Goal: Task Accomplishment & Management: Manage account settings

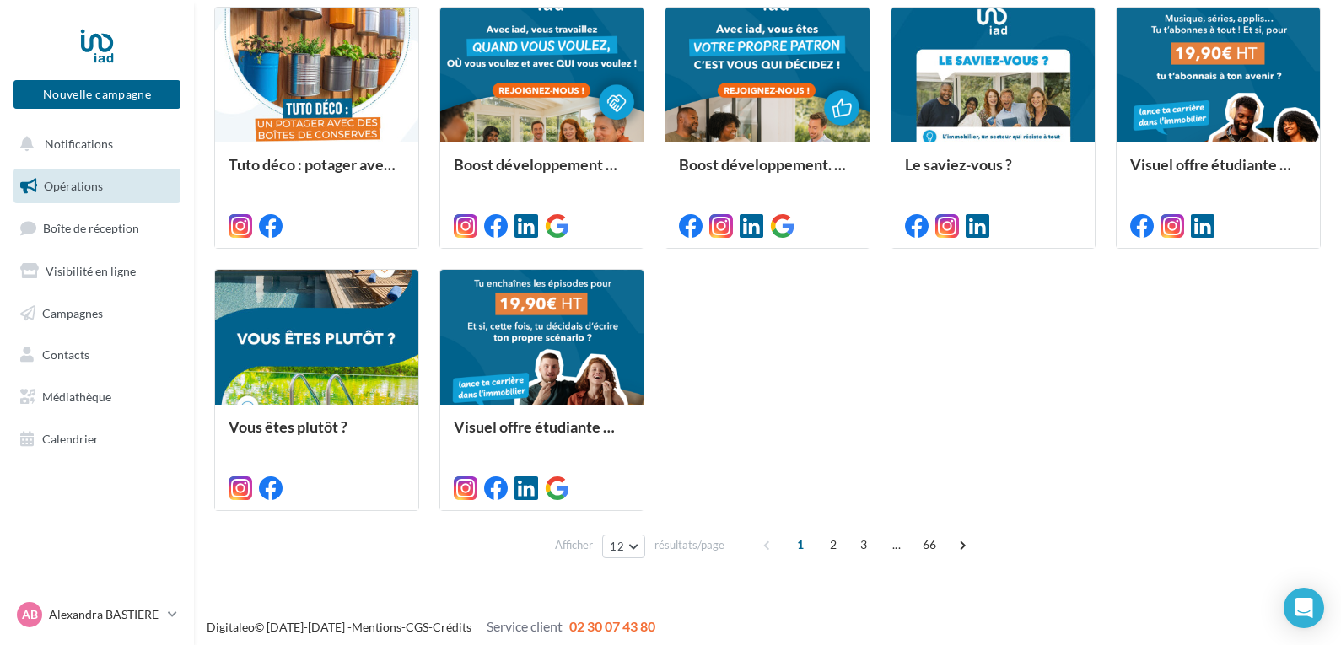
scroll to position [761, 0]
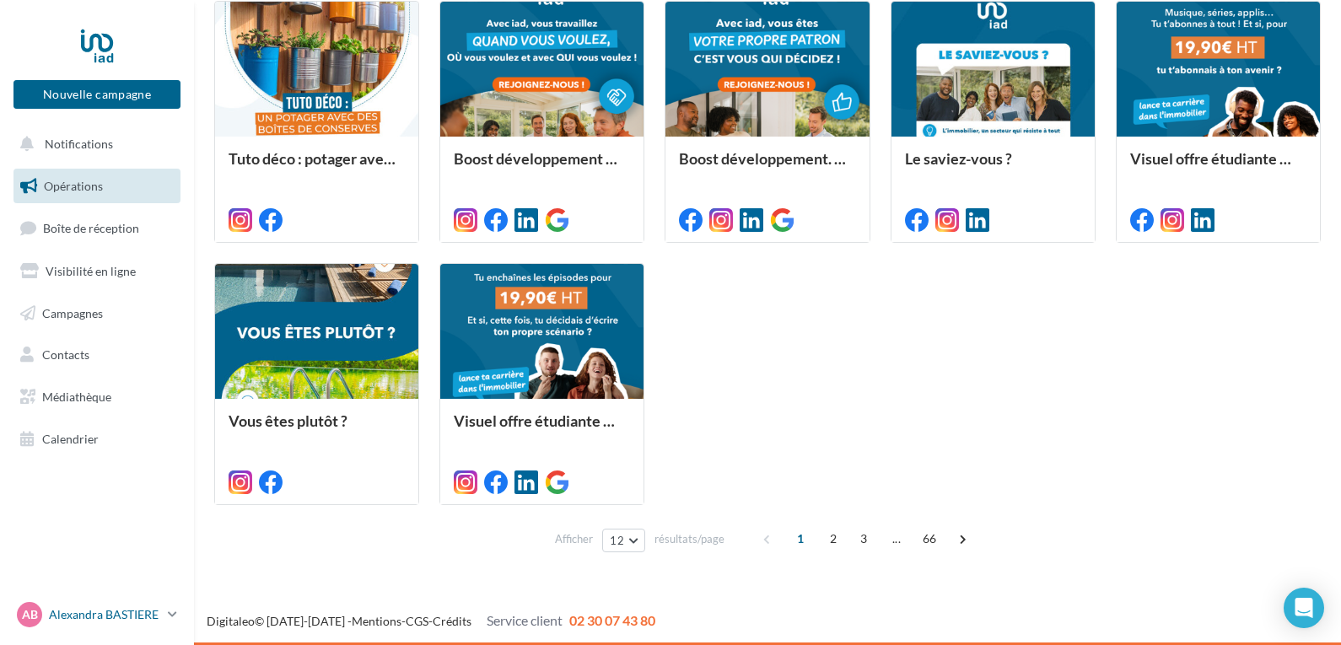
click at [87, 613] on p "Alexandra BASTIERE" at bounding box center [105, 614] width 112 height 17
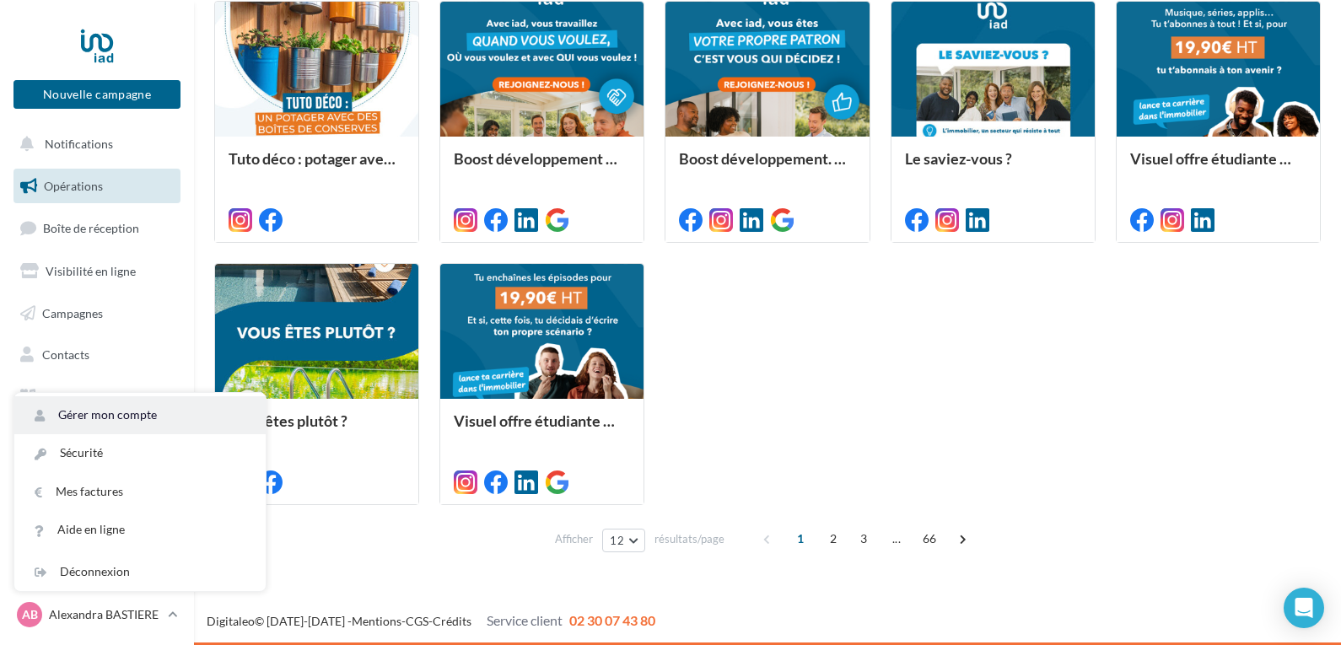
click at [125, 418] on link "Gérer mon compte" at bounding box center [139, 415] width 251 height 38
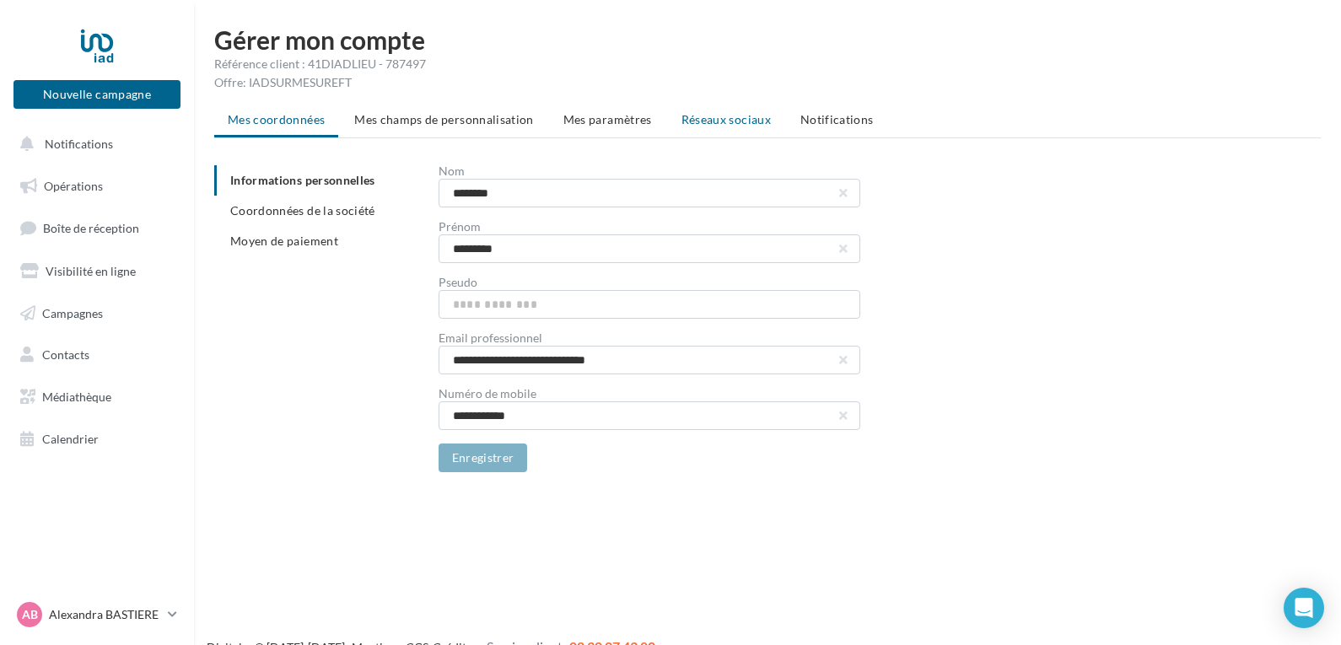
click at [723, 115] on span "Réseaux sociaux" at bounding box center [726, 119] width 89 height 14
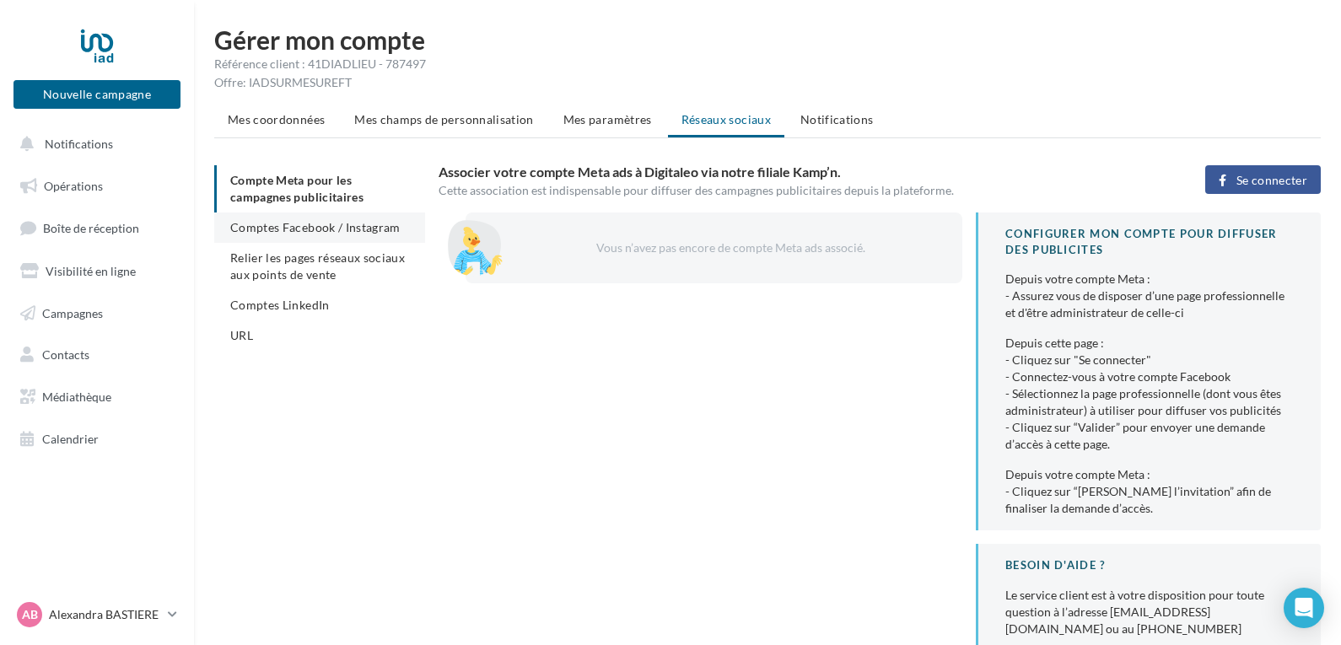
click at [311, 228] on span "Comptes Facebook / Instagram" at bounding box center [315, 227] width 170 height 14
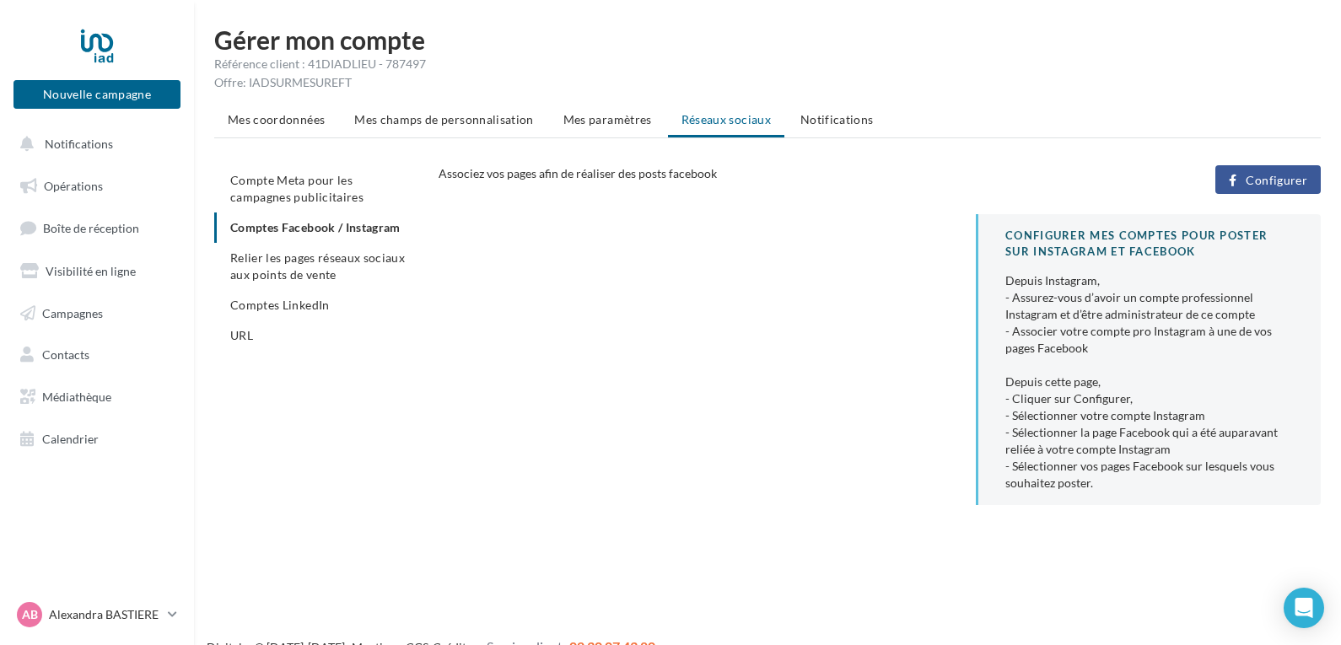
click at [1276, 177] on span "Configurer" at bounding box center [1277, 180] width 62 height 13
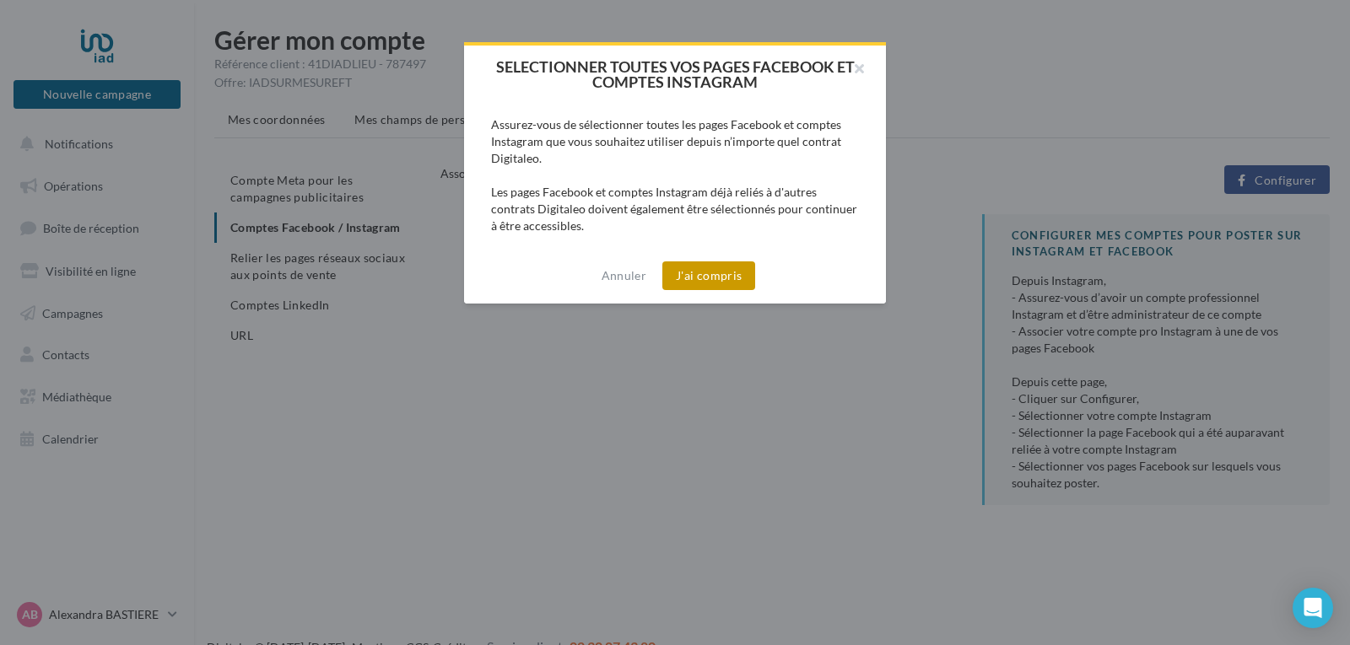
click at [725, 278] on button "J'ai compris" at bounding box center [708, 275] width 93 height 29
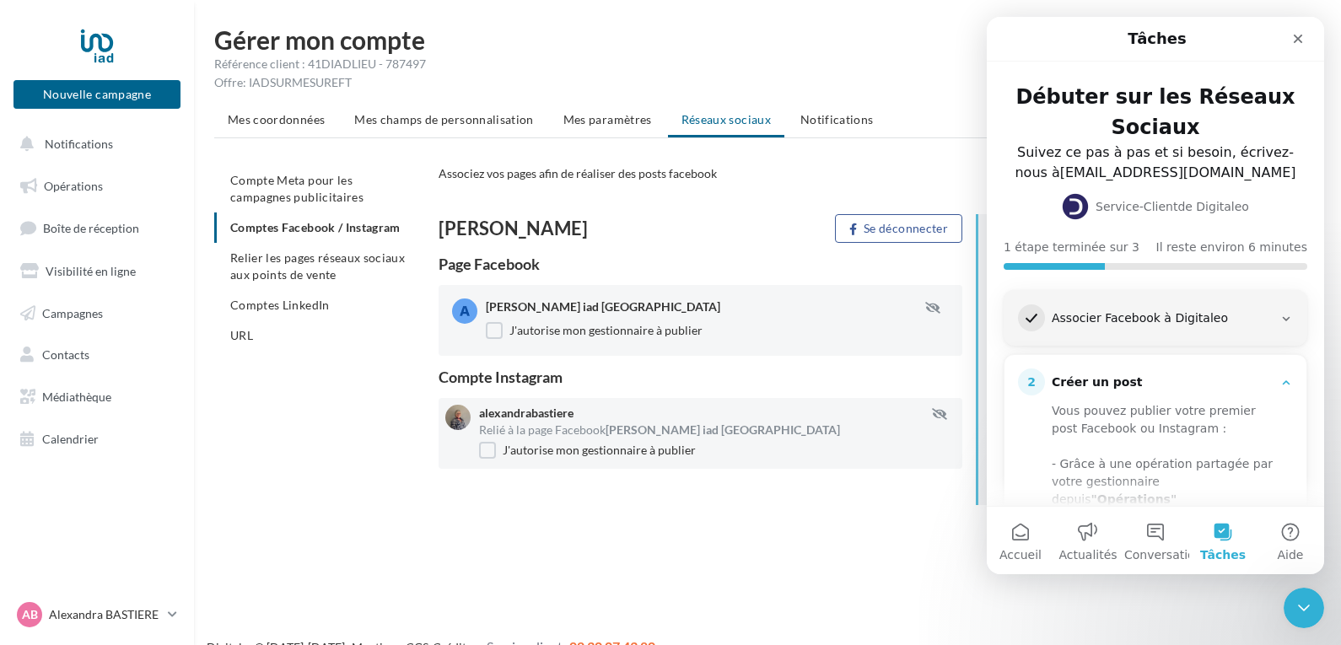
scroll to position [280, 0]
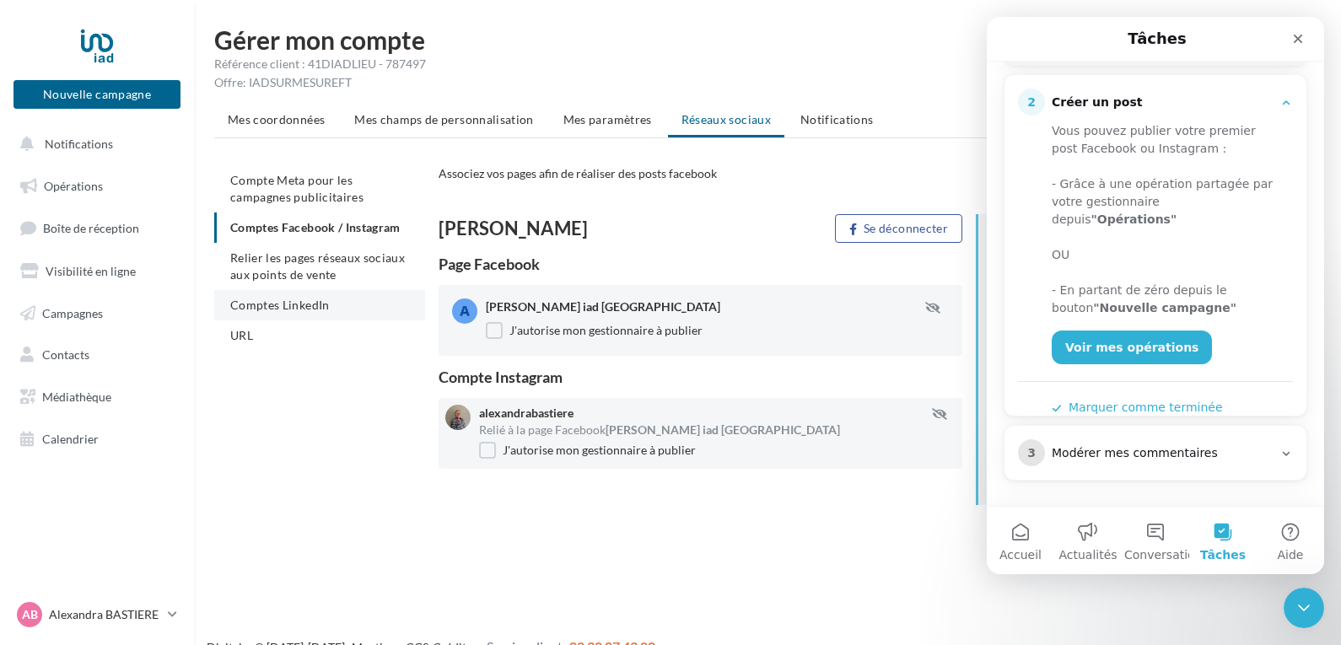
click at [289, 305] on span "Comptes LinkedIn" at bounding box center [280, 305] width 100 height 14
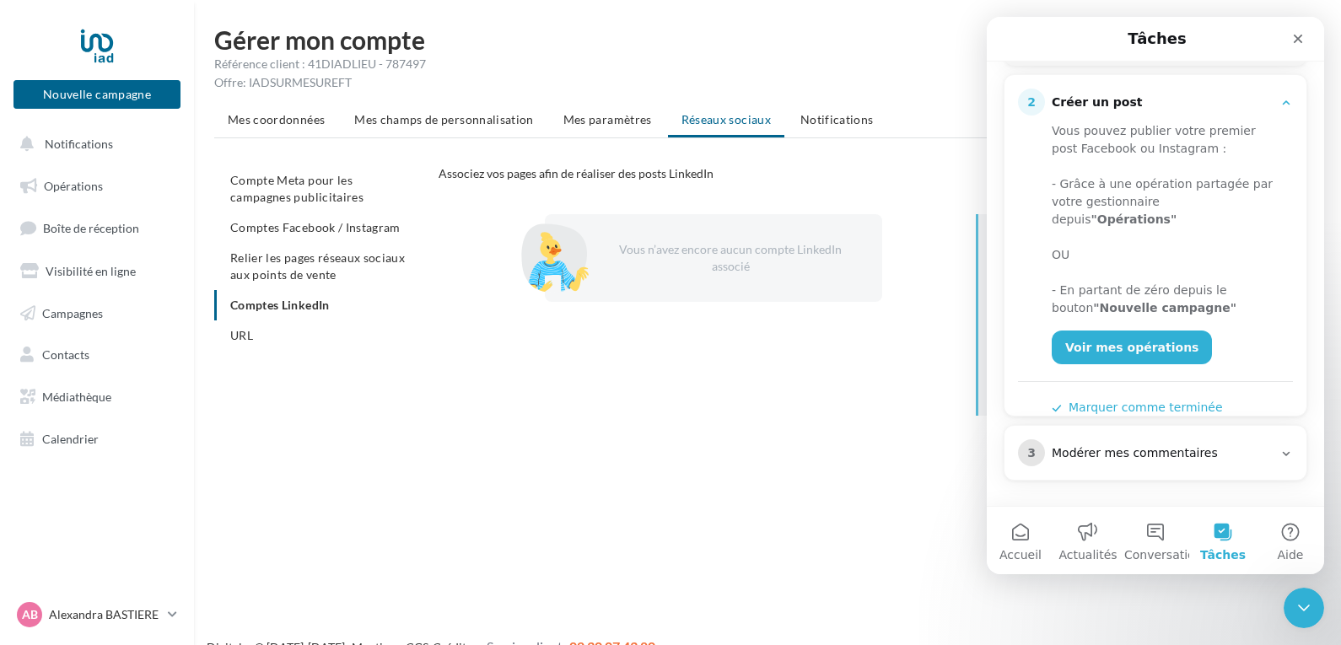
drag, startPoint x: 976, startPoint y: 353, endPoint x: 979, endPoint y: 398, distance: 45.7
click at [979, 398] on div "CONFIGURER MON COMPTE LINKEDIN L'association de votre compte LinkedIn avec Digi…" at bounding box center [1148, 315] width 345 height 202
click at [1241, 344] on div "Voir mes opérations" at bounding box center [1166, 340] width 229 height 47
click at [1307, 606] on icon "Fermer le Messenger Intercom" at bounding box center [1301, 606] width 20 height 20
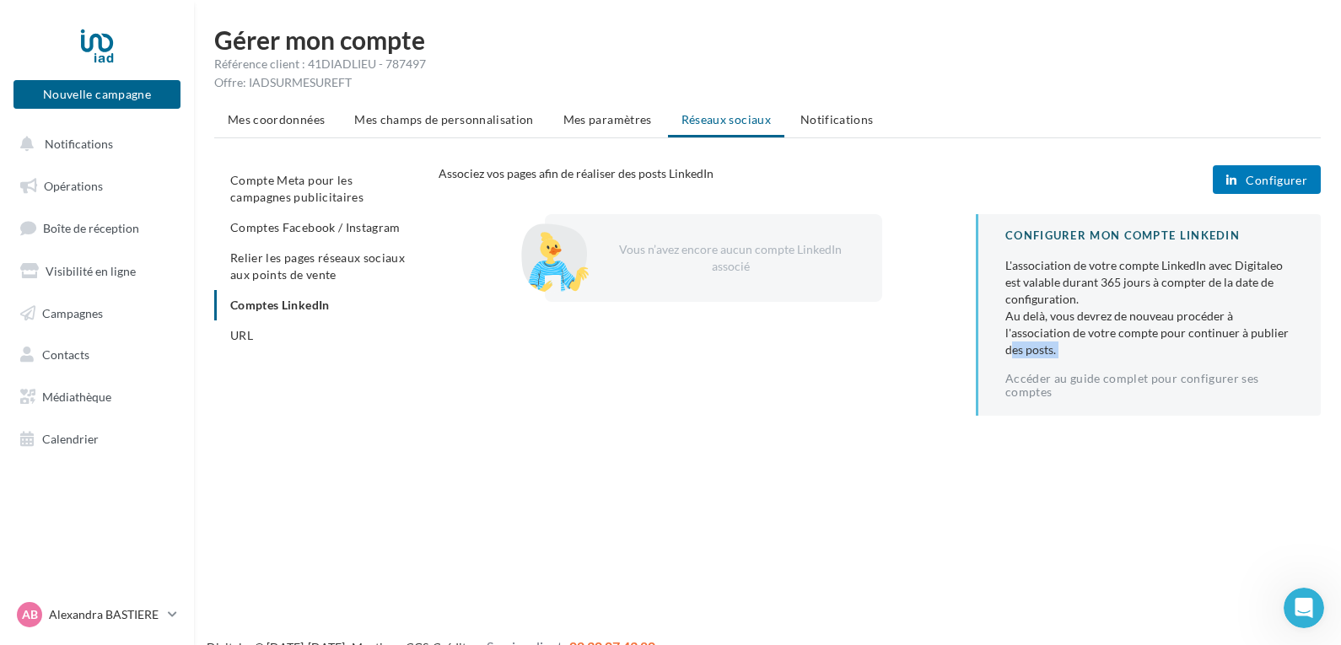
click at [1283, 181] on span "Configurer" at bounding box center [1277, 180] width 62 height 13
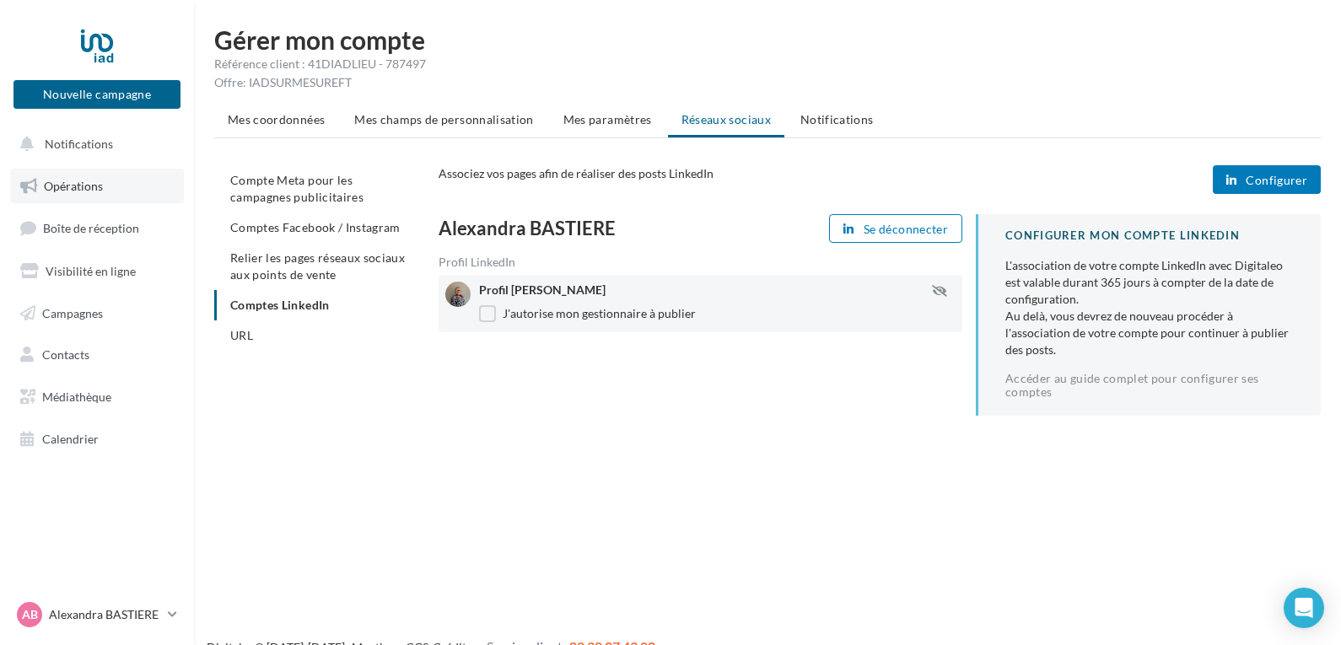
click at [89, 180] on span "Opérations" at bounding box center [73, 186] width 59 height 14
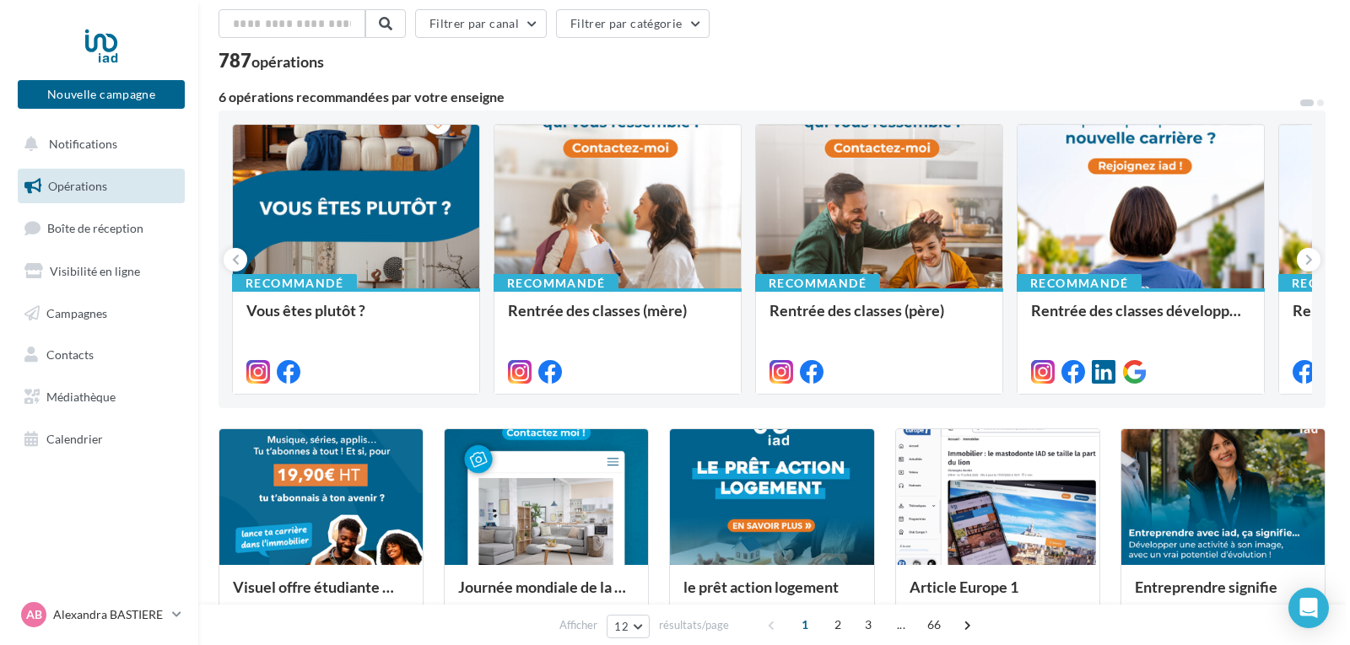
scroll to position [72, 0]
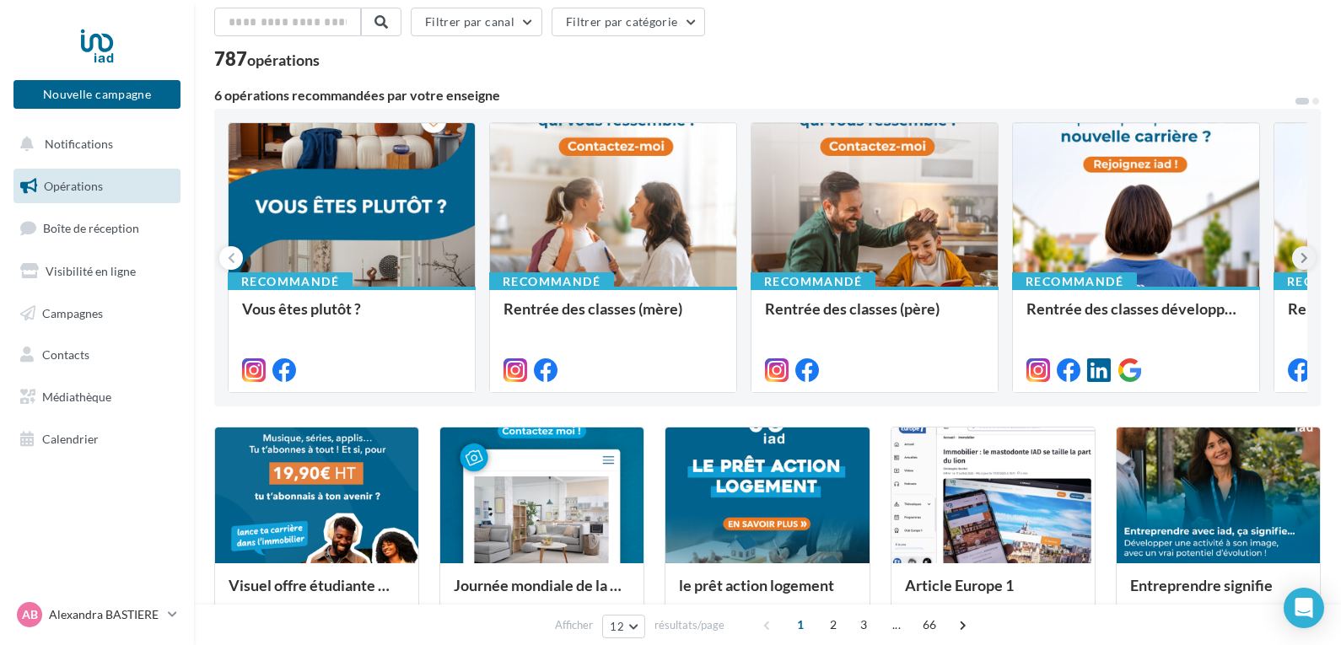
click at [1296, 252] on button at bounding box center [1304, 258] width 24 height 24
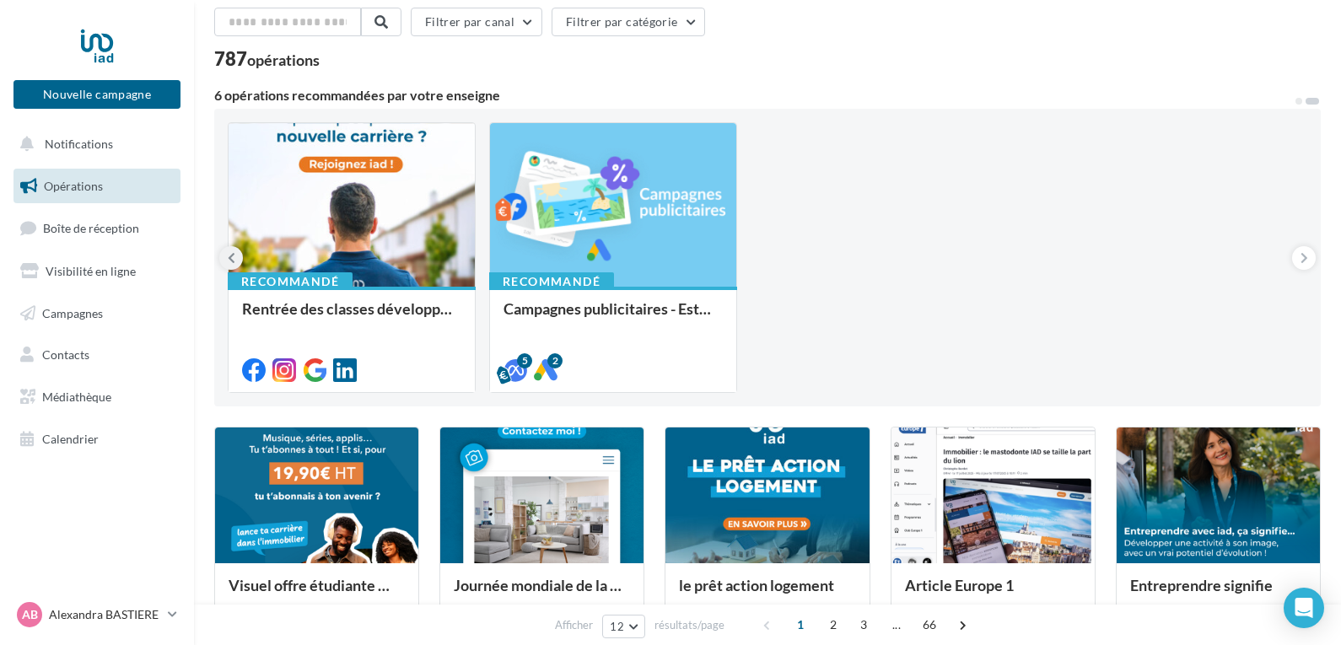
click at [229, 252] on icon at bounding box center [232, 258] width 8 height 17
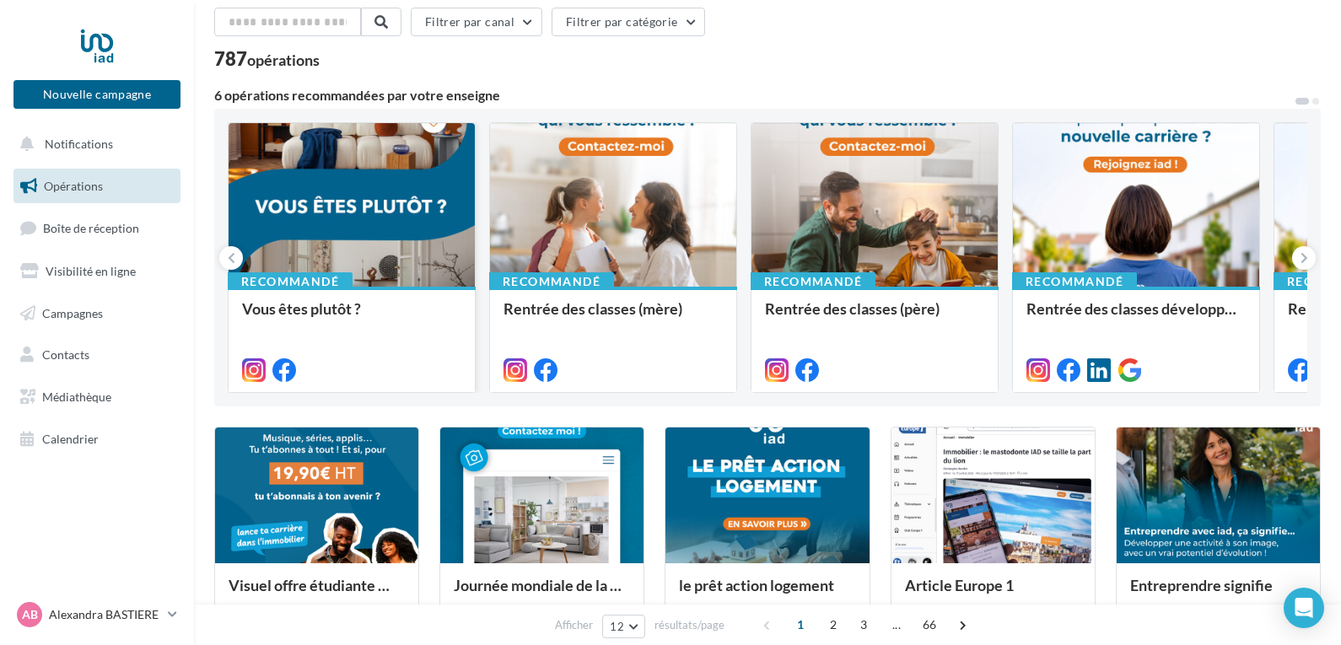
click at [396, 244] on div at bounding box center [352, 205] width 246 height 165
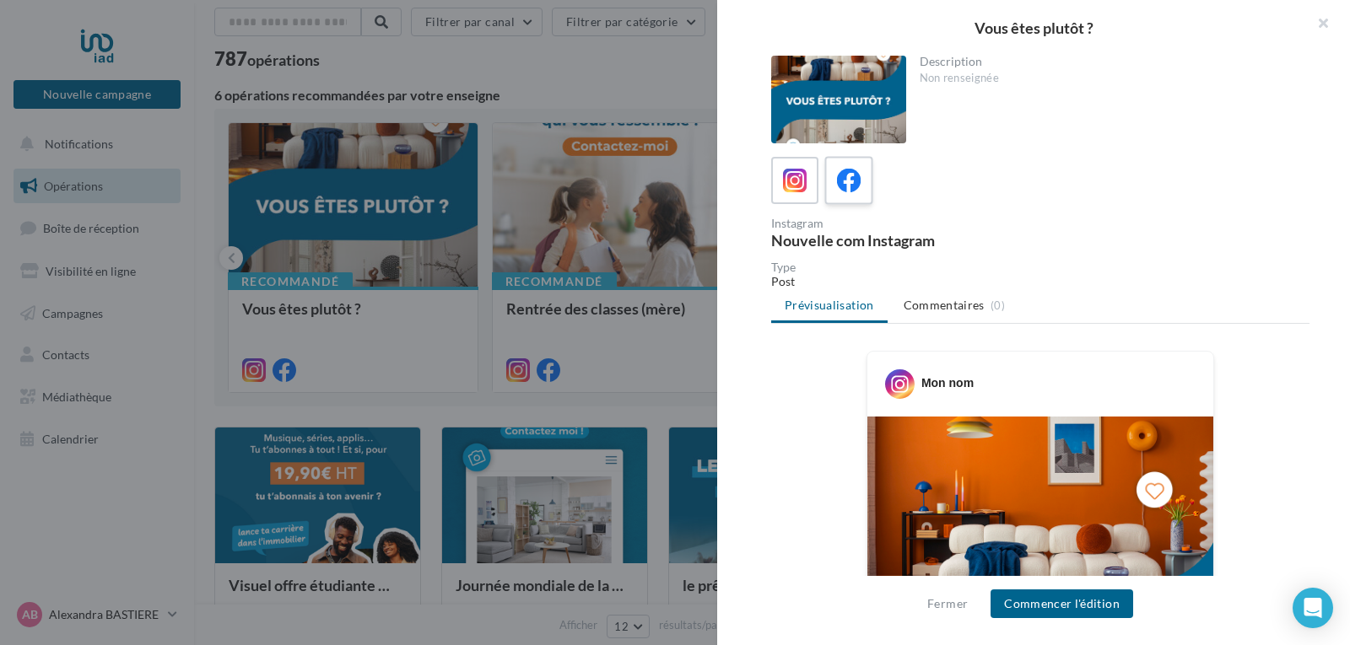
click at [846, 177] on icon at bounding box center [849, 181] width 24 height 24
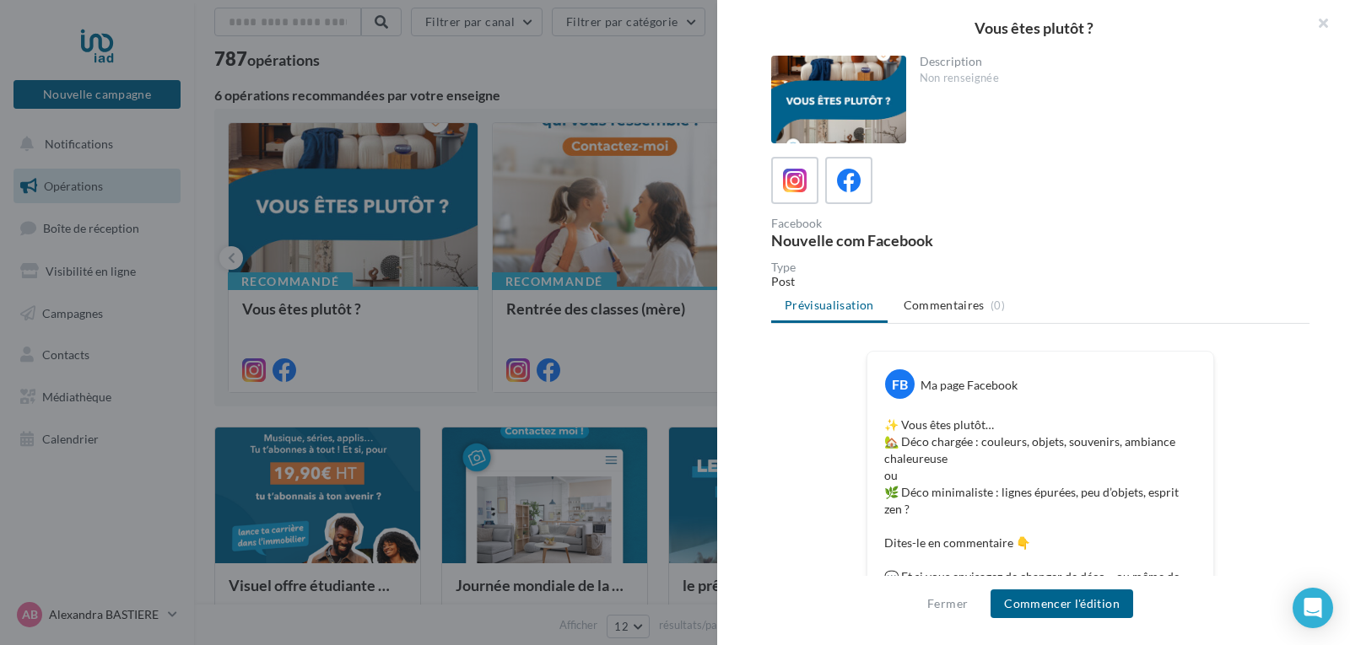
drag, startPoint x: 1253, startPoint y: 402, endPoint x: 1272, endPoint y: 407, distance: 20.3
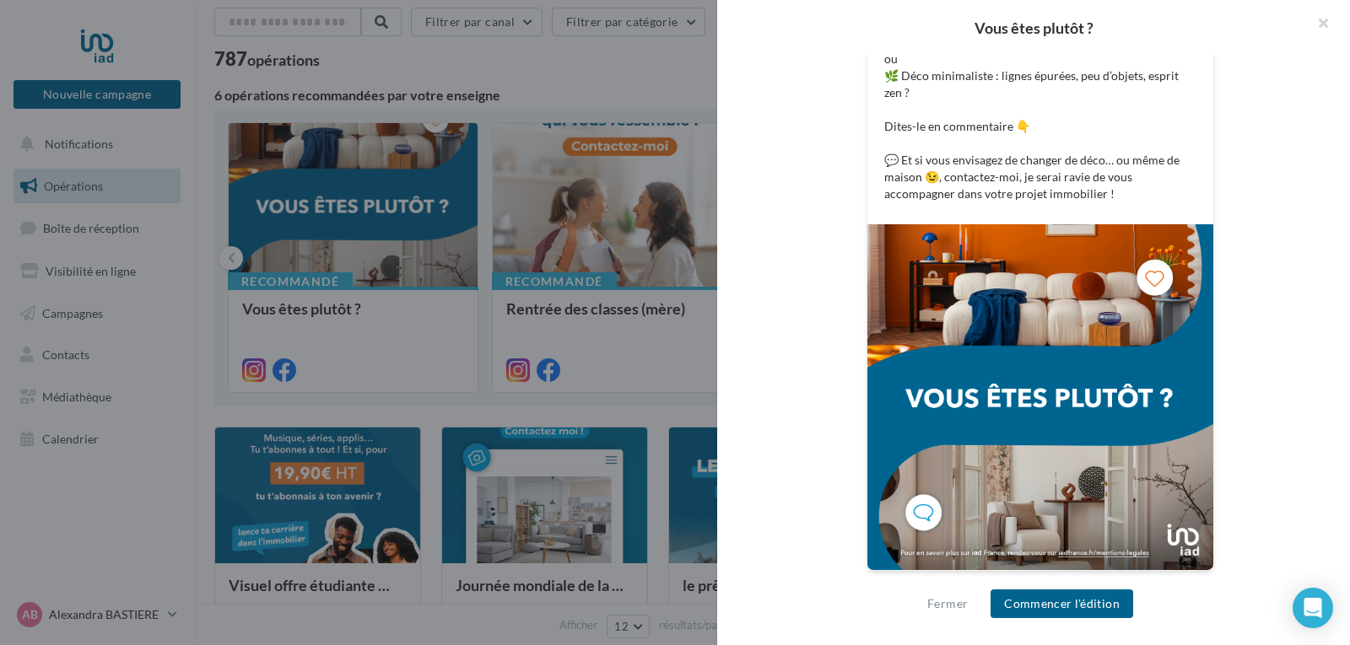
scroll to position [418, 0]
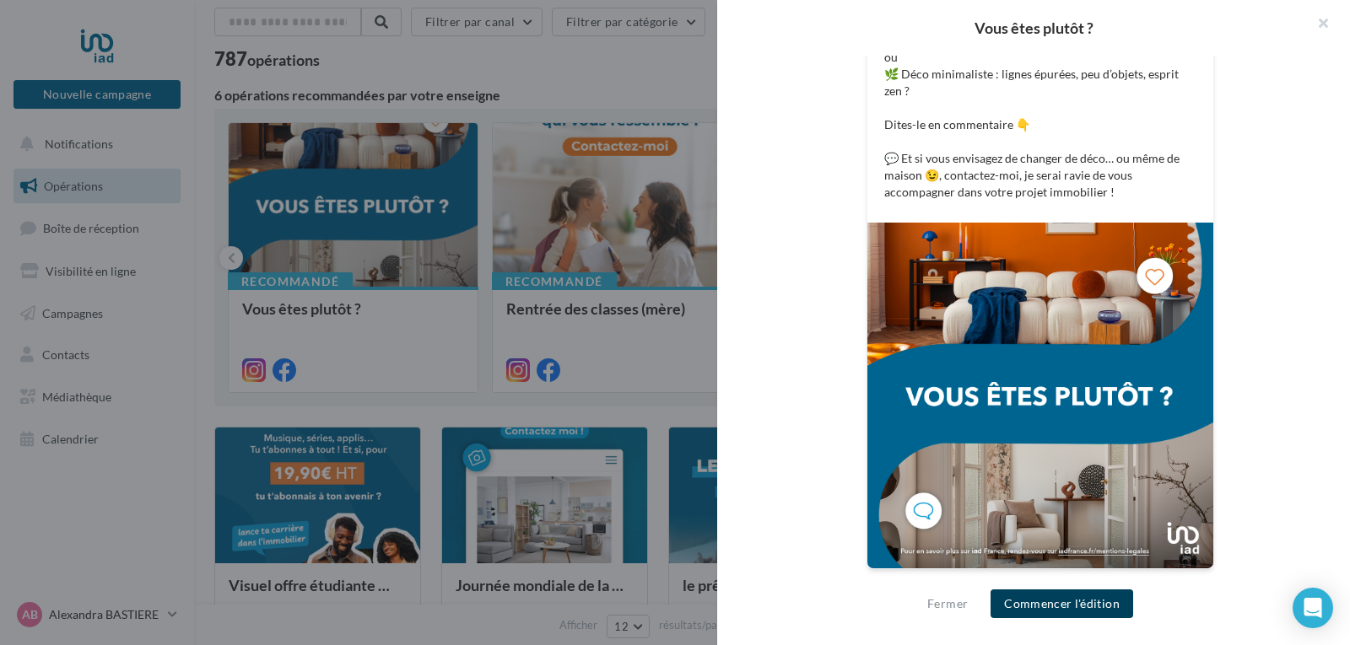
click at [1070, 599] on button "Commencer l'édition" at bounding box center [1061, 604] width 143 height 29
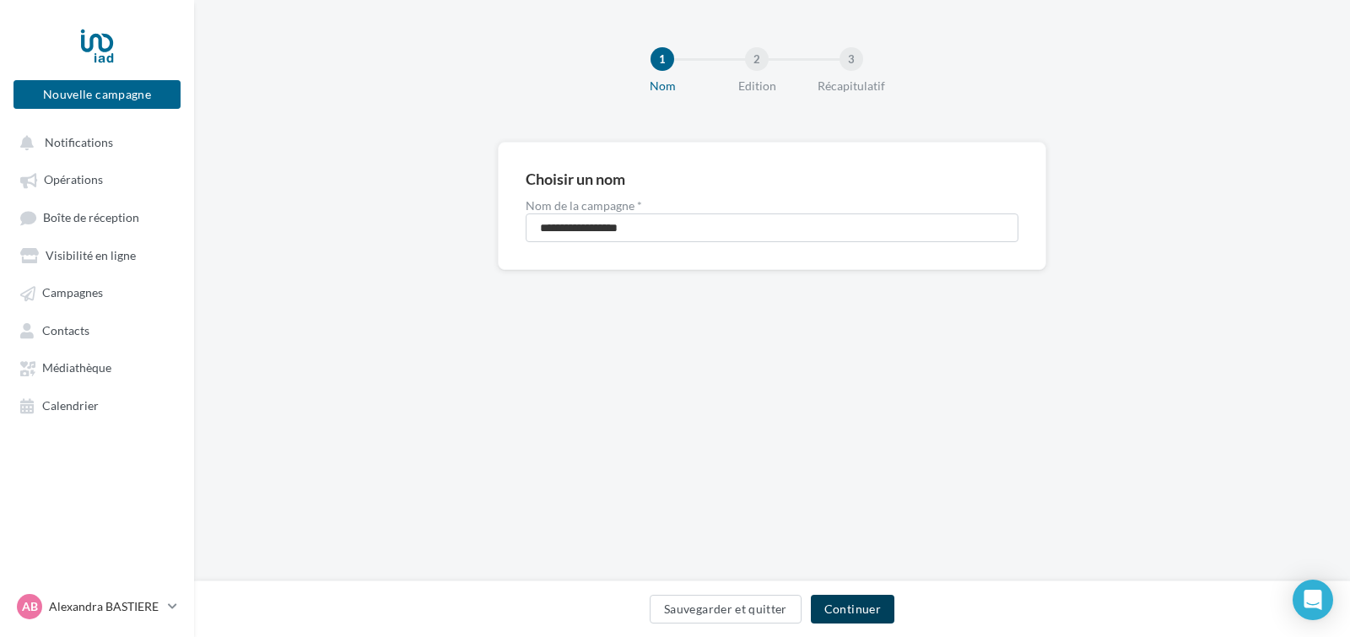
click at [858, 601] on button "Continuer" at bounding box center [853, 609] width 84 height 29
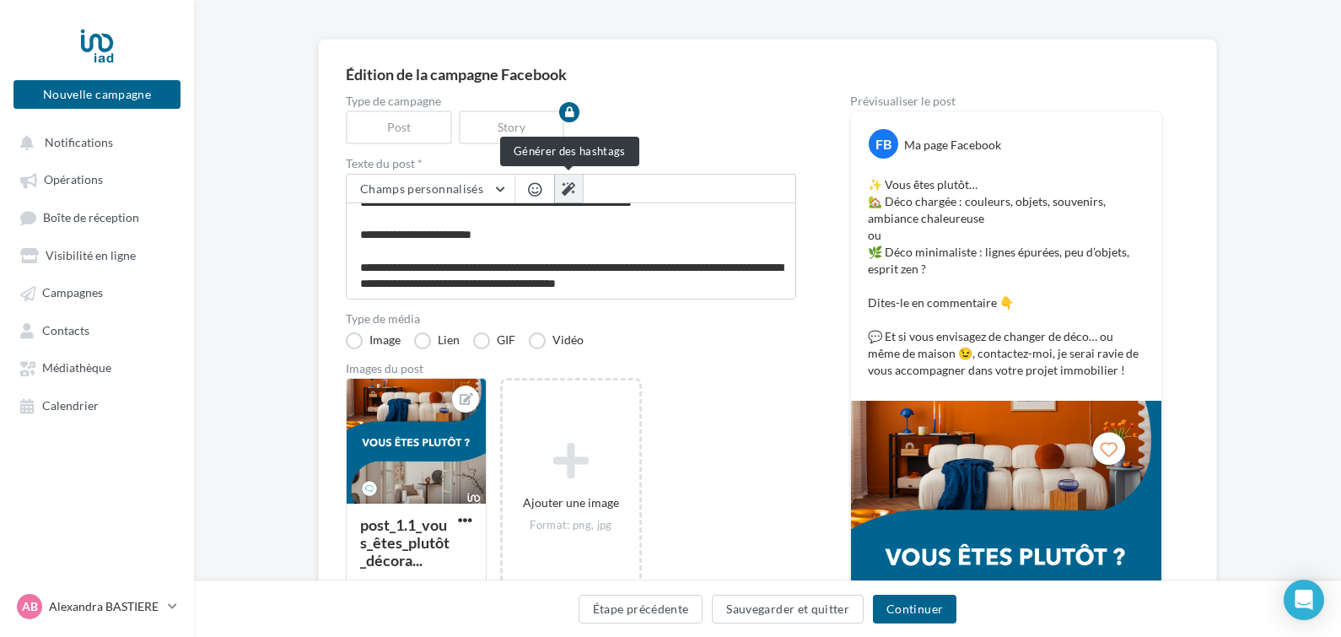
scroll to position [64, 0]
click at [572, 191] on icon at bounding box center [568, 188] width 13 height 13
type textarea "**********"
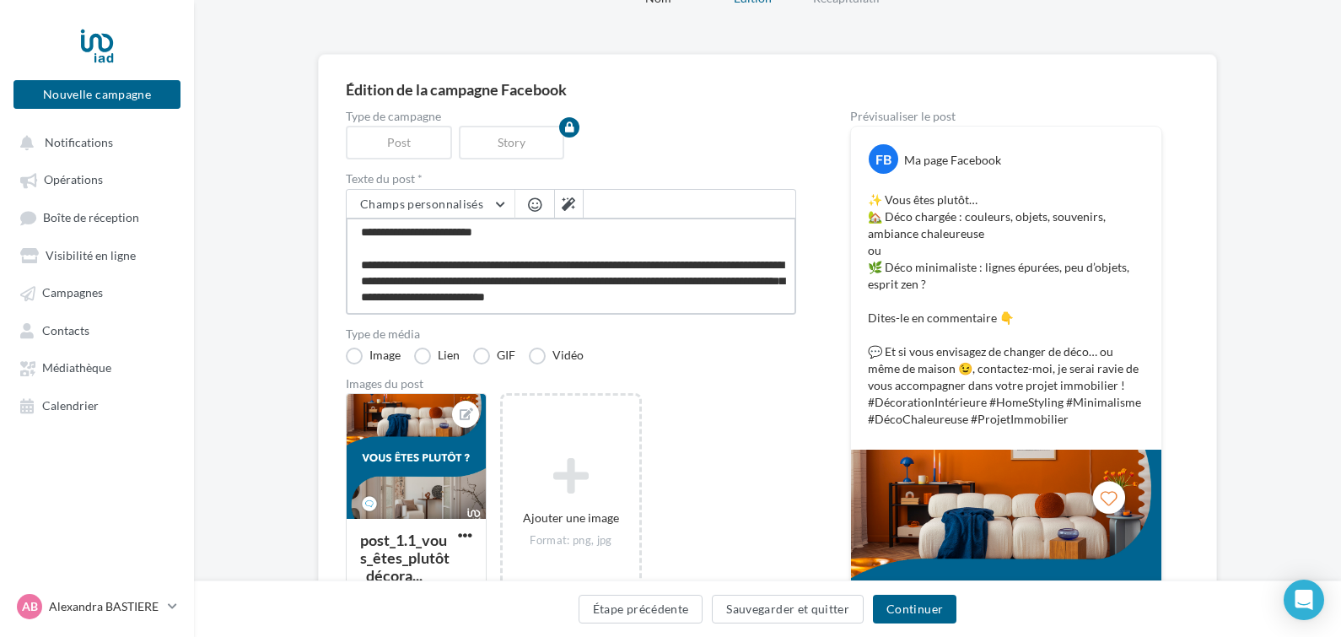
scroll to position [86, 0]
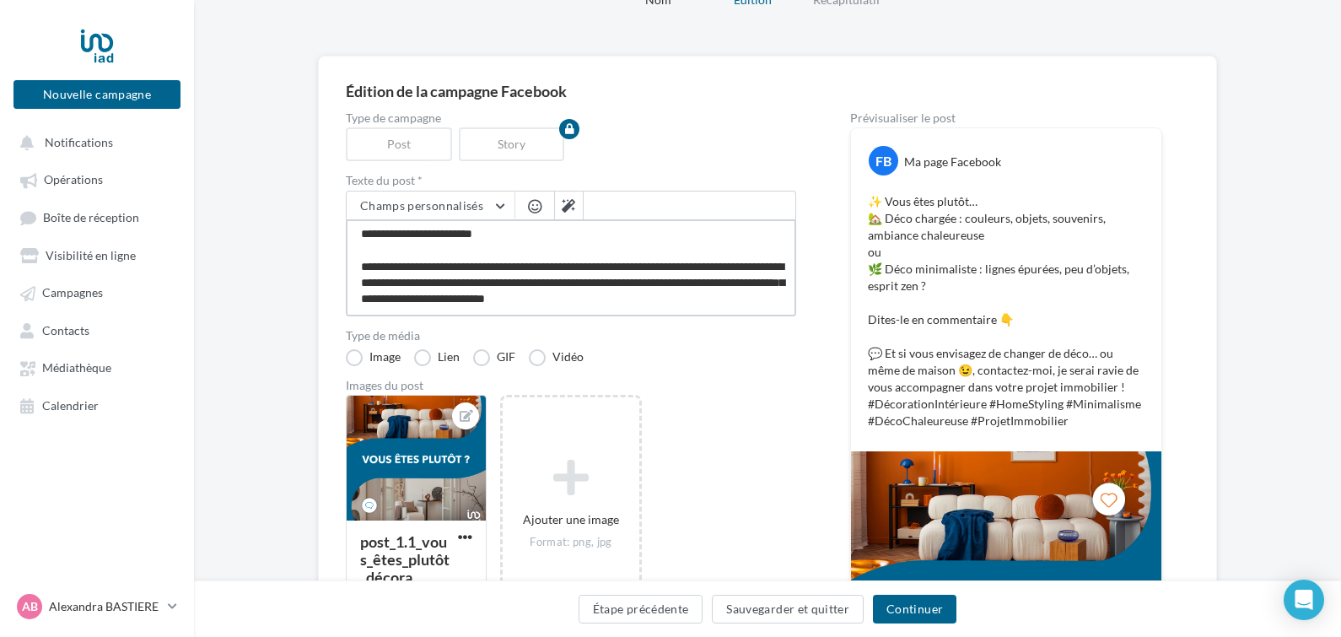
click at [725, 271] on textarea "**********" at bounding box center [571, 267] width 450 height 97
type textarea "**********"
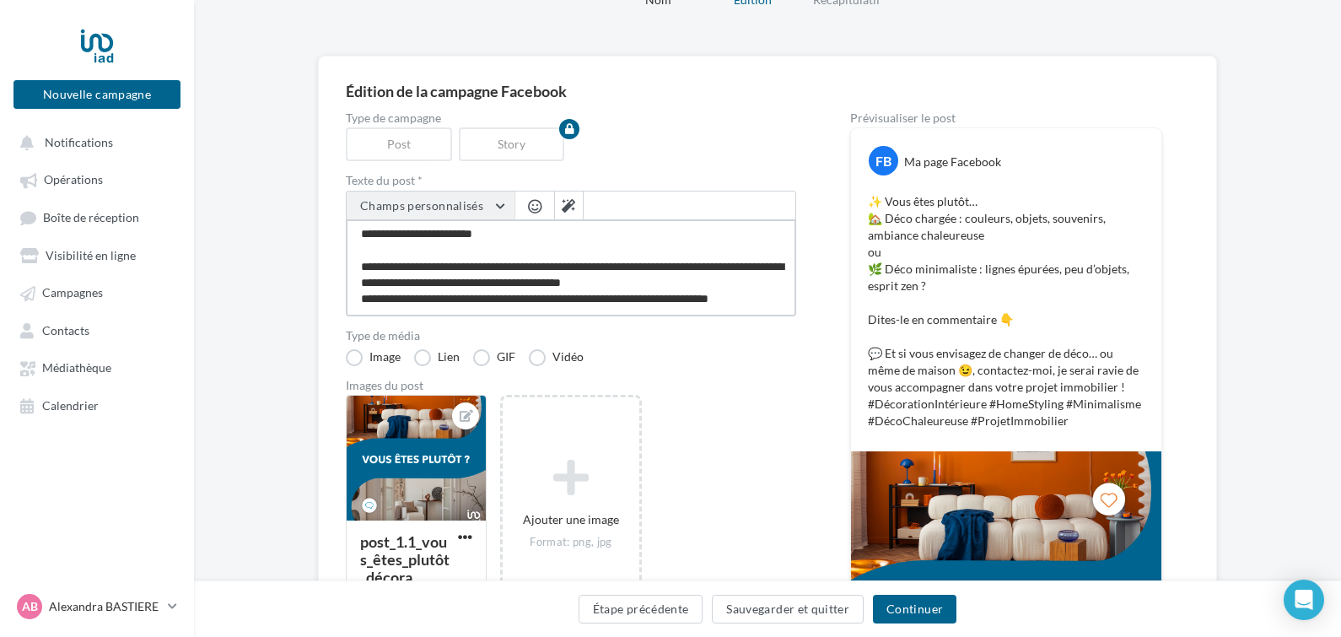
type textarea "**********"
click at [449, 196] on button "Champs personnalisés" at bounding box center [431, 205] width 168 height 29
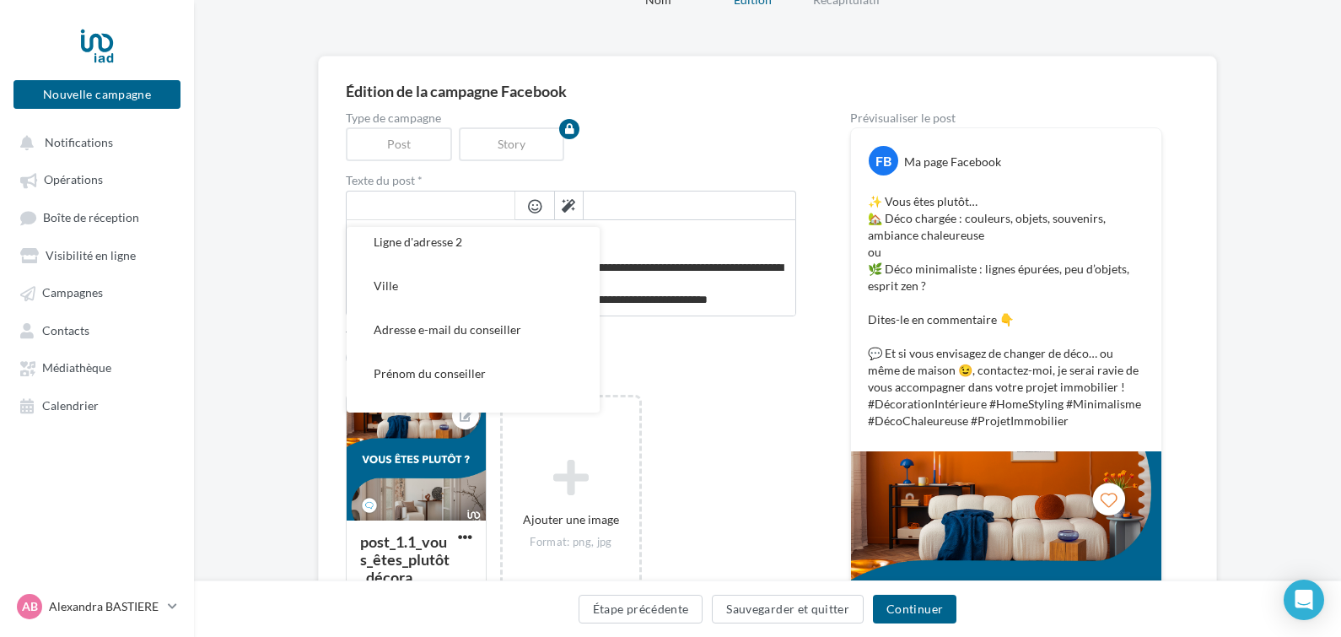
scroll to position [222, 0]
click at [499, 327] on span "Adresse e-mail du conseiller" at bounding box center [448, 333] width 148 height 14
type textarea "**********"
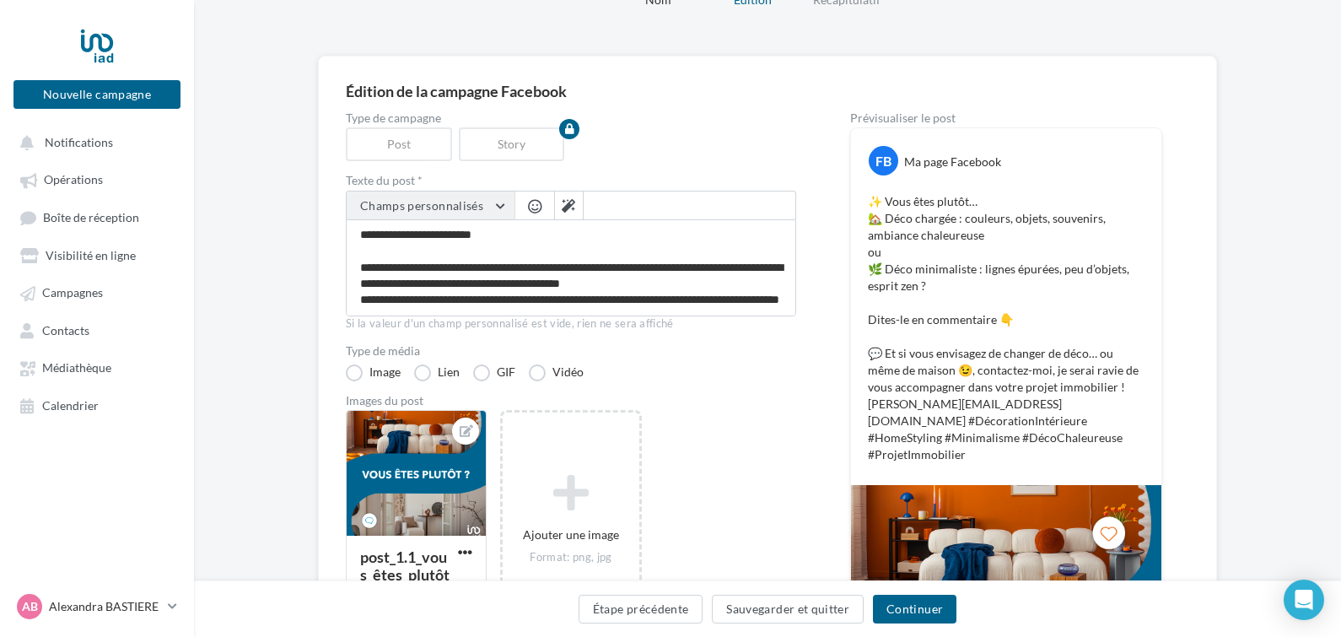
scroll to position [97, 0]
click at [502, 206] on button "Champs personnalisés" at bounding box center [431, 205] width 168 height 29
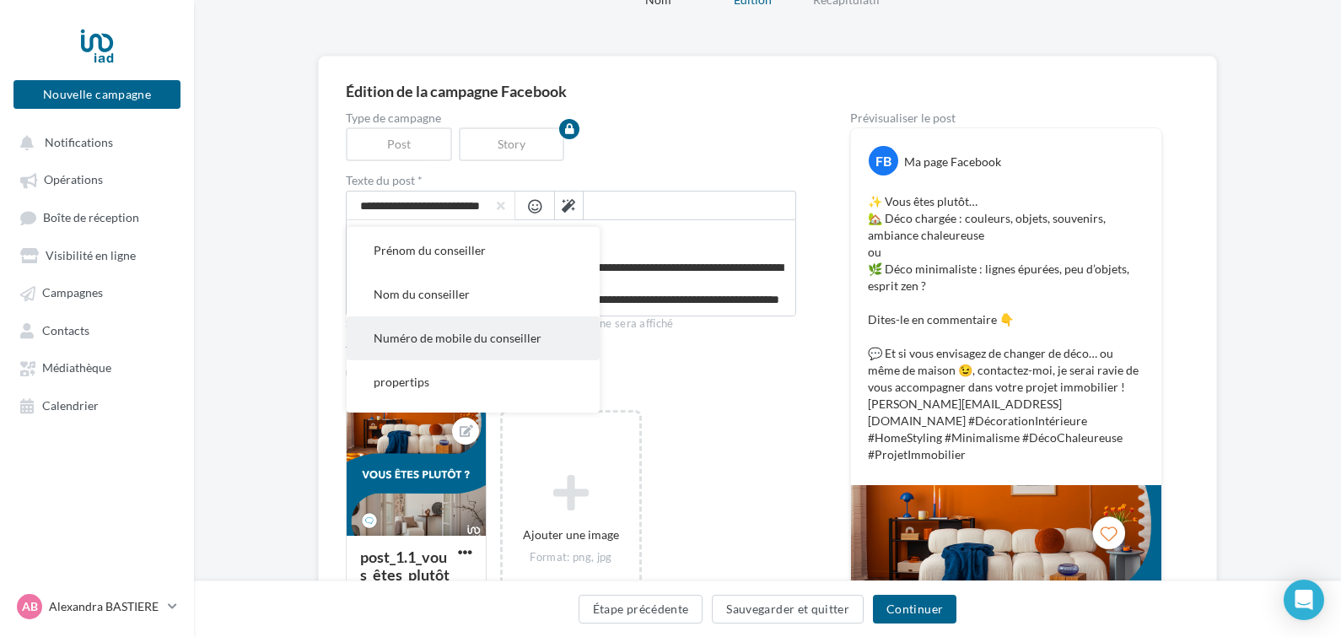
scroll to position [0, 0]
click at [516, 336] on span "Numéro de mobile du conseiller" at bounding box center [458, 338] width 168 height 14
type textarea "**********"
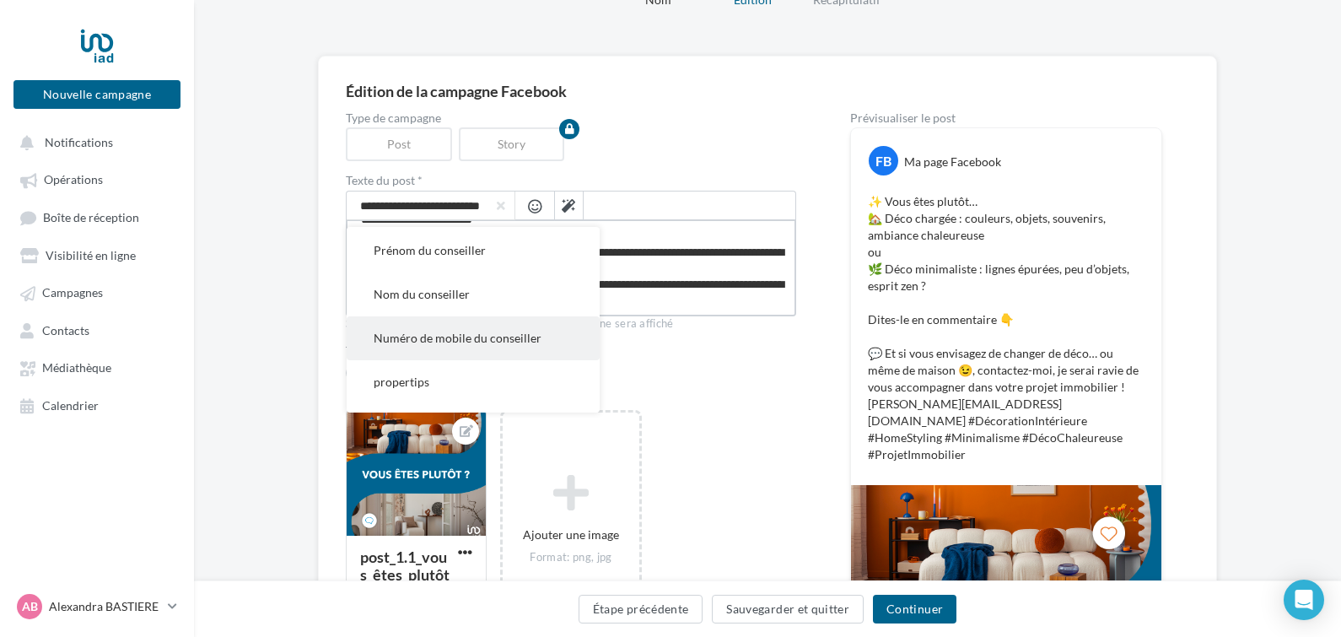
scroll to position [99, 0]
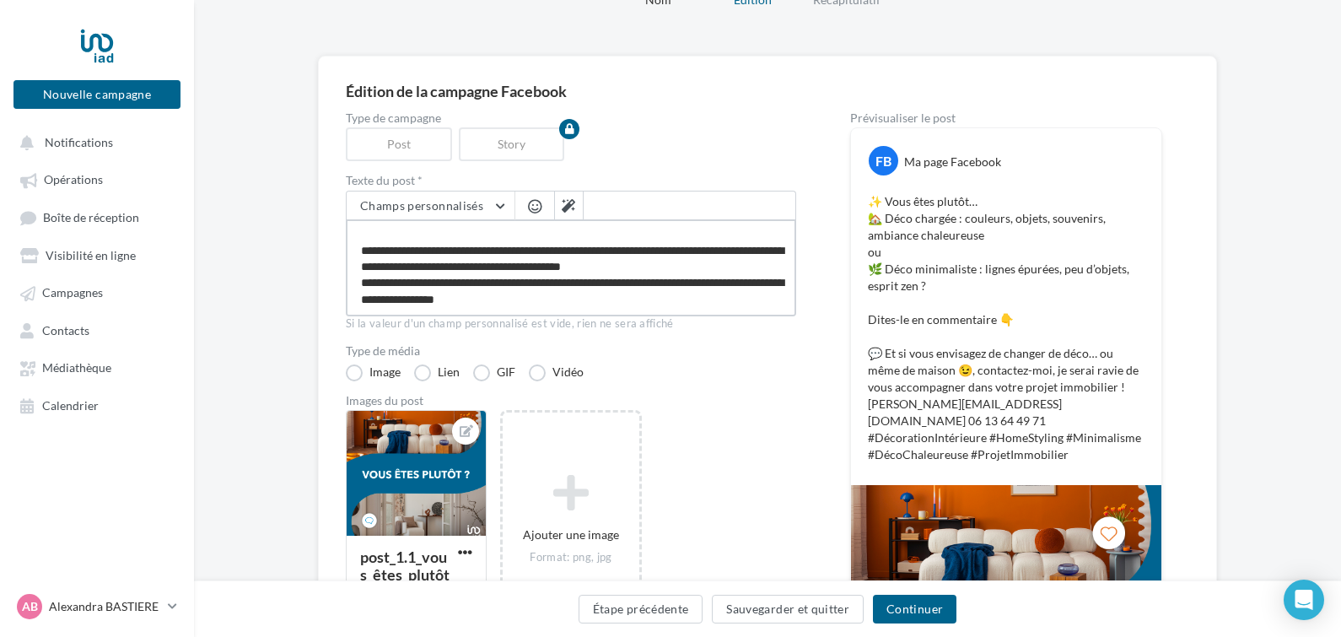
click at [450, 283] on textarea "**********" at bounding box center [571, 267] width 450 height 97
type textarea "**********"
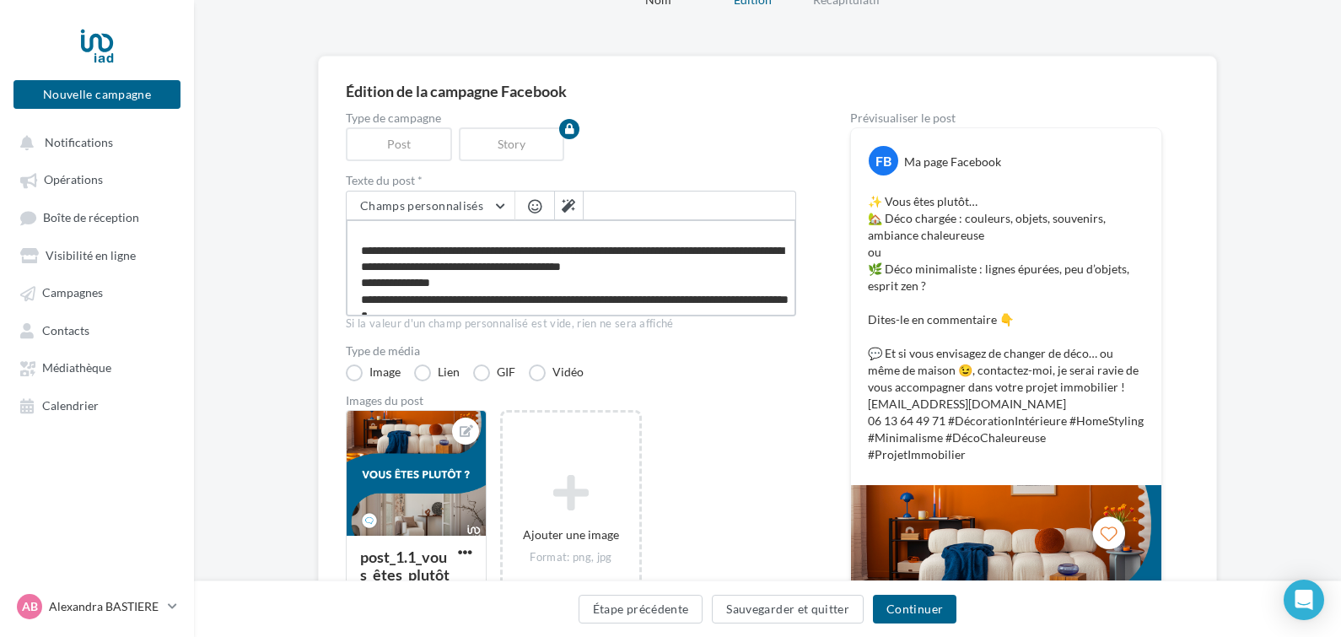
click at [459, 295] on textarea "**********" at bounding box center [571, 267] width 450 height 97
type textarea "**********"
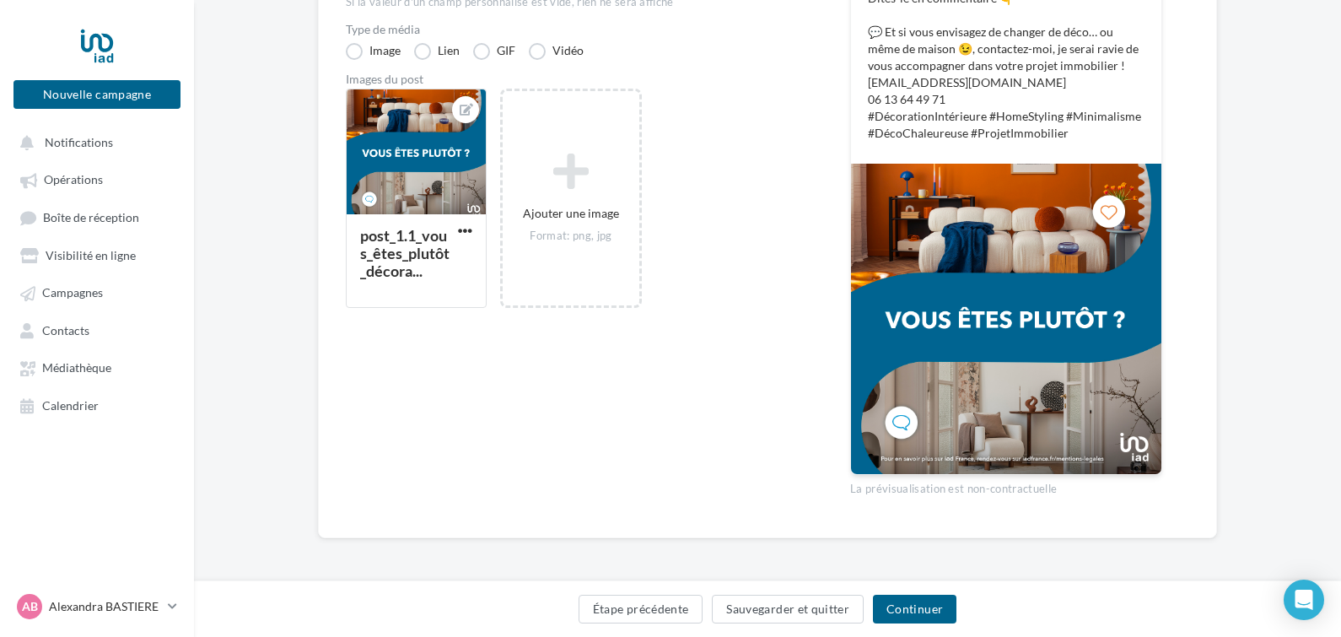
scroll to position [408, 0]
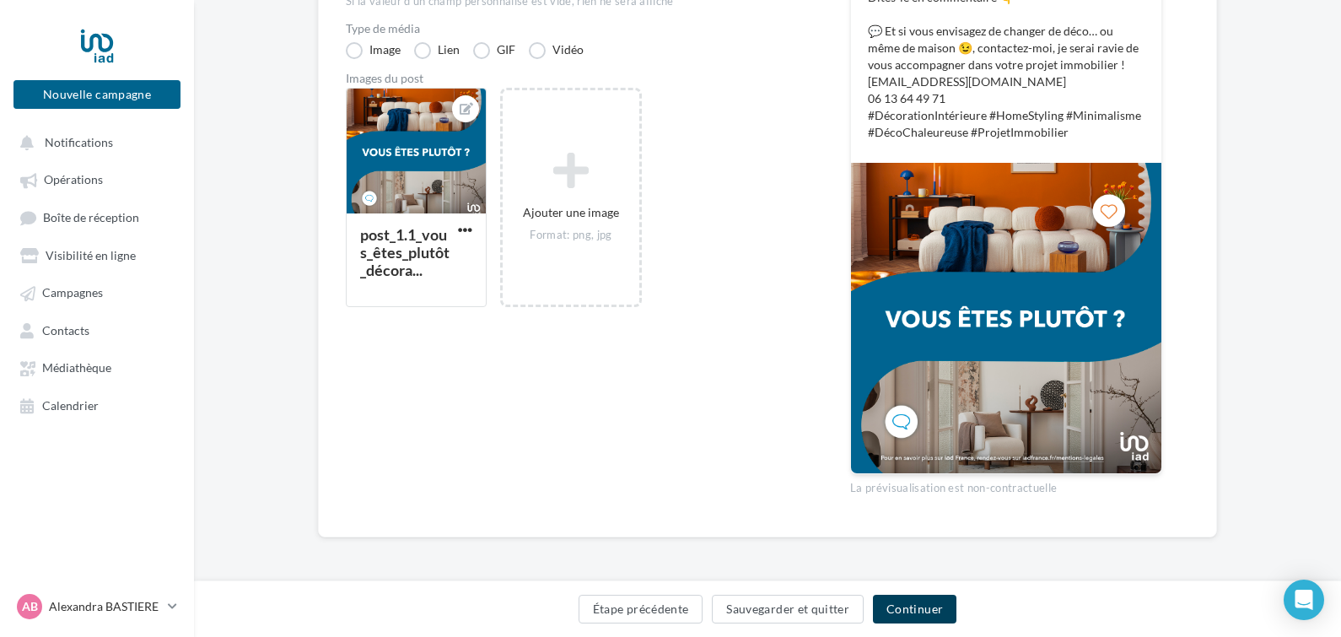
type textarea "**********"
click at [935, 603] on button "Continuer" at bounding box center [915, 609] width 84 height 29
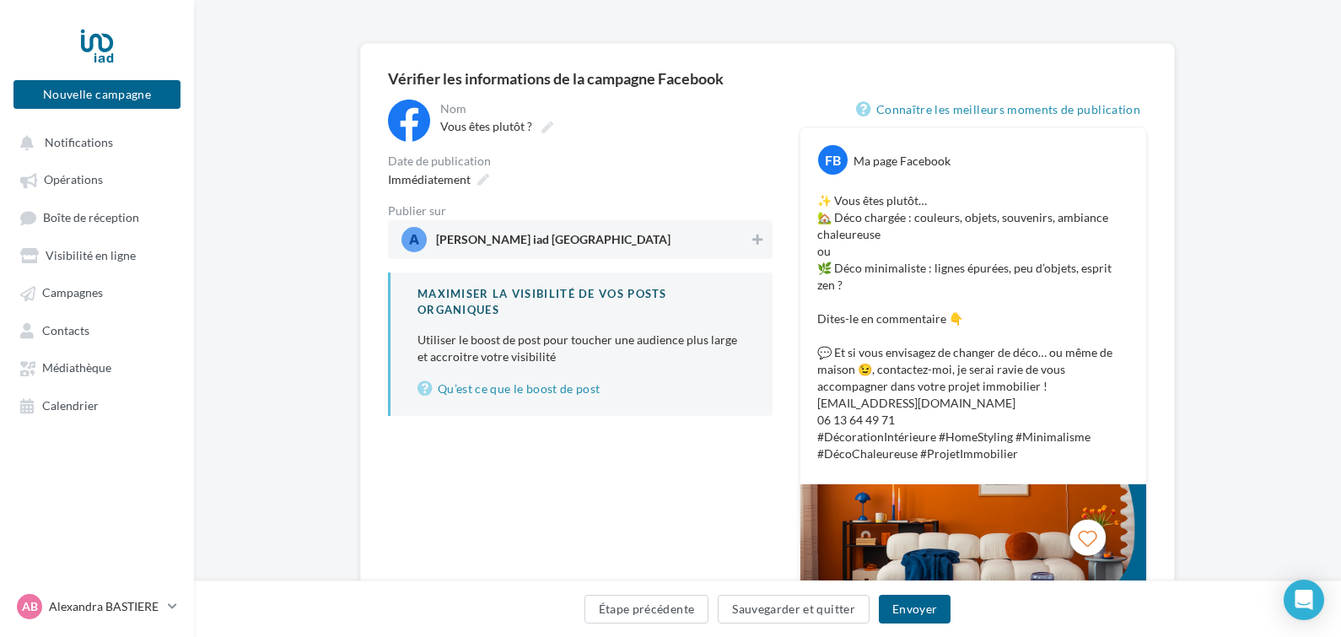
scroll to position [84, 0]
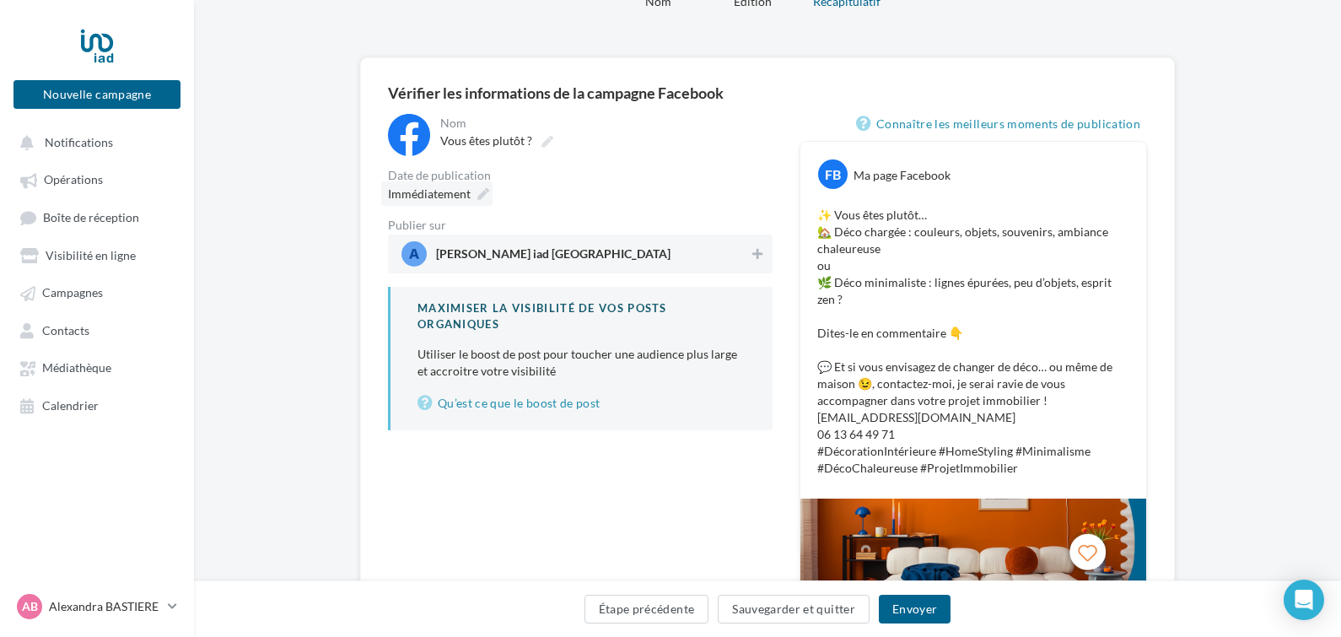
click at [451, 186] on span "Immédiatement" at bounding box center [429, 194] width 83 height 17
click at [260, 251] on div "**********" at bounding box center [767, 503] width 1147 height 892
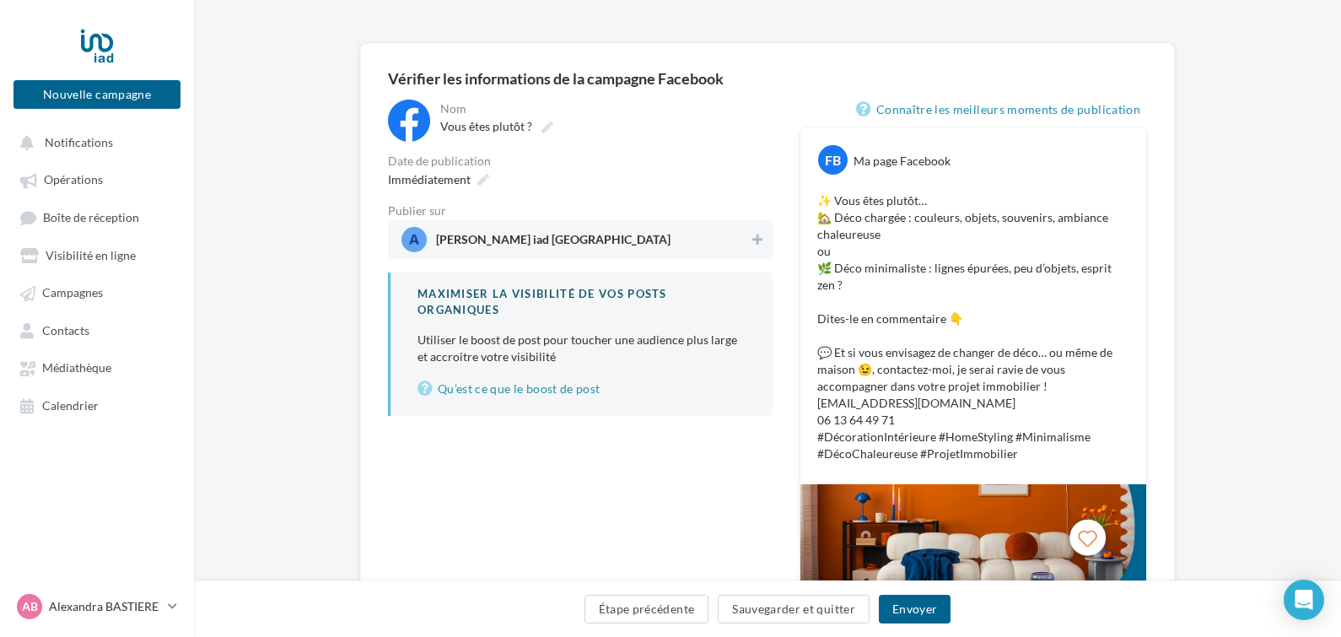
scroll to position [96, 0]
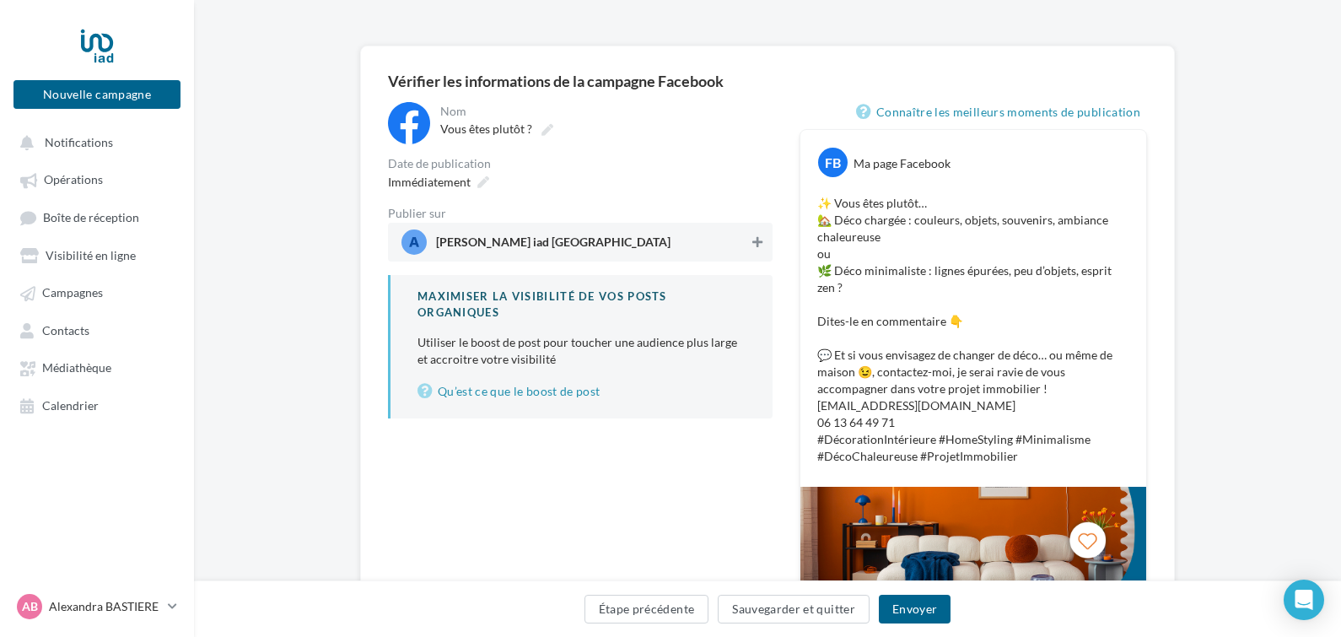
click at [761, 235] on button at bounding box center [757, 242] width 17 height 20
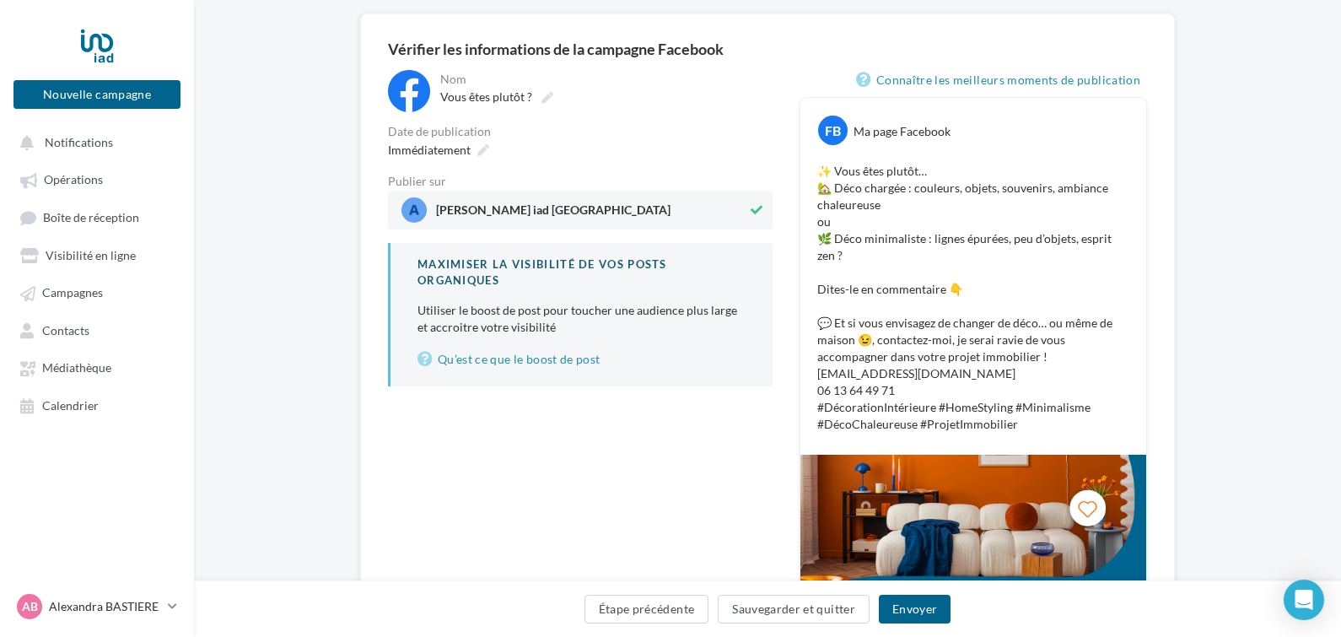
scroll to position [137, 0]
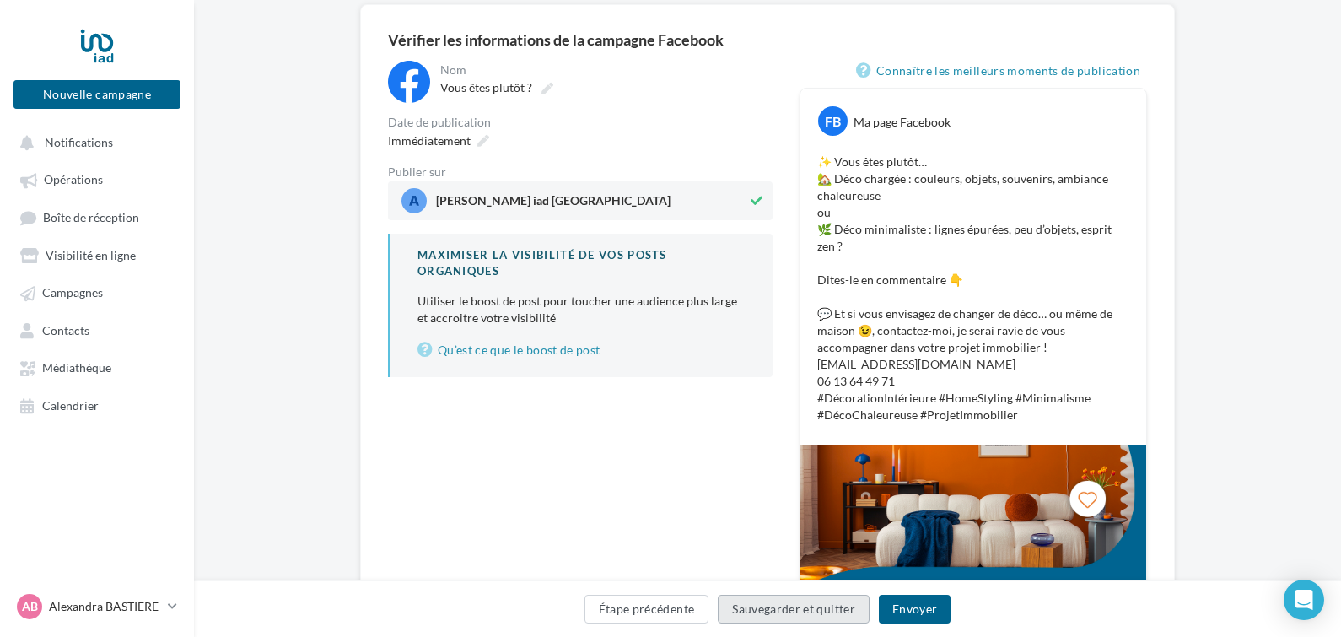
click at [765, 606] on button "Sauvegarder et quitter" at bounding box center [794, 609] width 152 height 29
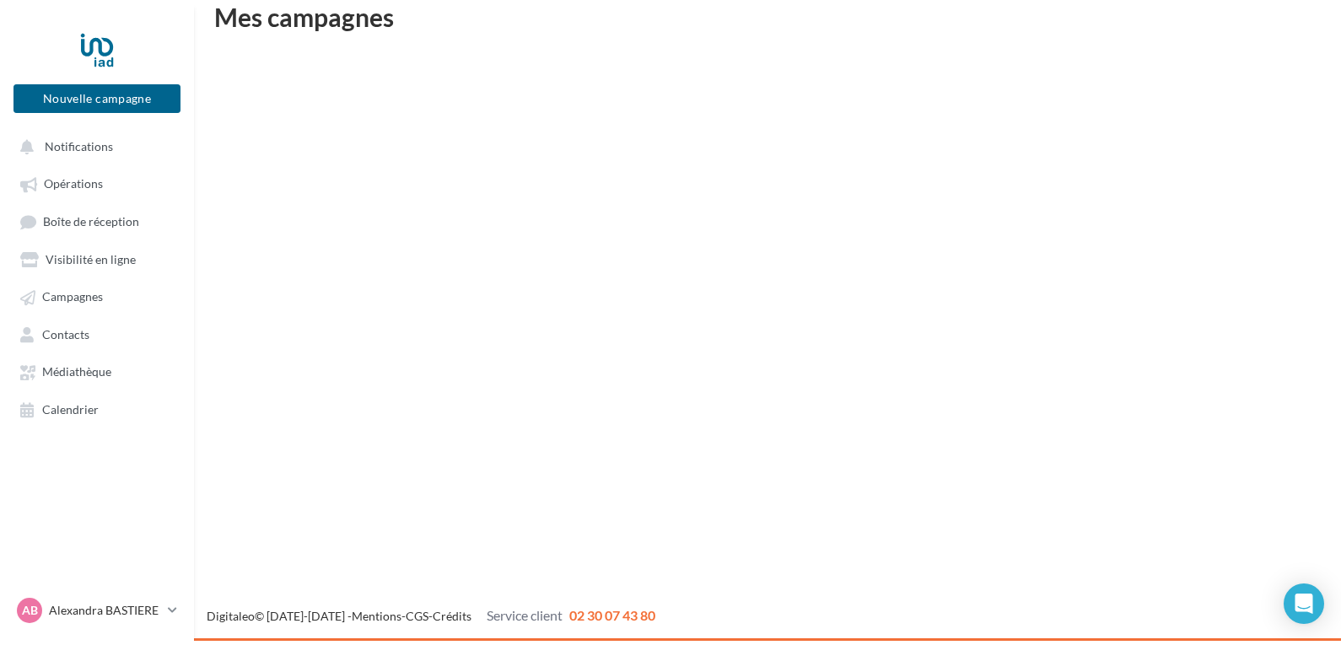
scroll to position [27, 0]
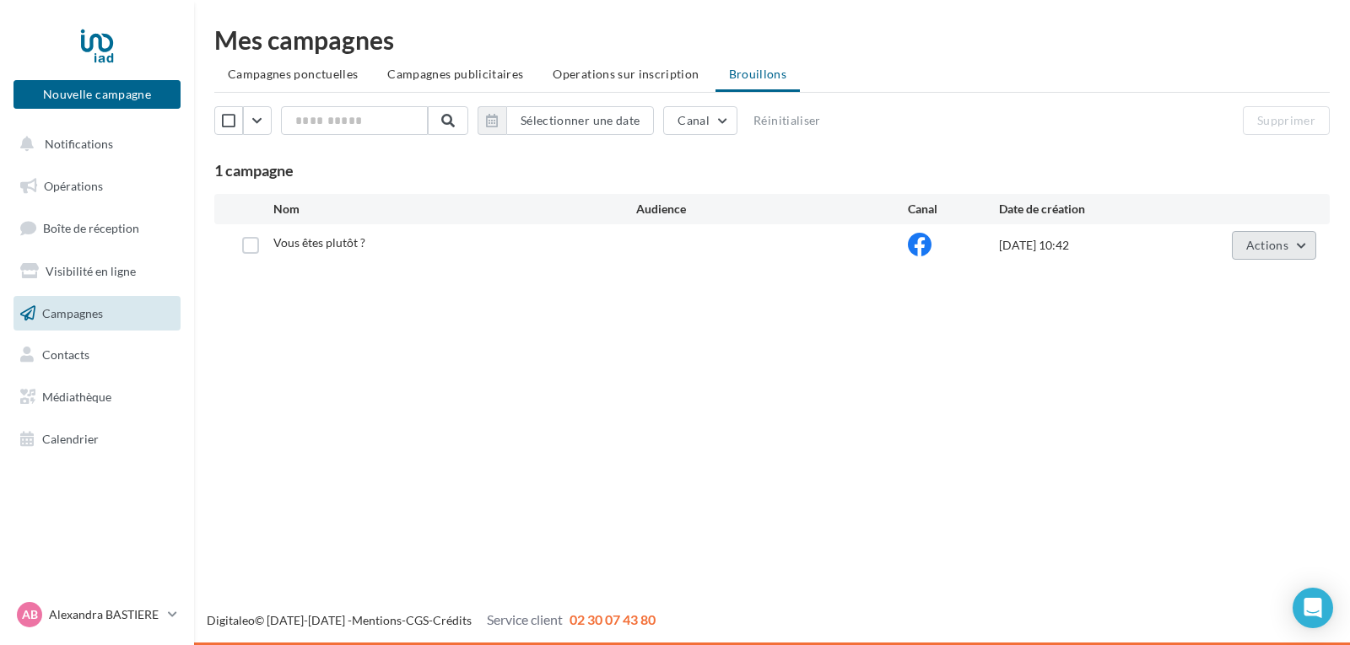
click at [1291, 246] on button "Actions" at bounding box center [1274, 245] width 84 height 29
click at [1030, 457] on div "Nouvelle campagne Nouvelle campagne Notifications Opérations Boîte de réception…" at bounding box center [675, 322] width 1350 height 645
click at [1298, 241] on button "Actions" at bounding box center [1274, 245] width 84 height 29
click at [993, 377] on div "Nouvelle campagne Nouvelle campagne Notifications Opérations Boîte de réception…" at bounding box center [675, 322] width 1350 height 645
click at [334, 73] on span "Campagnes ponctuelles" at bounding box center [293, 74] width 130 height 14
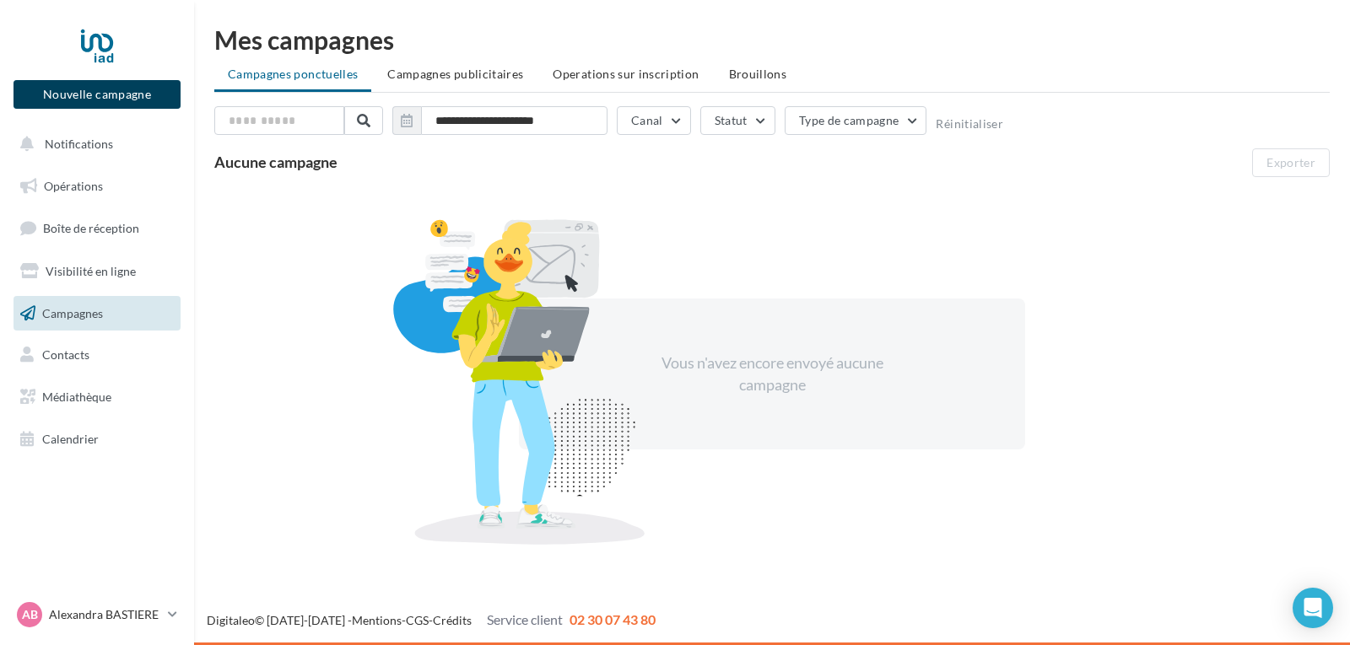
click at [100, 96] on button "Nouvelle campagne" at bounding box center [96, 94] width 167 height 29
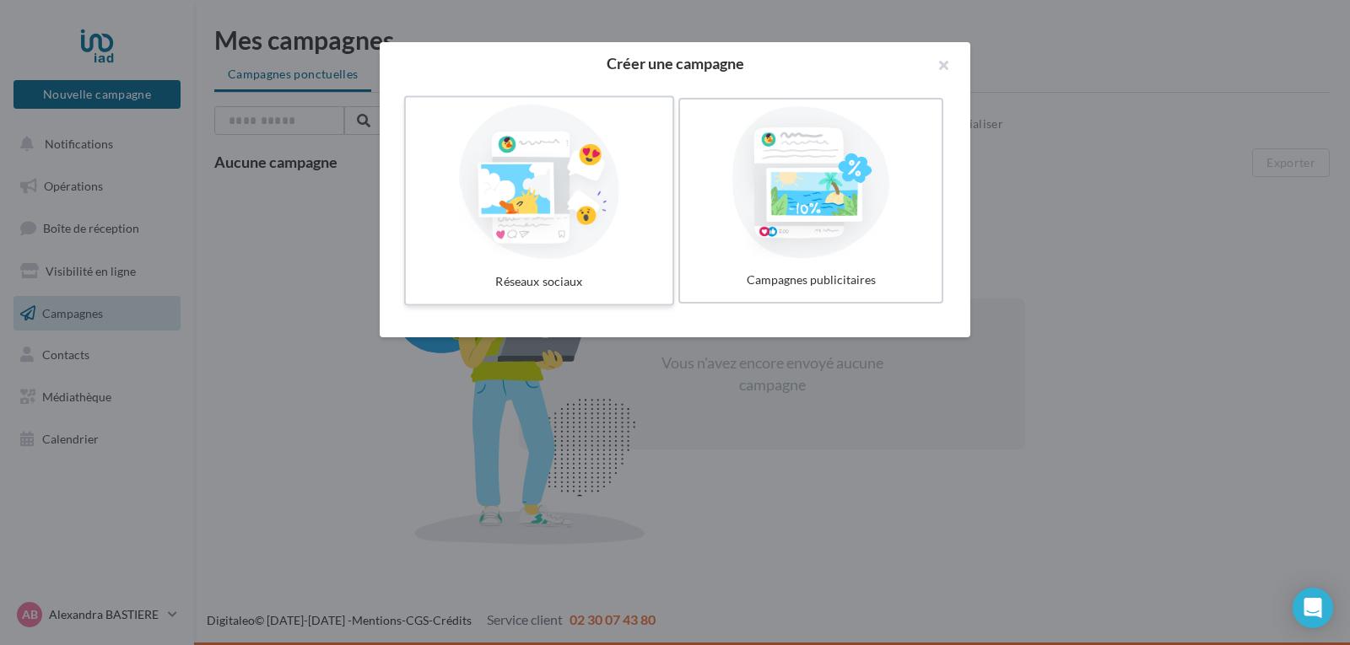
click at [499, 179] on div at bounding box center [538, 182] width 253 height 155
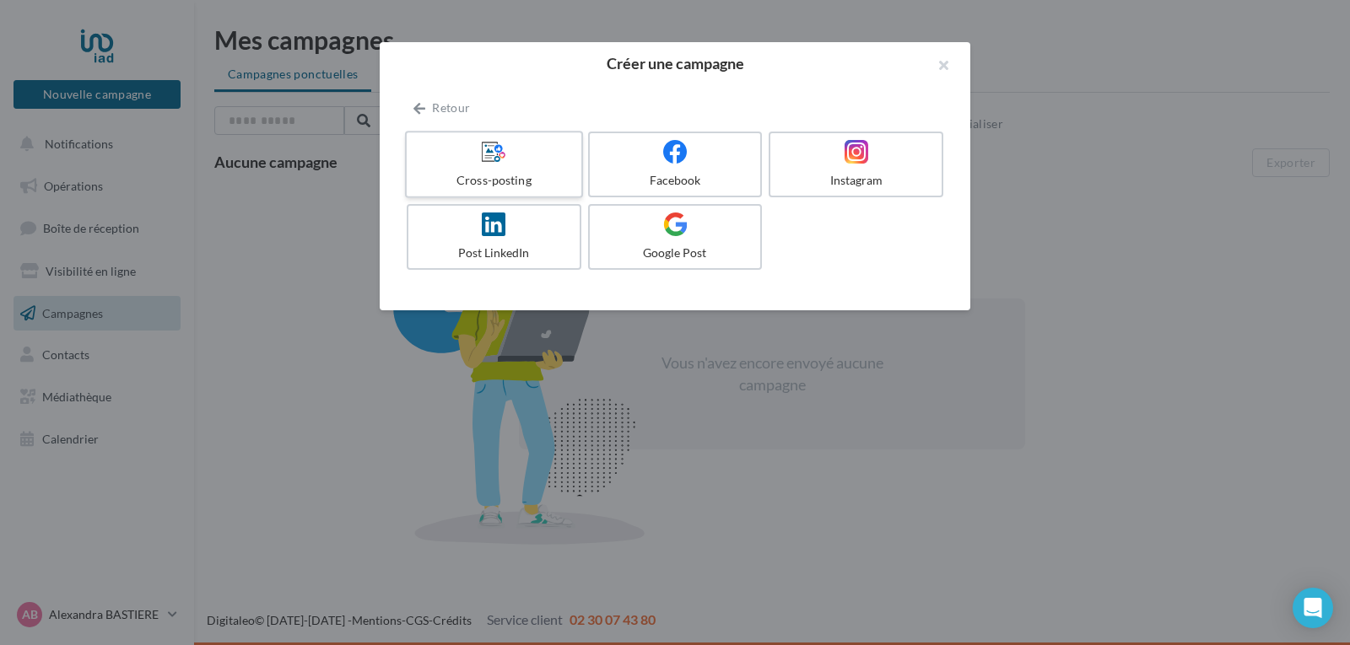
click at [526, 156] on div at bounding box center [493, 152] width 160 height 26
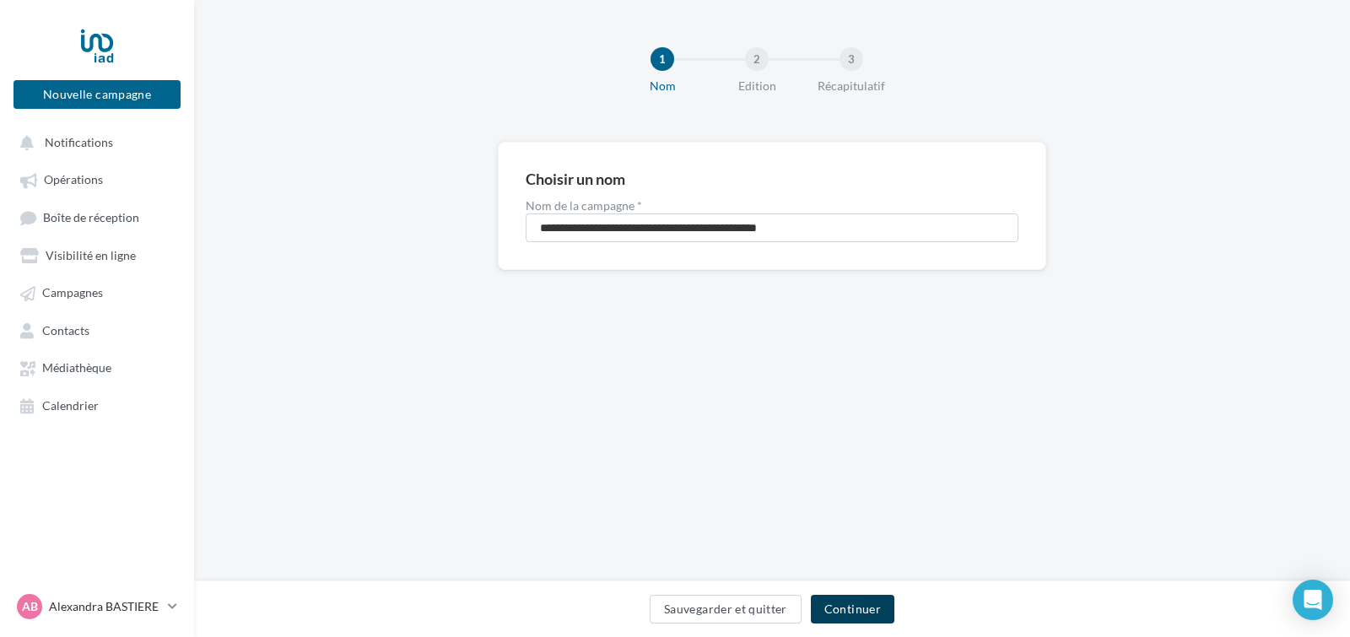
click at [857, 607] on button "Continuer" at bounding box center [853, 609] width 84 height 29
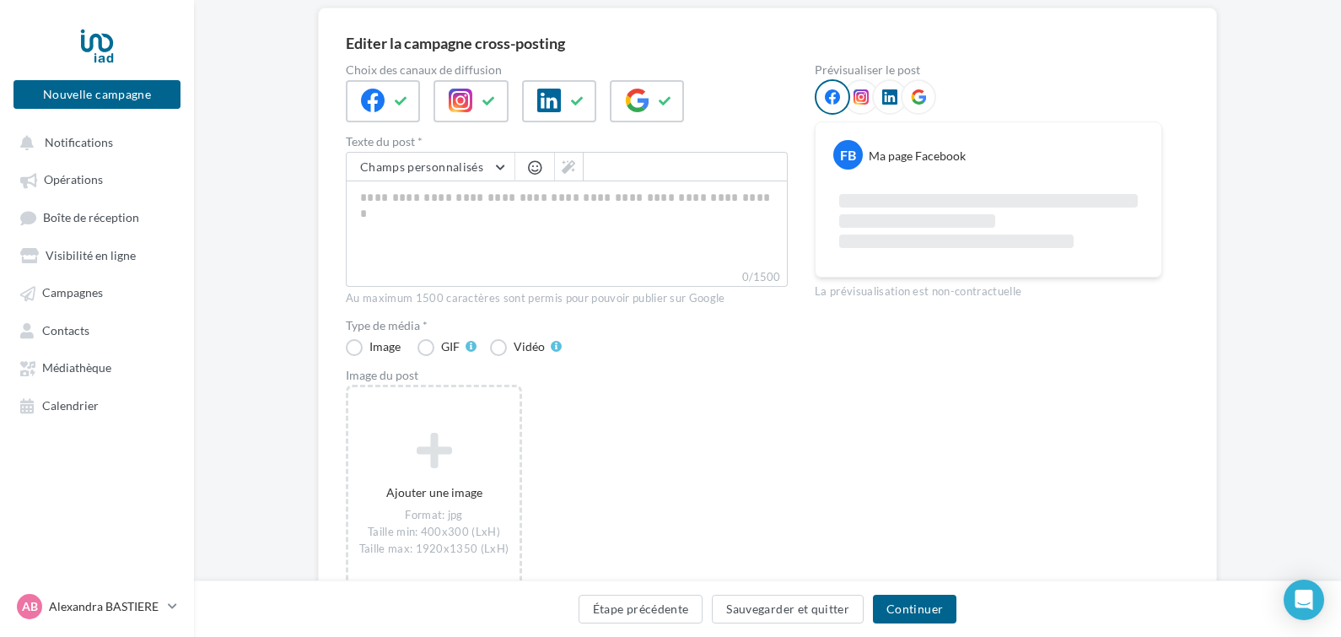
scroll to position [137, 0]
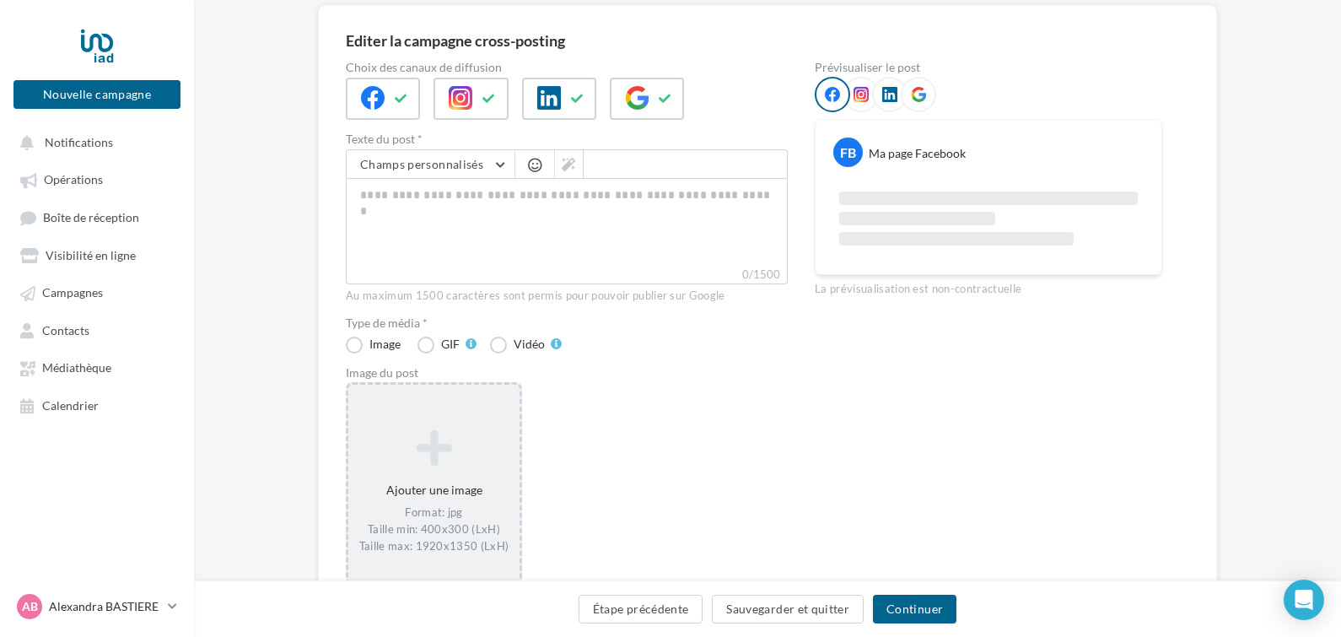
click at [435, 439] on icon at bounding box center [434, 448] width 158 height 40
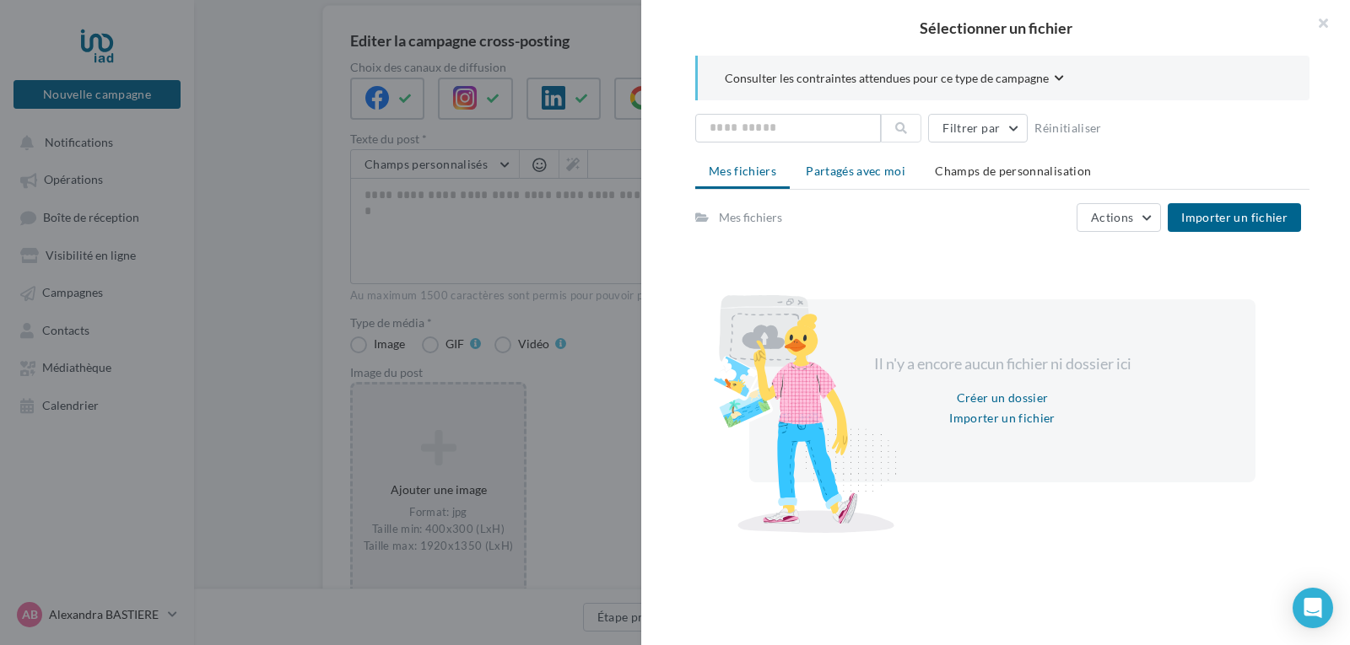
click at [859, 162] on li "Partagés avec moi" at bounding box center [855, 171] width 127 height 30
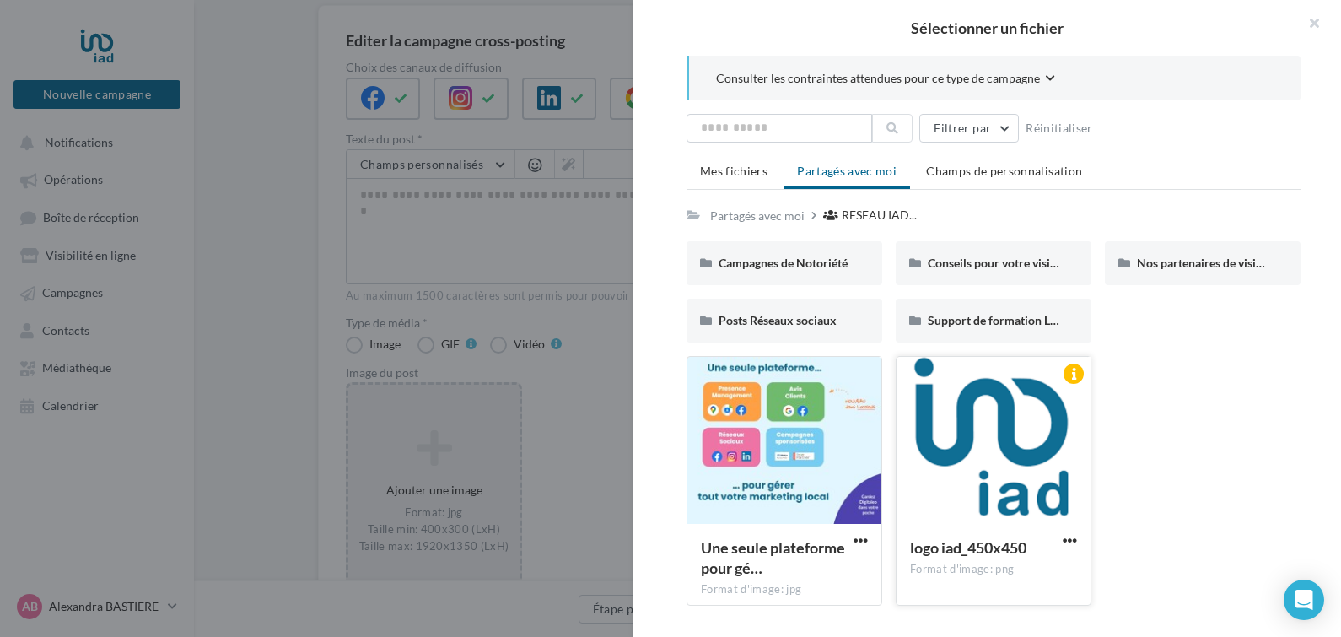
click at [1005, 420] on div at bounding box center [994, 441] width 194 height 169
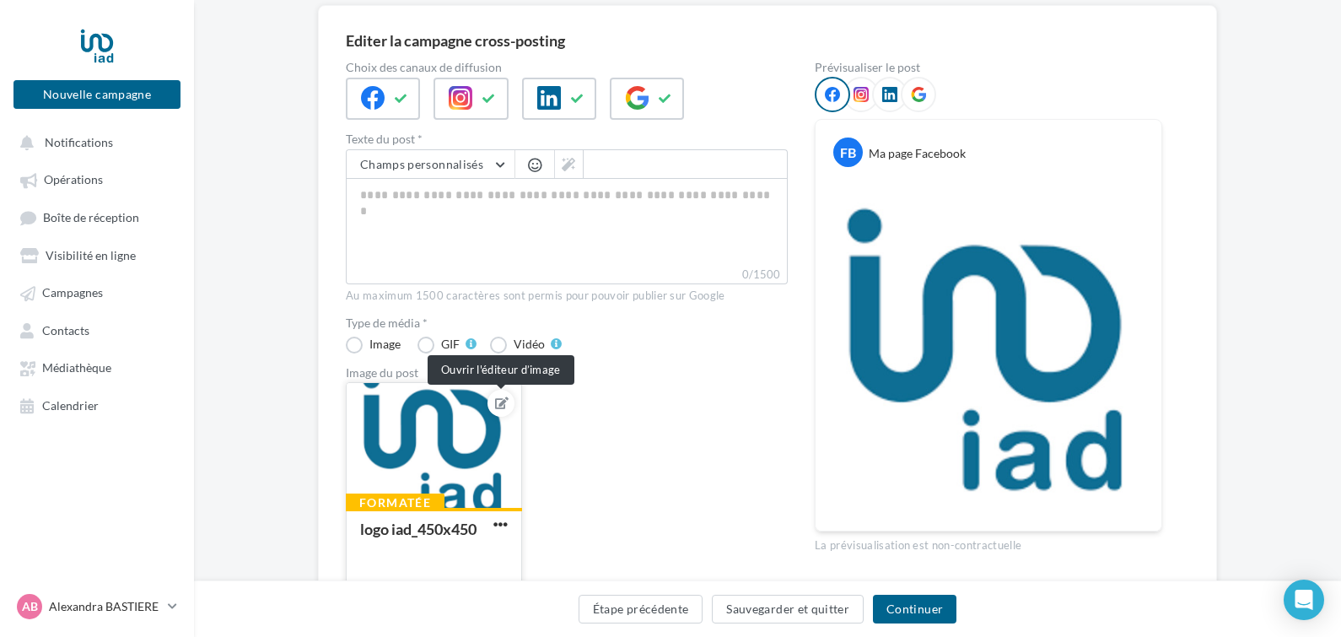
click at [500, 401] on icon at bounding box center [501, 403] width 13 height 12
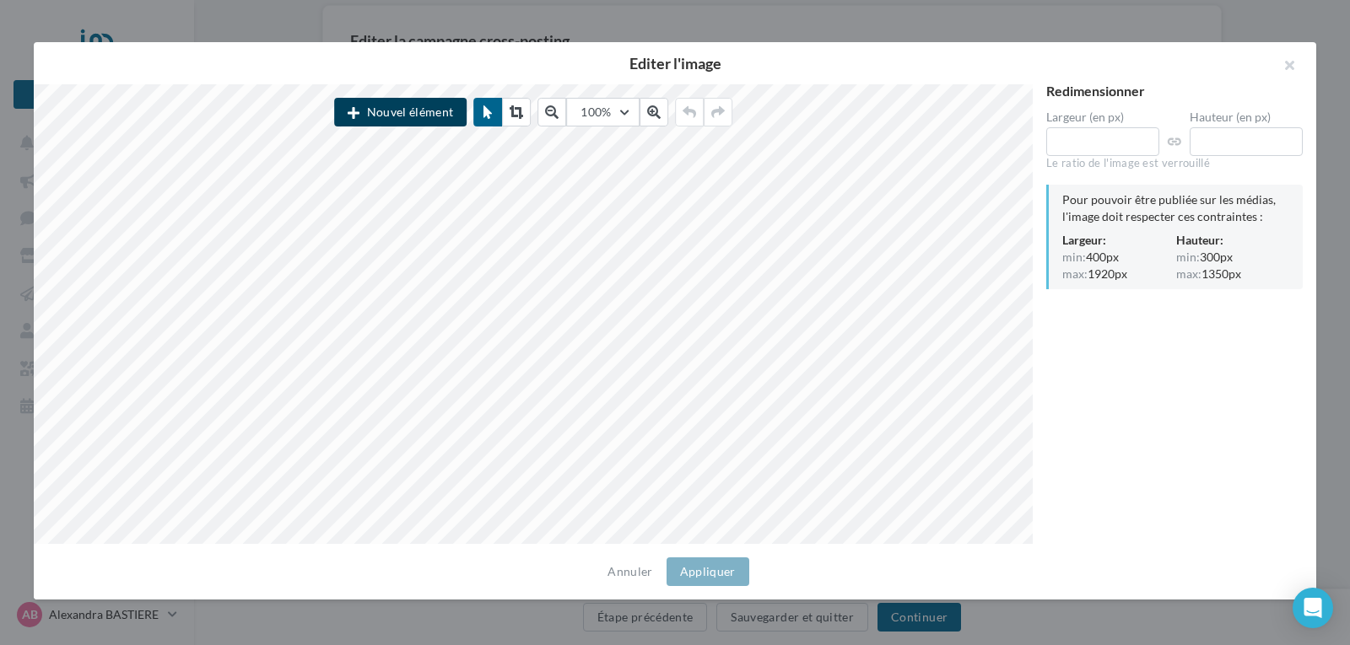
click at [415, 101] on button "Nouvel élément" at bounding box center [400, 112] width 132 height 29
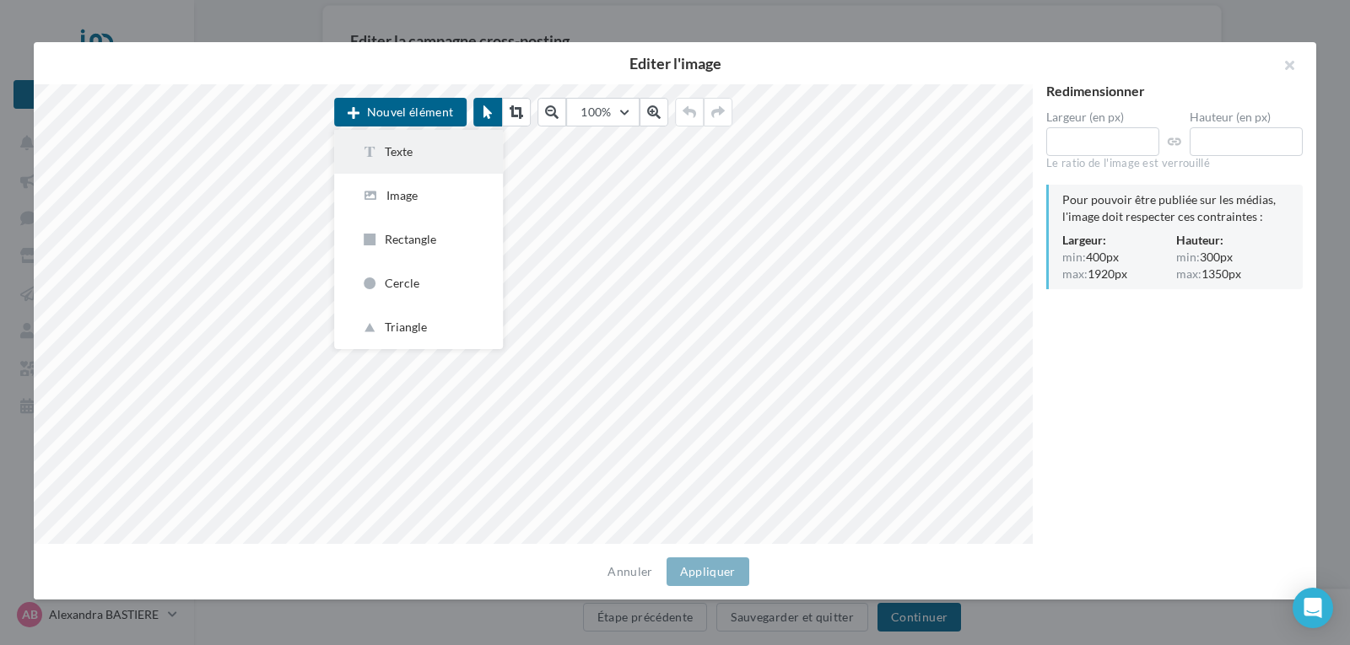
click at [434, 146] on div "Texte" at bounding box center [418, 151] width 115 height 17
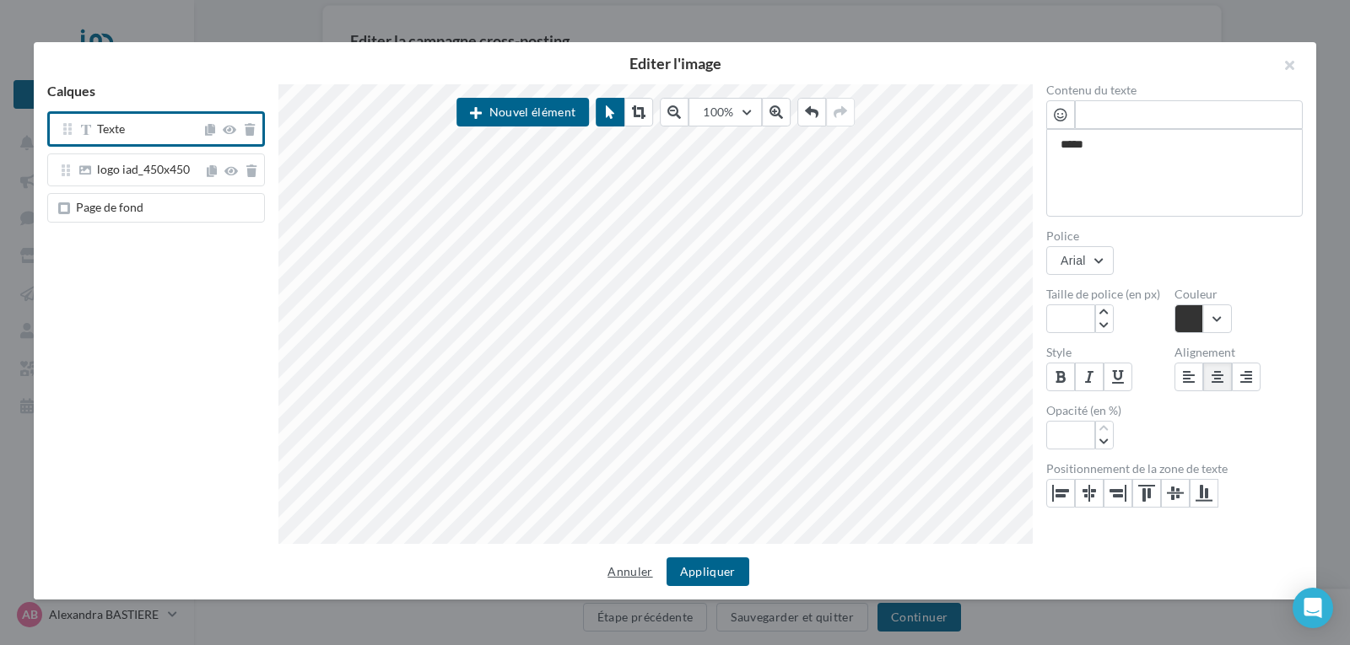
click at [627, 568] on button "Annuler" at bounding box center [630, 572] width 58 height 20
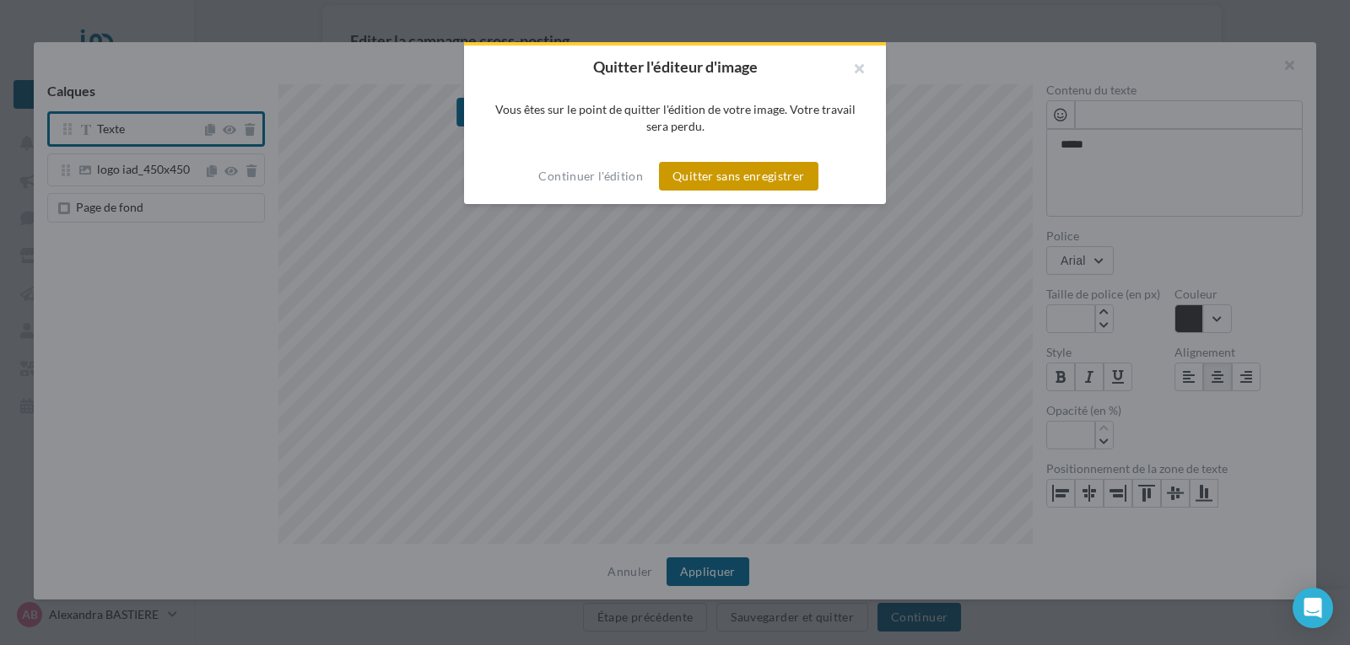
click at [742, 173] on button "Quitter sans enregistrer" at bounding box center [738, 176] width 159 height 29
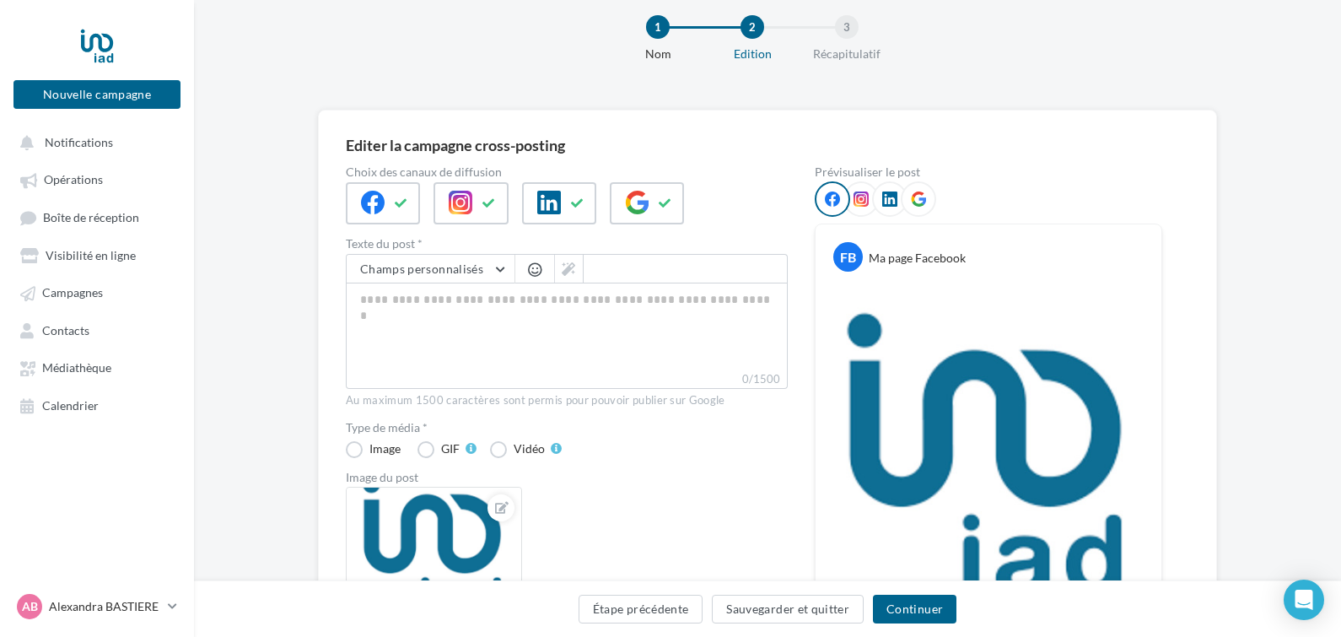
scroll to position [22, 0]
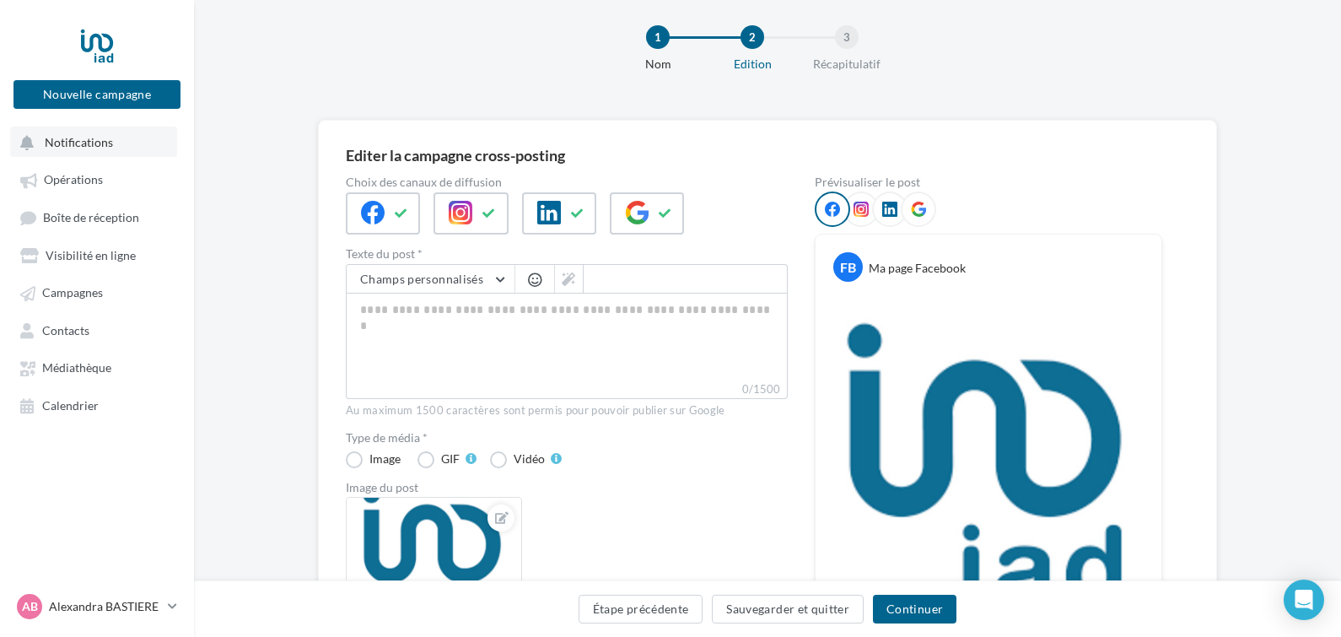
click at [128, 143] on button "Notifications" at bounding box center [93, 142] width 167 height 30
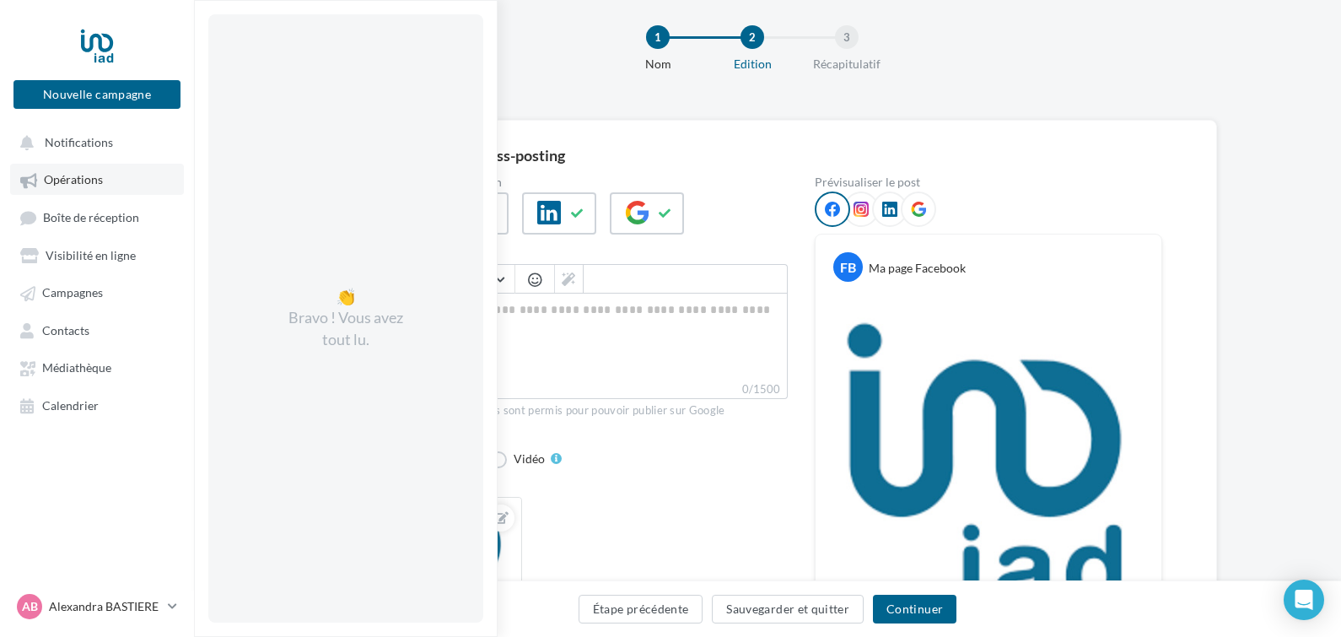
click at [103, 178] on link "Opérations" at bounding box center [97, 179] width 174 height 30
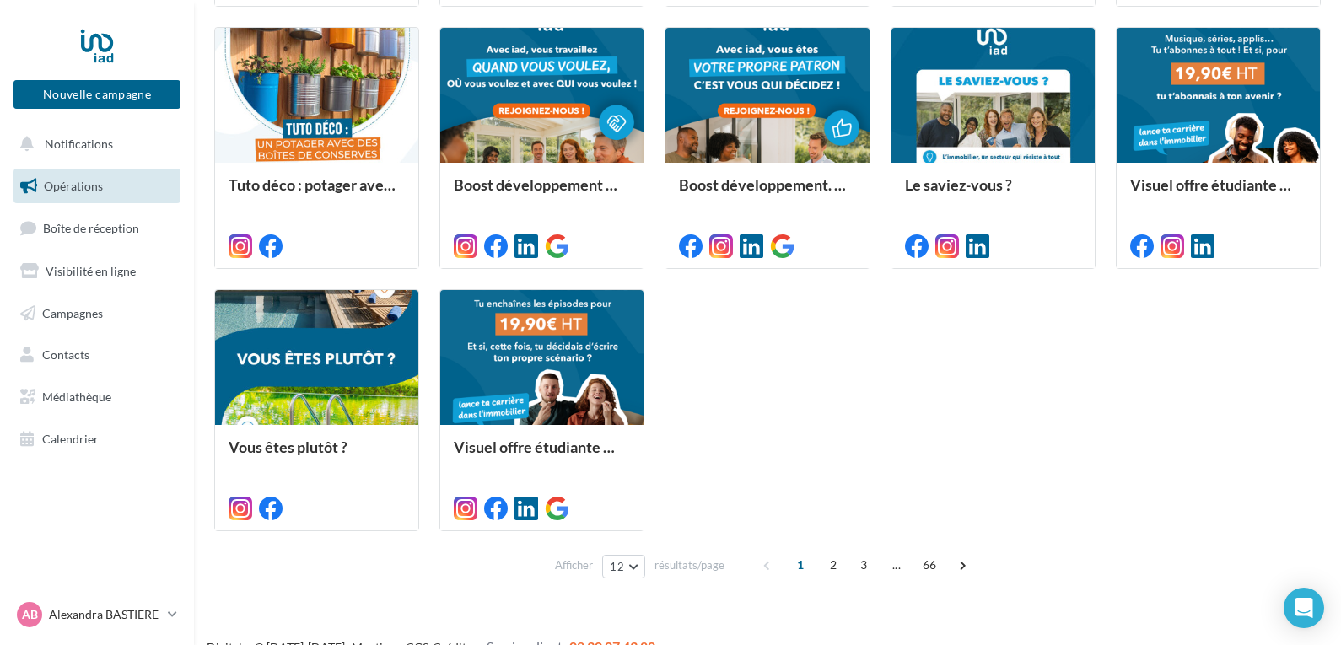
scroll to position [761, 0]
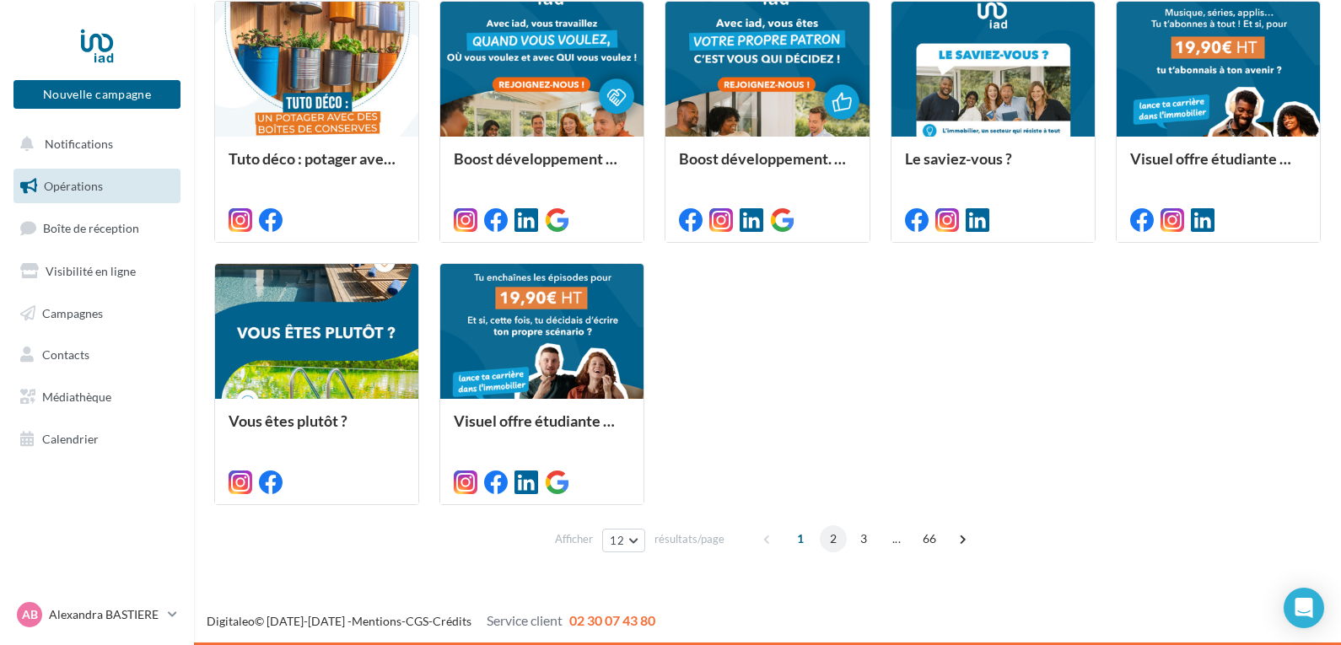
click at [834, 546] on span "2" at bounding box center [833, 539] width 27 height 27
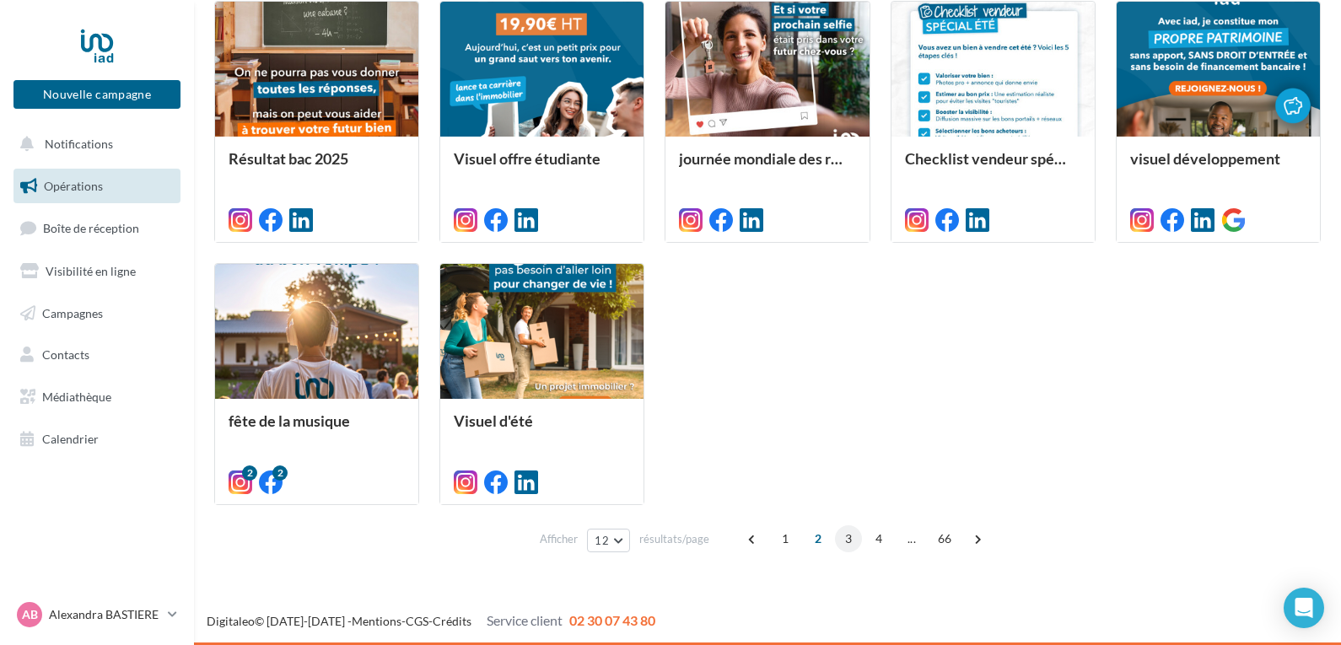
click at [844, 539] on span "3" at bounding box center [848, 539] width 27 height 27
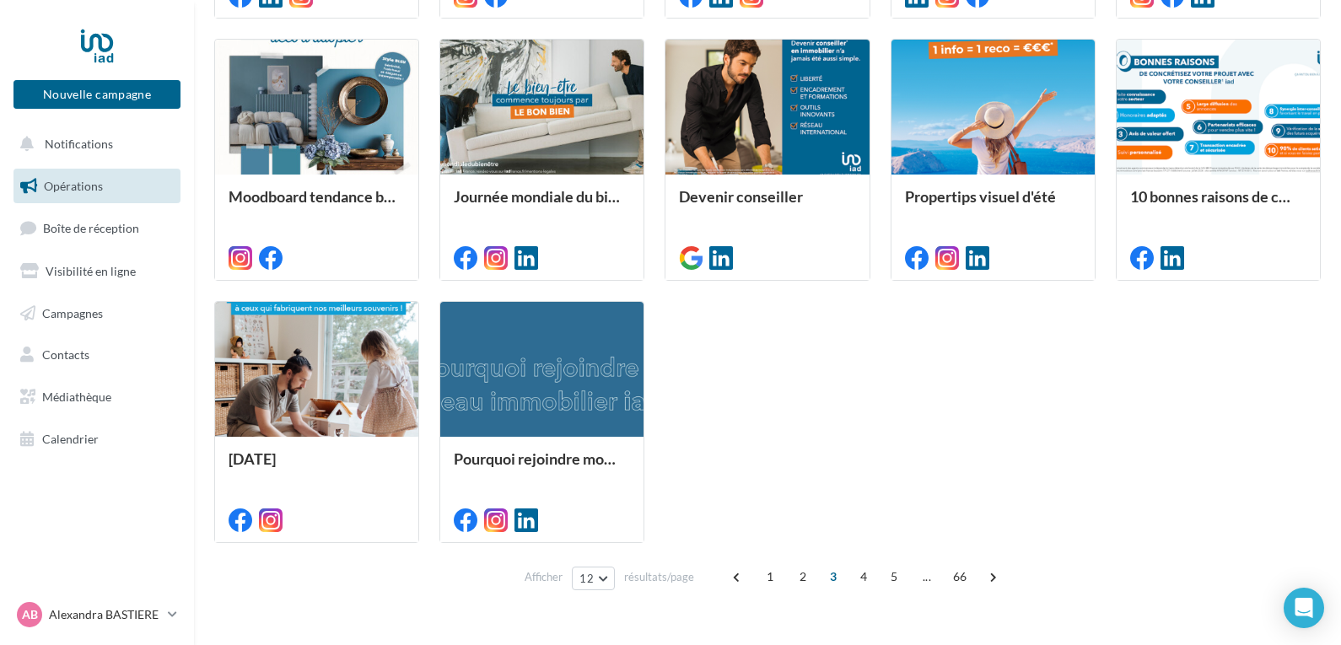
scroll to position [742, 0]
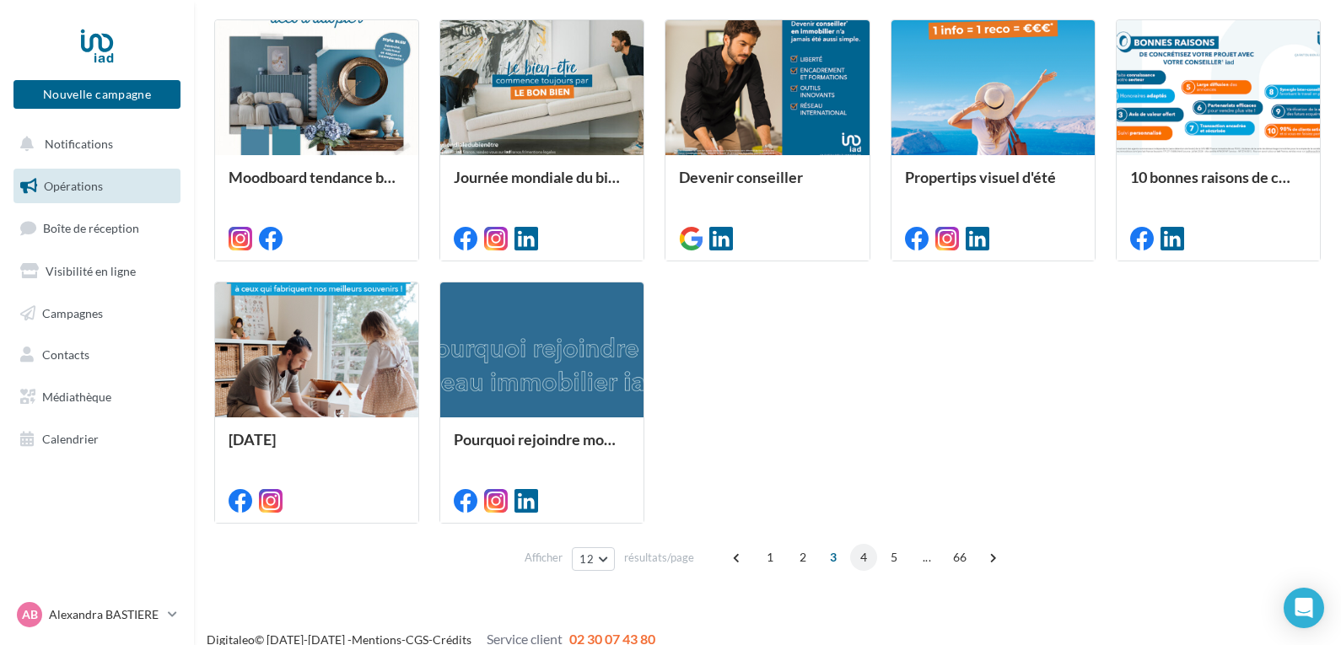
click at [862, 557] on span "4" at bounding box center [863, 557] width 27 height 27
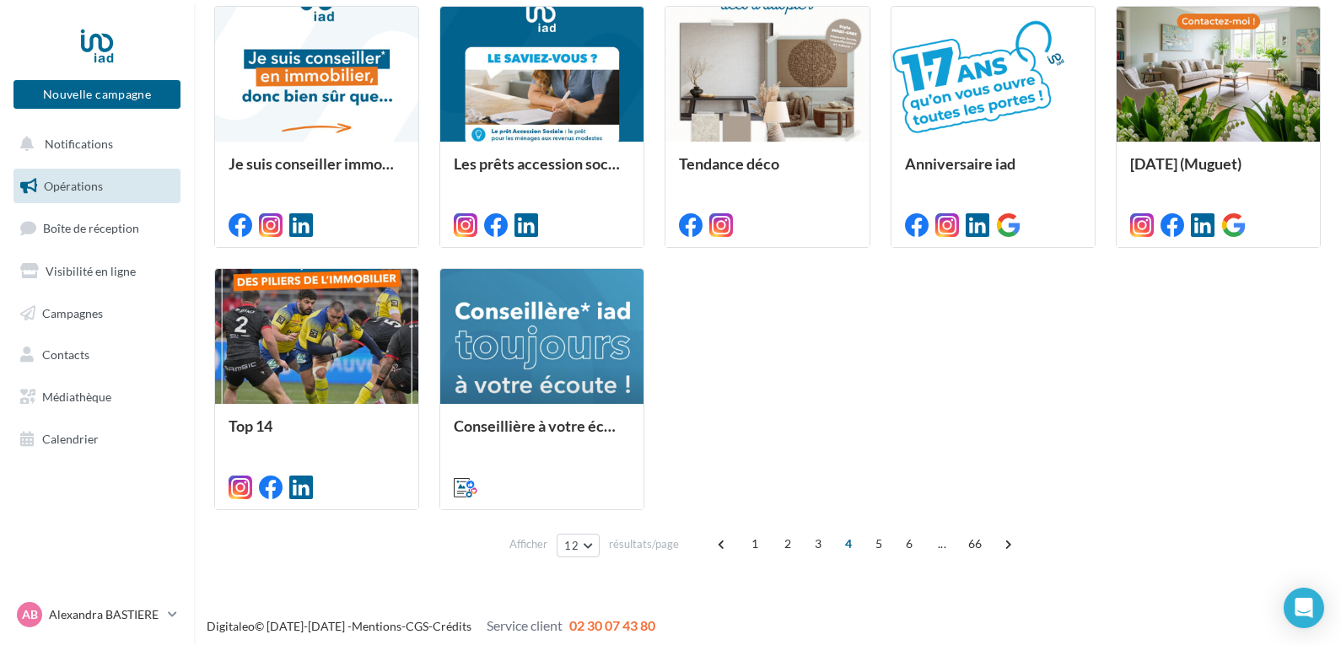
scroll to position [761, 0]
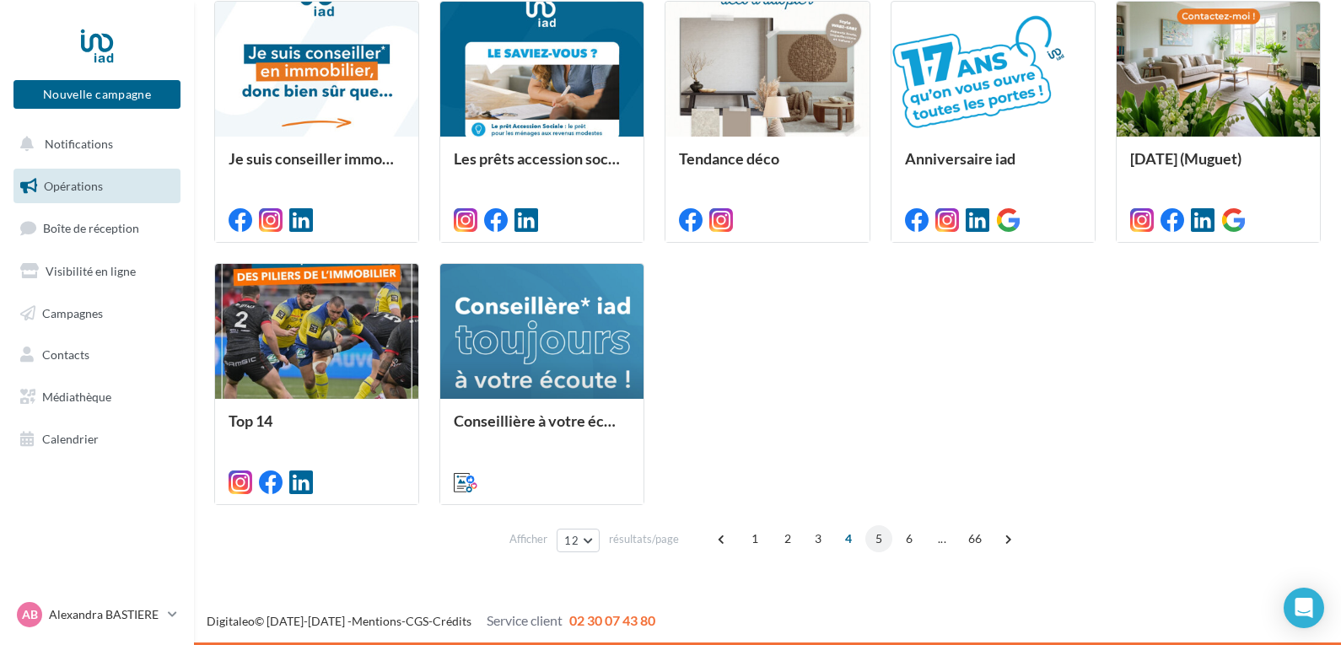
click at [877, 536] on span "5" at bounding box center [878, 539] width 27 height 27
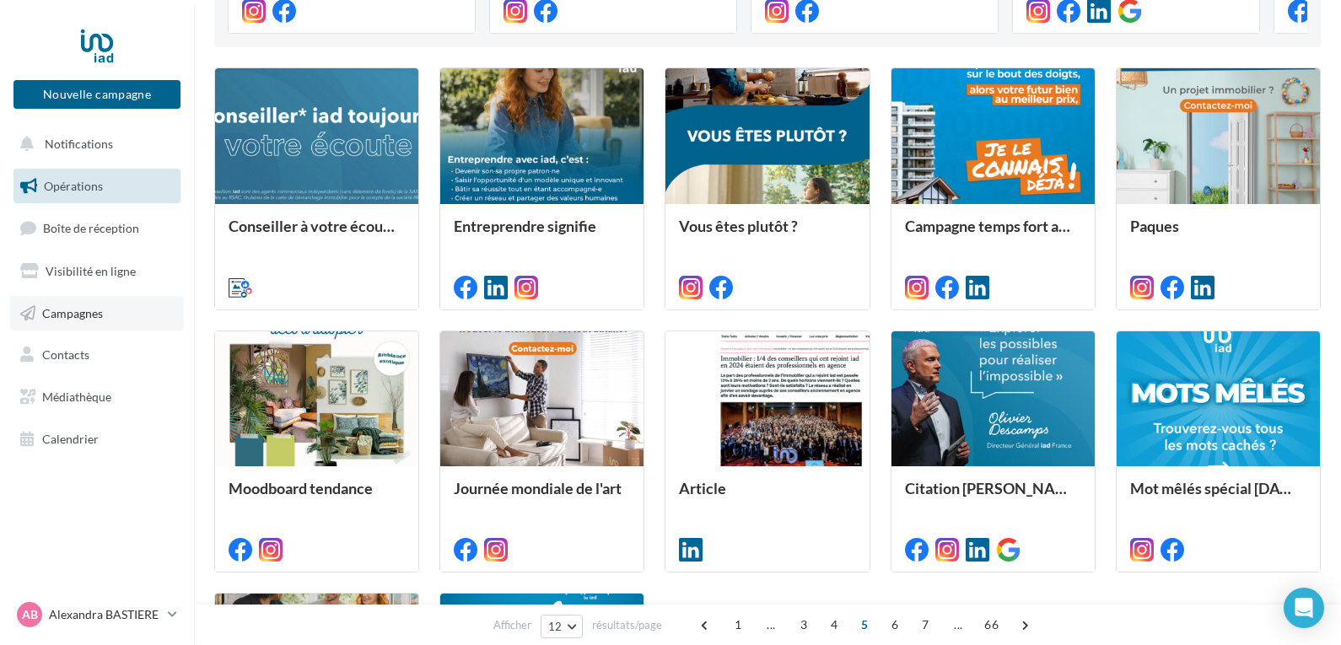
click at [130, 319] on link "Campagnes" at bounding box center [97, 313] width 174 height 35
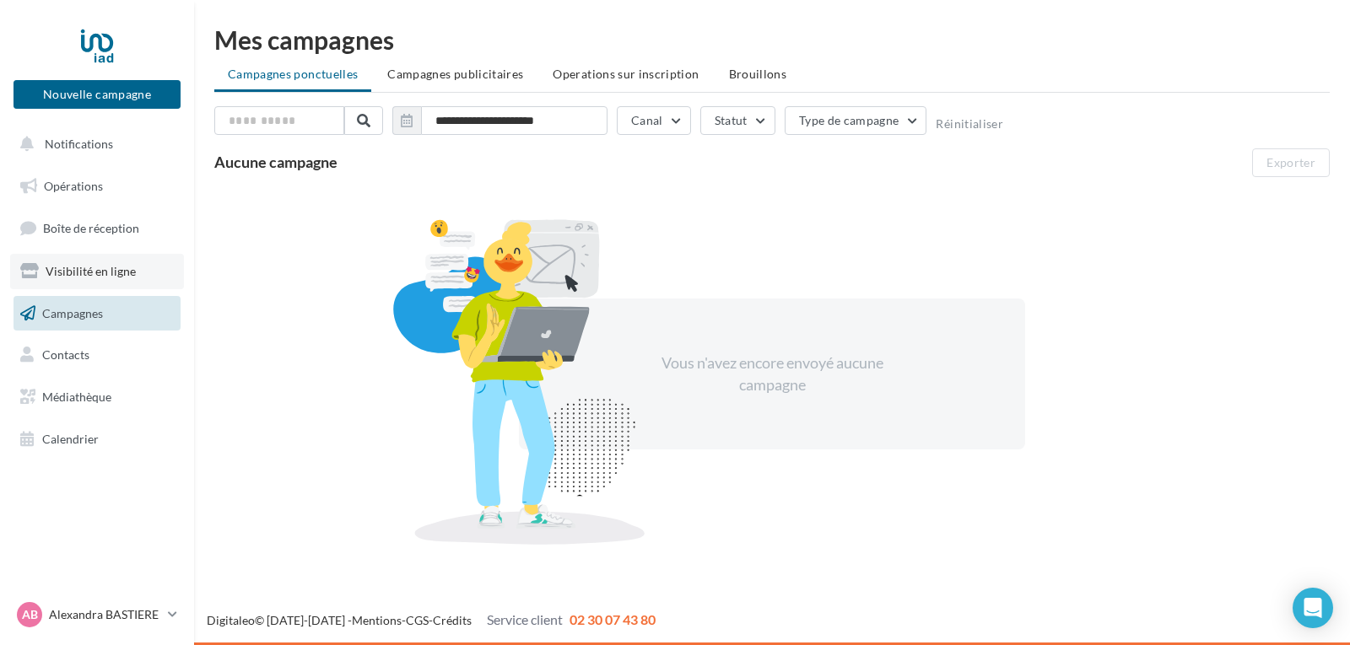
click at [108, 269] on span "Visibilité en ligne" at bounding box center [91, 271] width 90 height 14
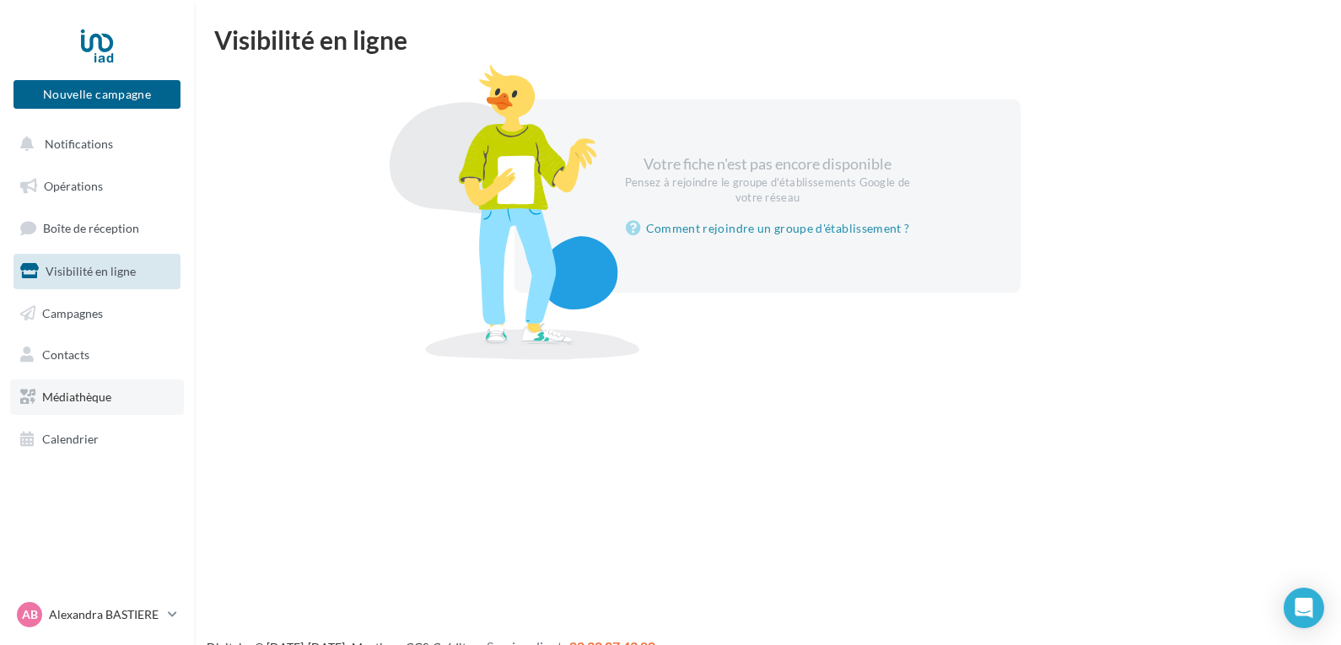
click at [88, 391] on span "Médiathèque" at bounding box center [76, 397] width 69 height 14
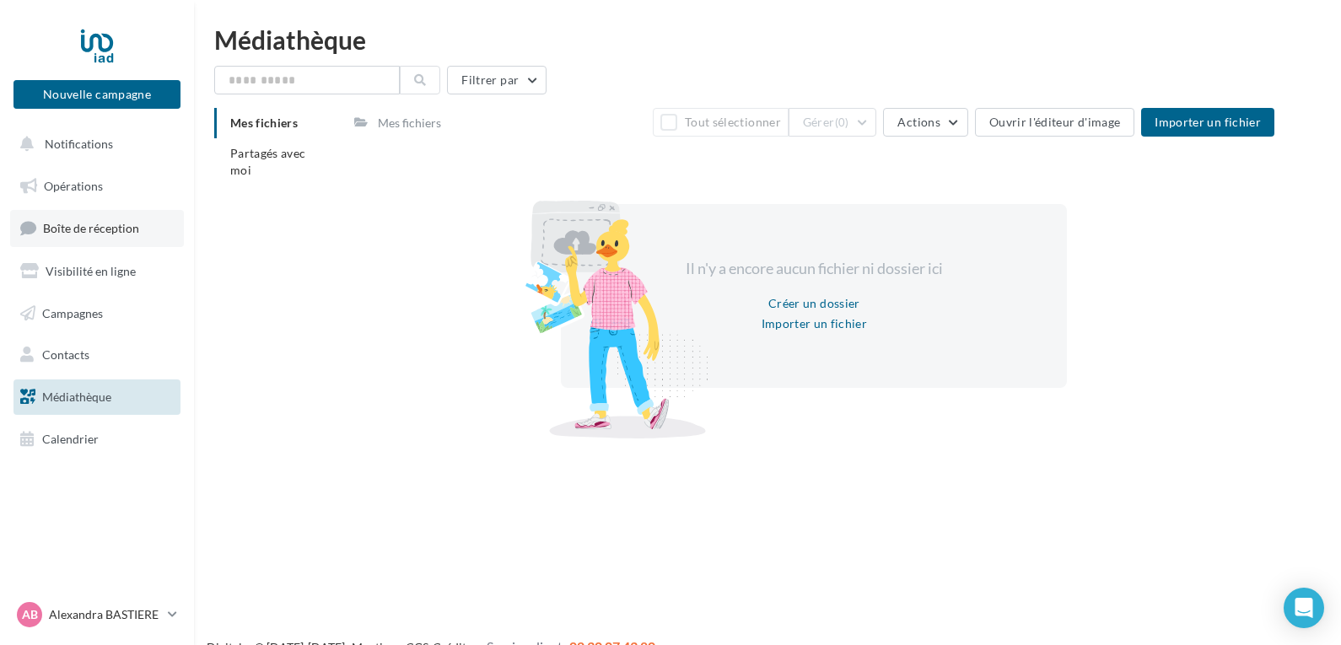
click at [92, 228] on span "Boîte de réception" at bounding box center [91, 228] width 96 height 14
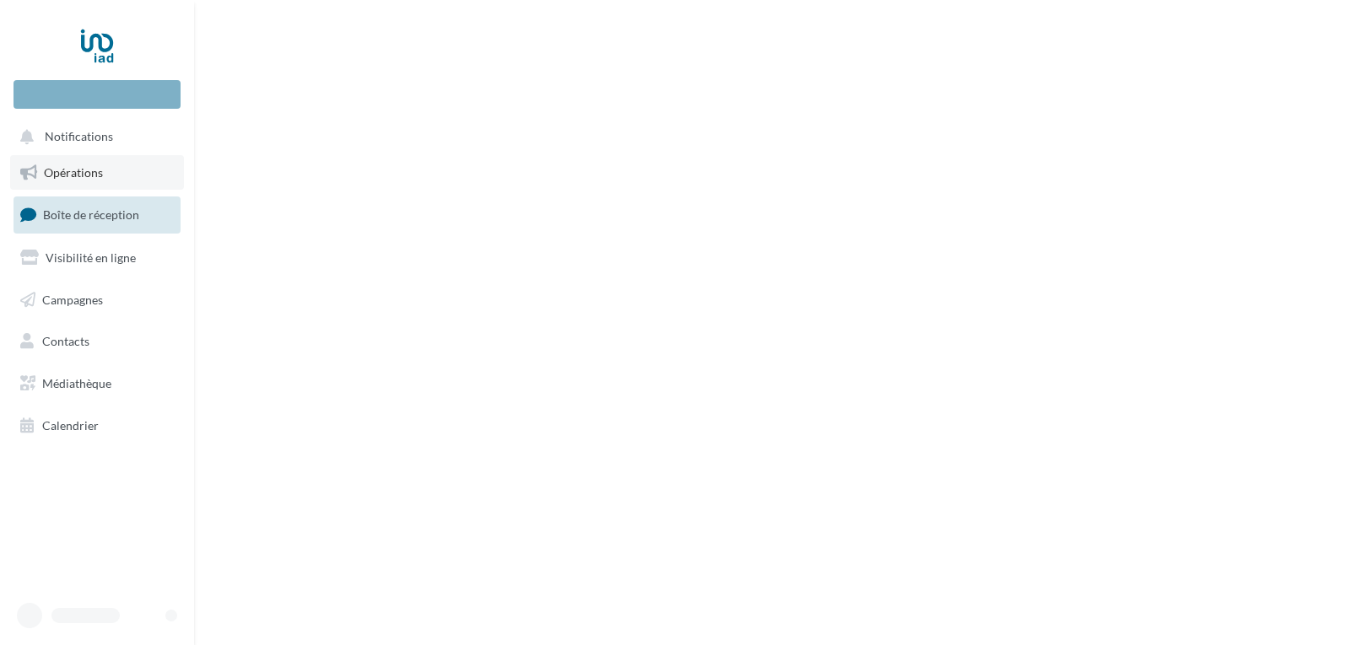
click at [89, 165] on span "Opérations" at bounding box center [73, 172] width 59 height 14
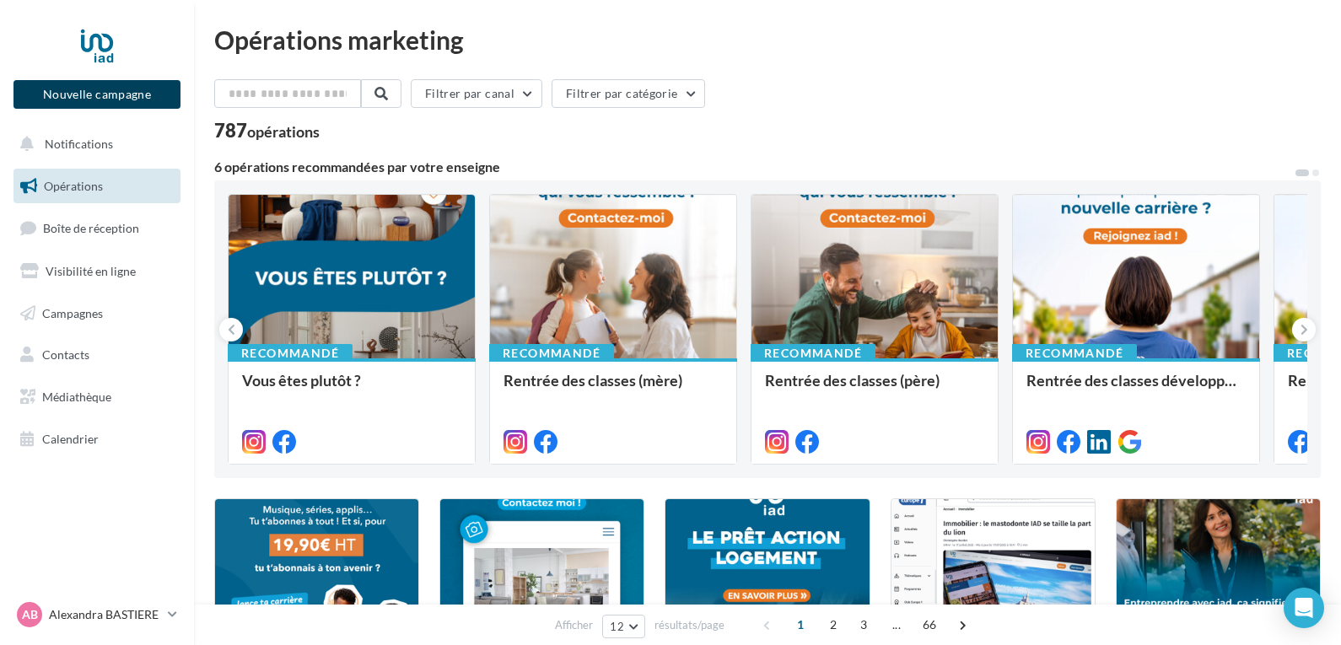
click at [119, 99] on button "Nouvelle campagne" at bounding box center [96, 94] width 167 height 29
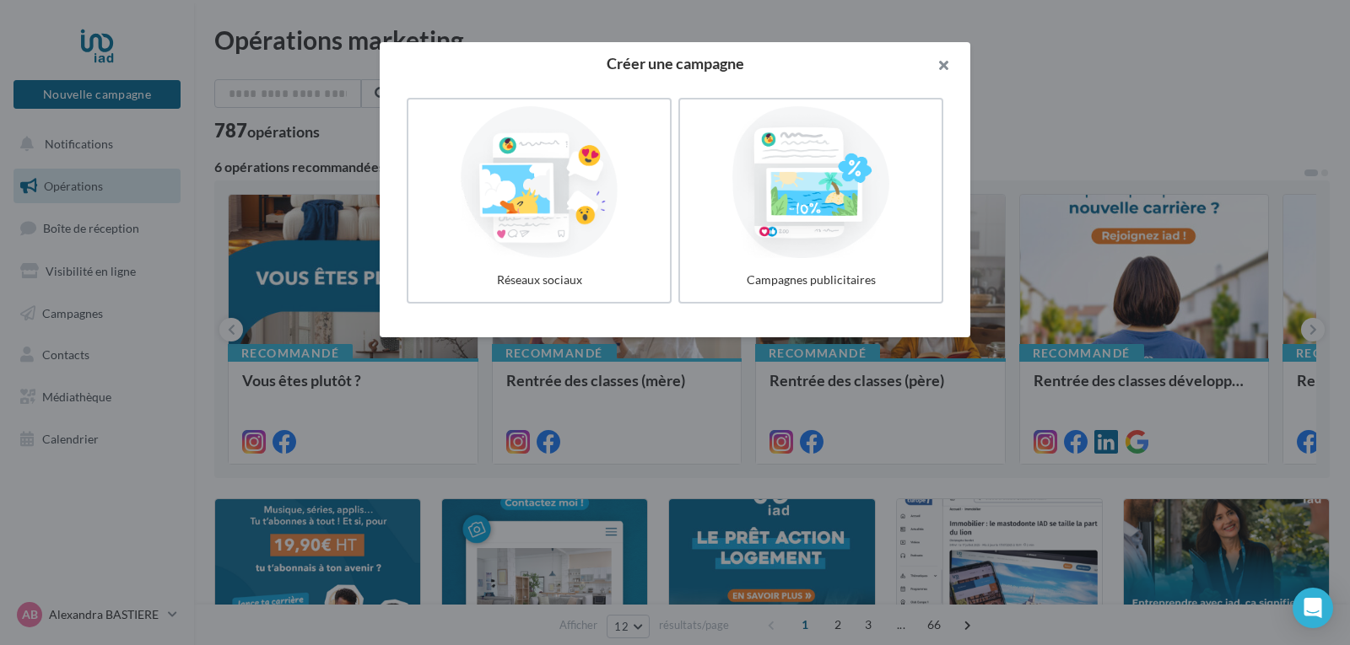
click at [947, 55] on button "button" at bounding box center [936, 67] width 67 height 51
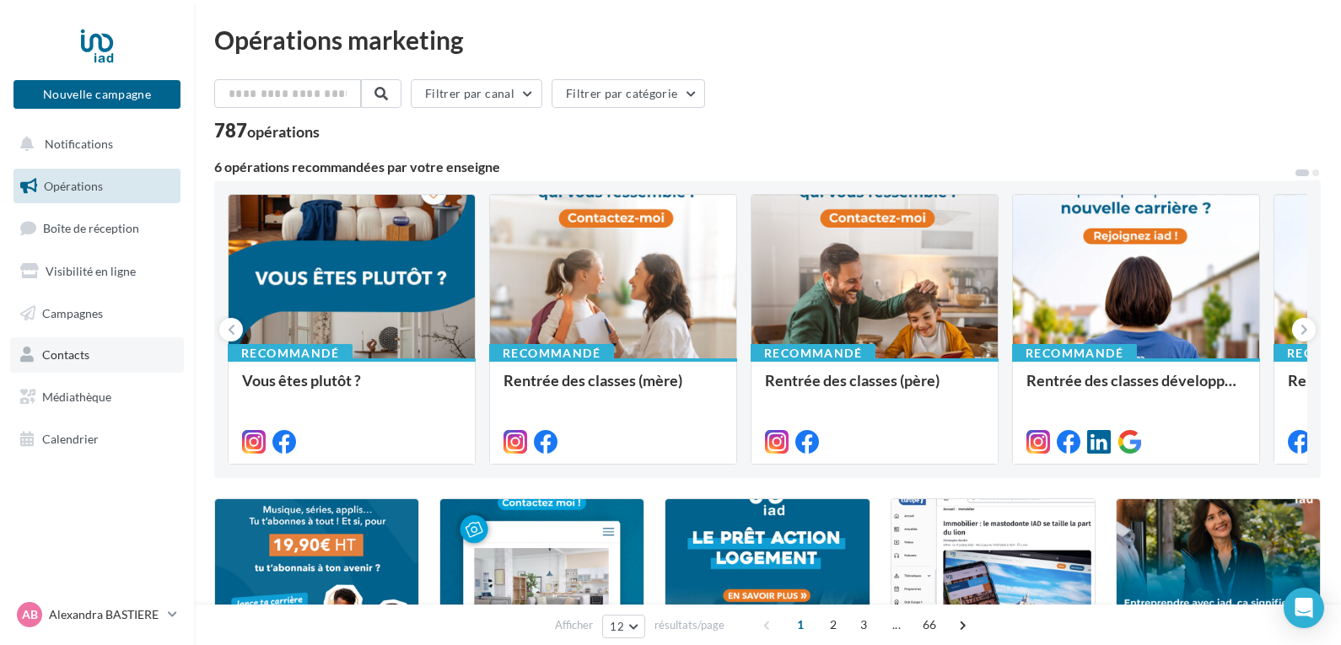
click at [109, 353] on link "Contacts" at bounding box center [97, 354] width 174 height 35
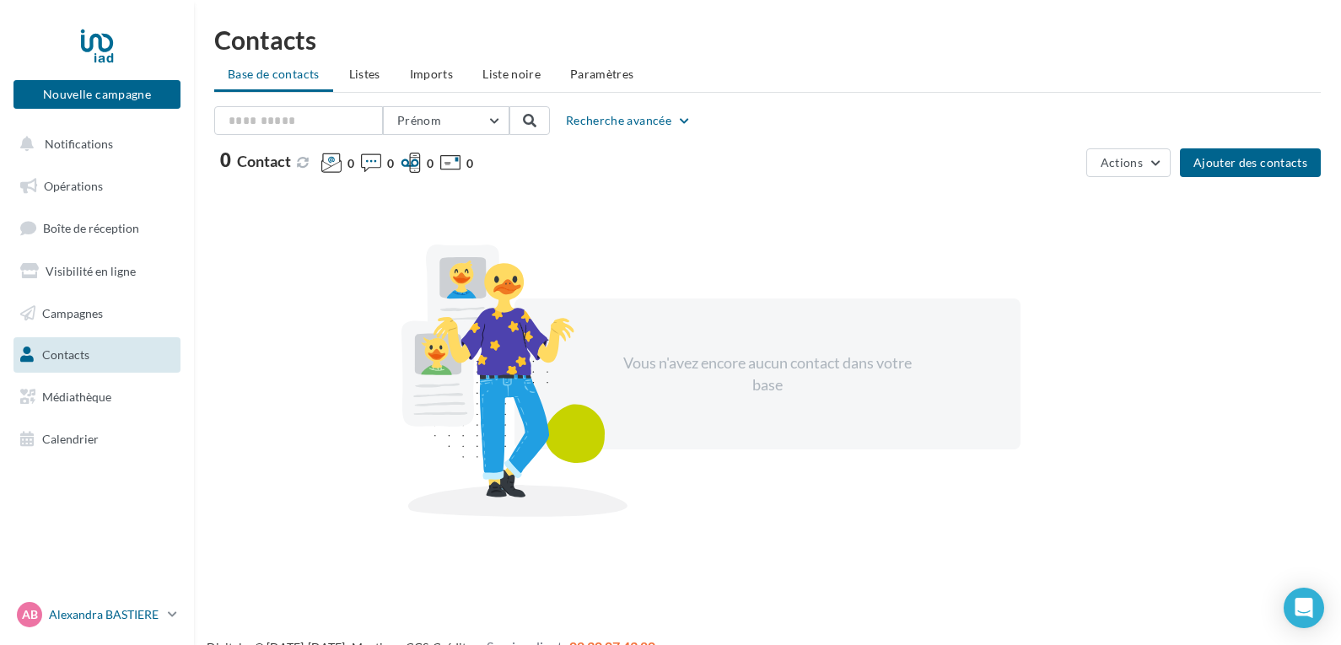
click at [165, 614] on link "AB [PERSON_NAME] [PERSON_NAME][EMAIL_ADDRESS][DOMAIN_NAME]" at bounding box center [96, 615] width 167 height 32
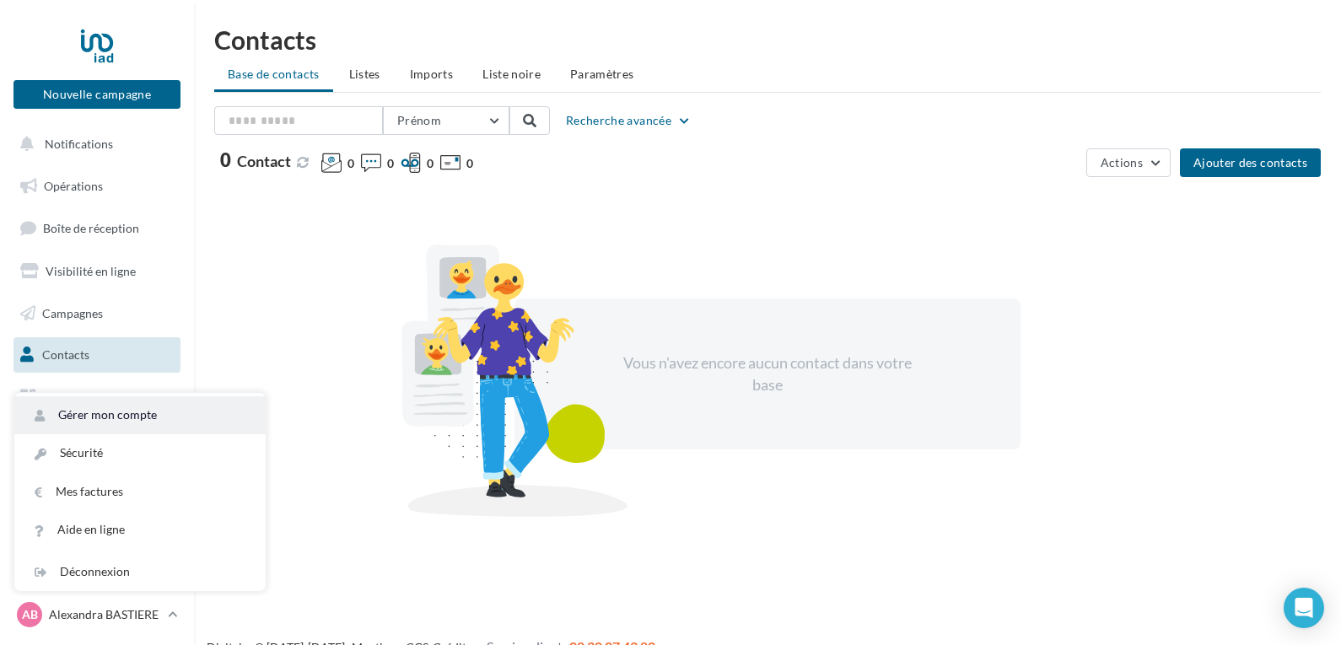
click at [137, 422] on link "Gérer mon compte" at bounding box center [139, 415] width 251 height 38
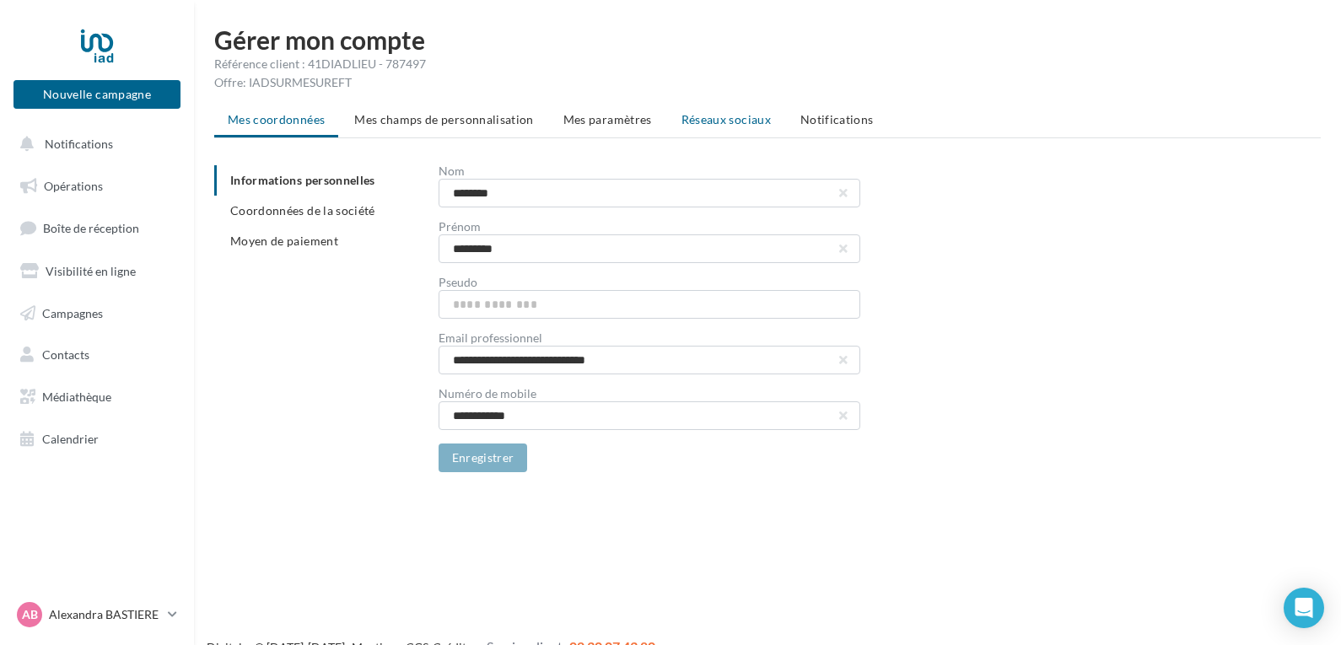
click at [711, 114] on span "Réseaux sociaux" at bounding box center [726, 119] width 89 height 14
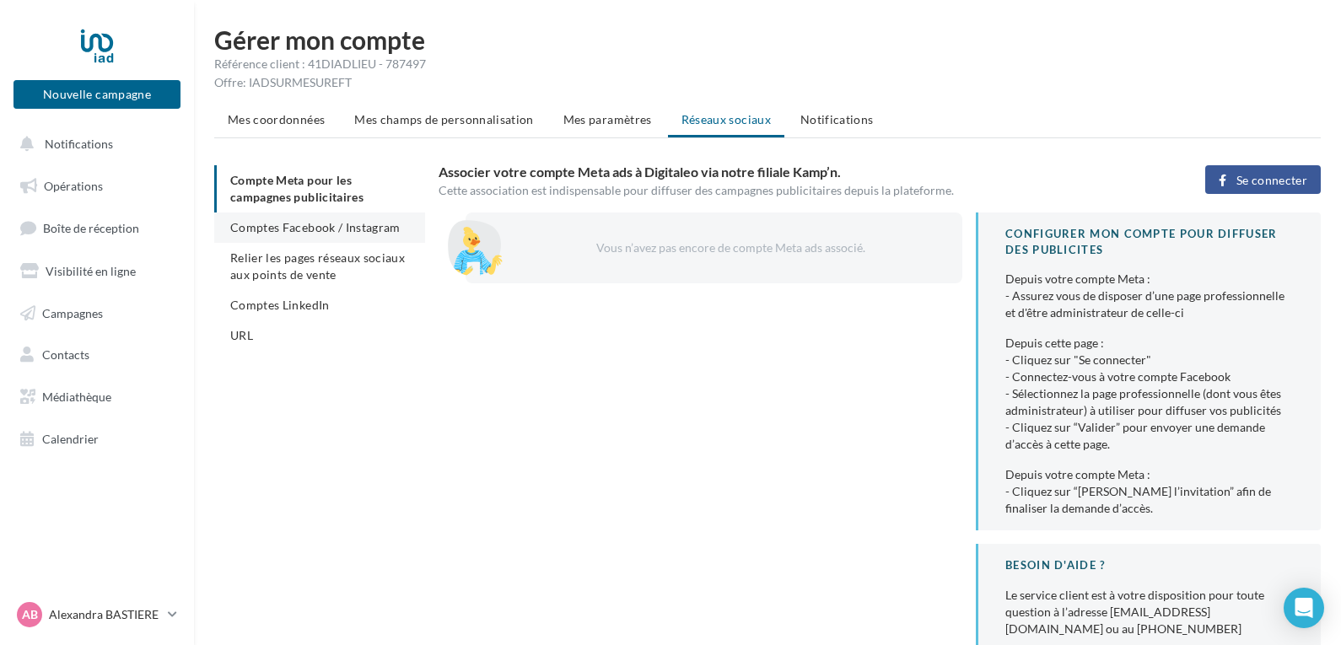
click at [331, 221] on span "Comptes Facebook / Instagram" at bounding box center [315, 227] width 170 height 14
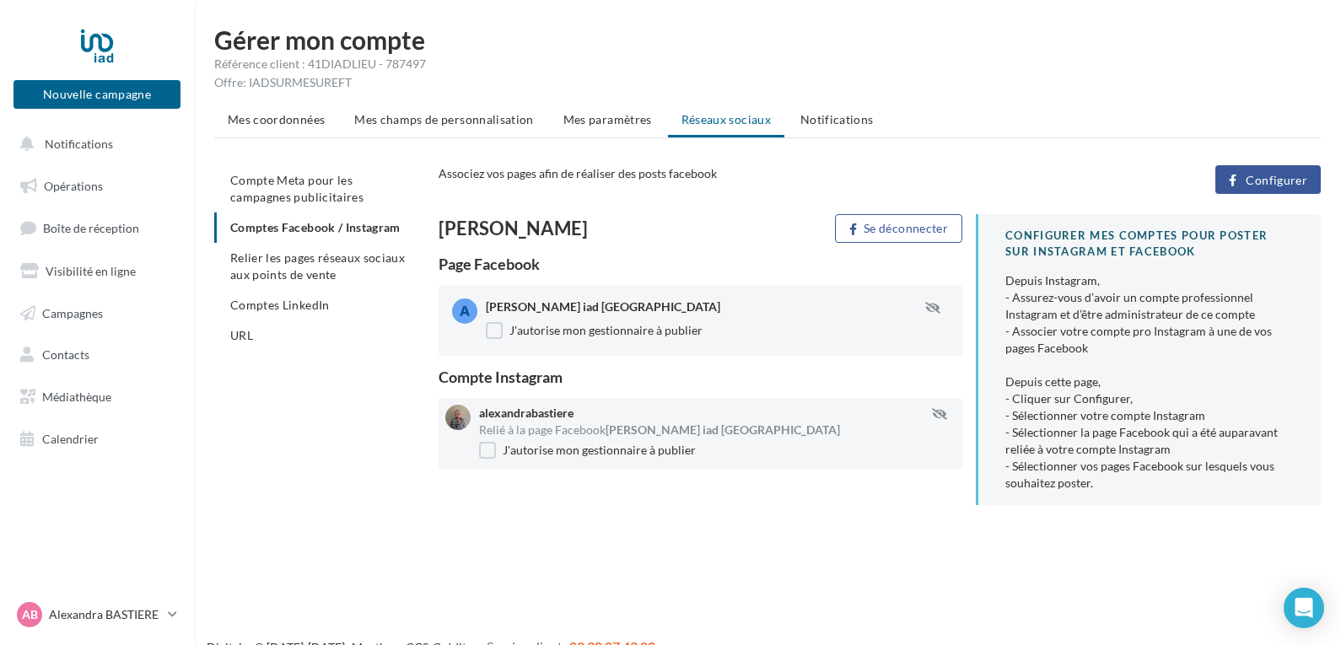
click at [458, 413] on div at bounding box center [457, 417] width 25 height 25
click at [1275, 175] on span "Configurer" at bounding box center [1277, 180] width 62 height 13
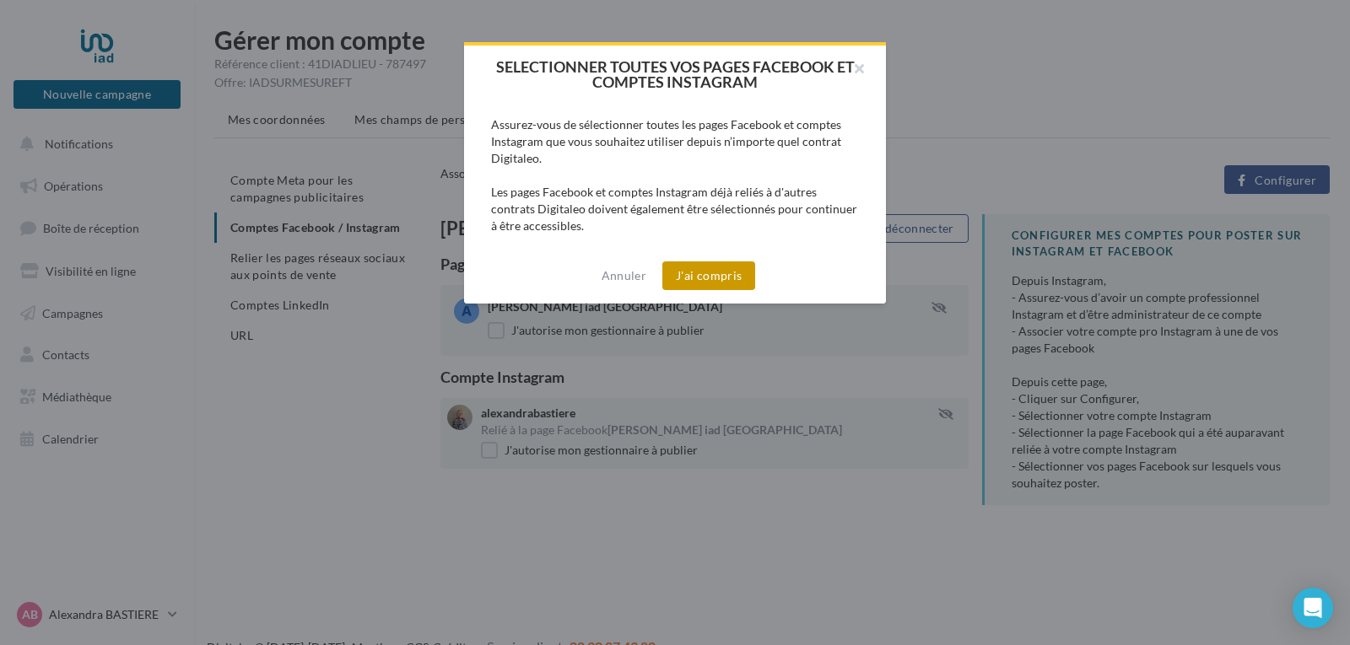
click at [723, 271] on button "J'ai compris" at bounding box center [708, 275] width 93 height 29
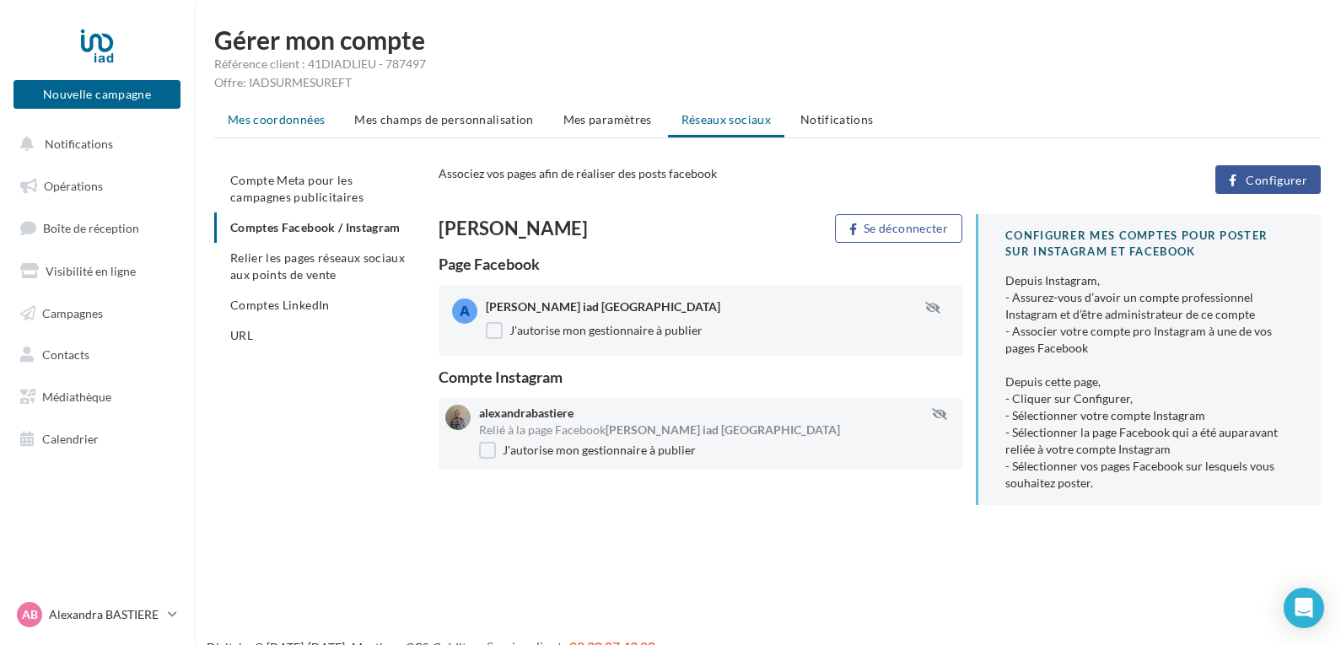
click at [292, 123] on span "Mes coordonnées" at bounding box center [276, 119] width 97 height 14
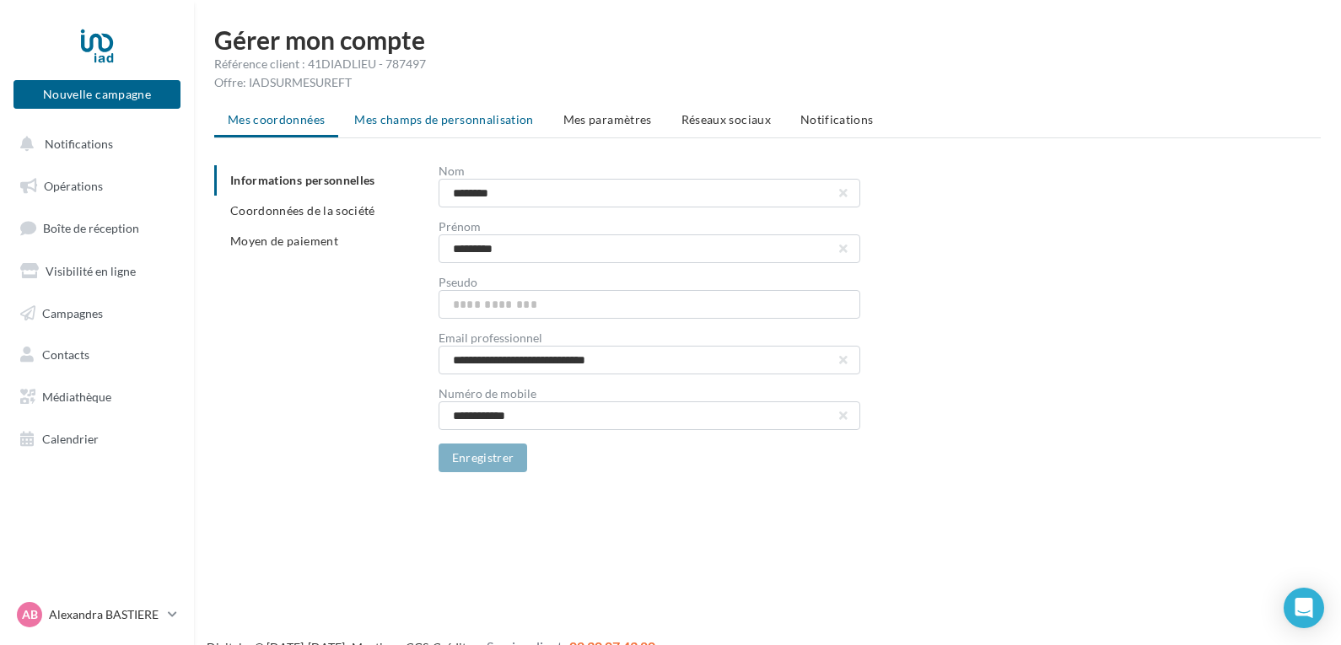
click at [415, 116] on span "Mes champs de personnalisation" at bounding box center [444, 119] width 180 height 14
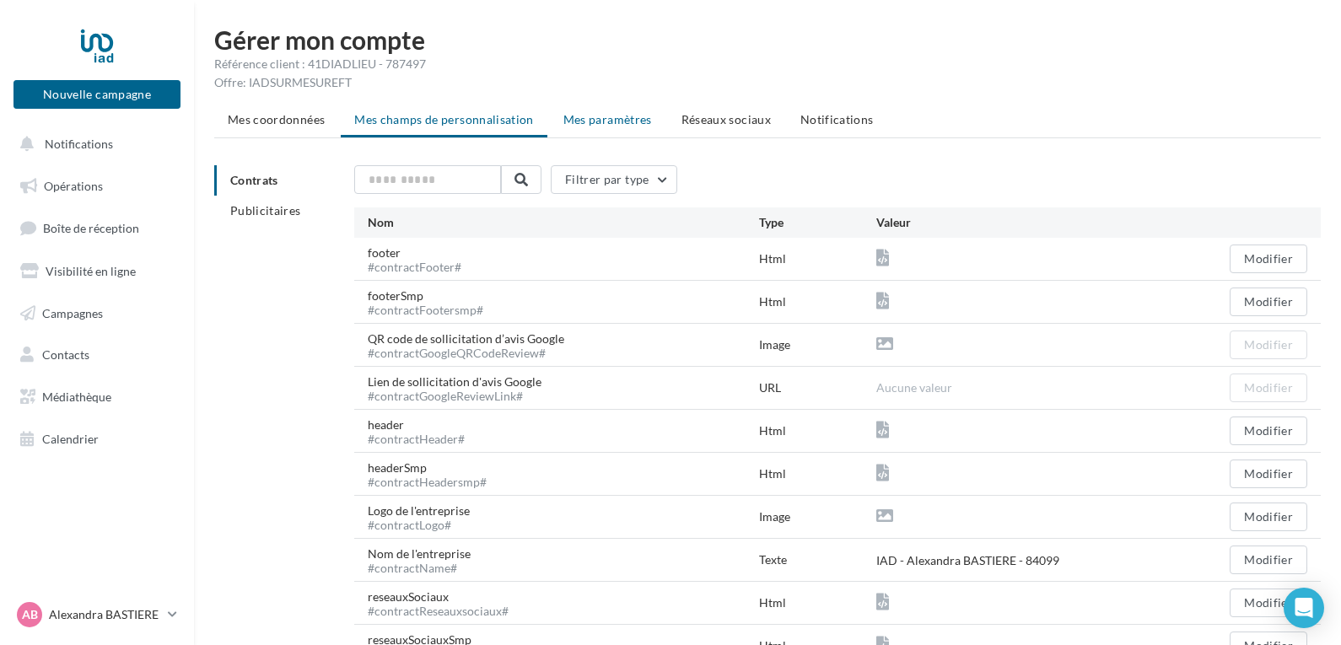
click at [590, 116] on span "Mes paramètres" at bounding box center [607, 119] width 89 height 14
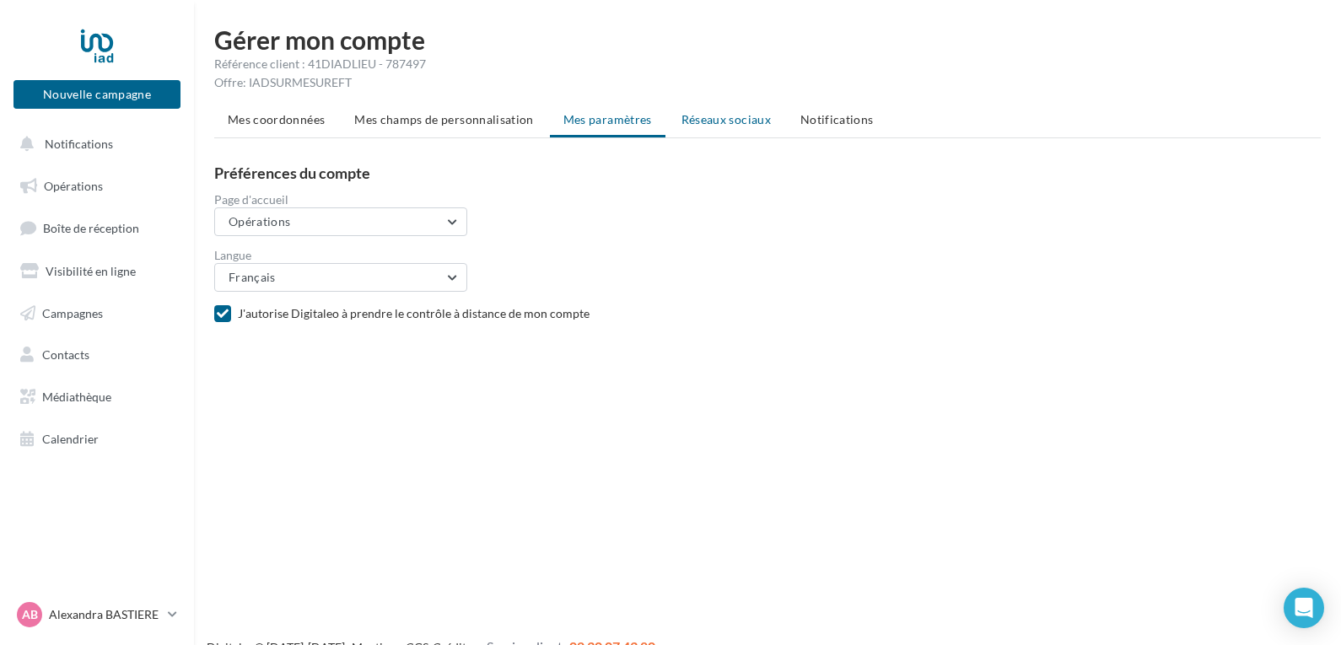
click at [730, 115] on span "Réseaux sociaux" at bounding box center [726, 119] width 89 height 14
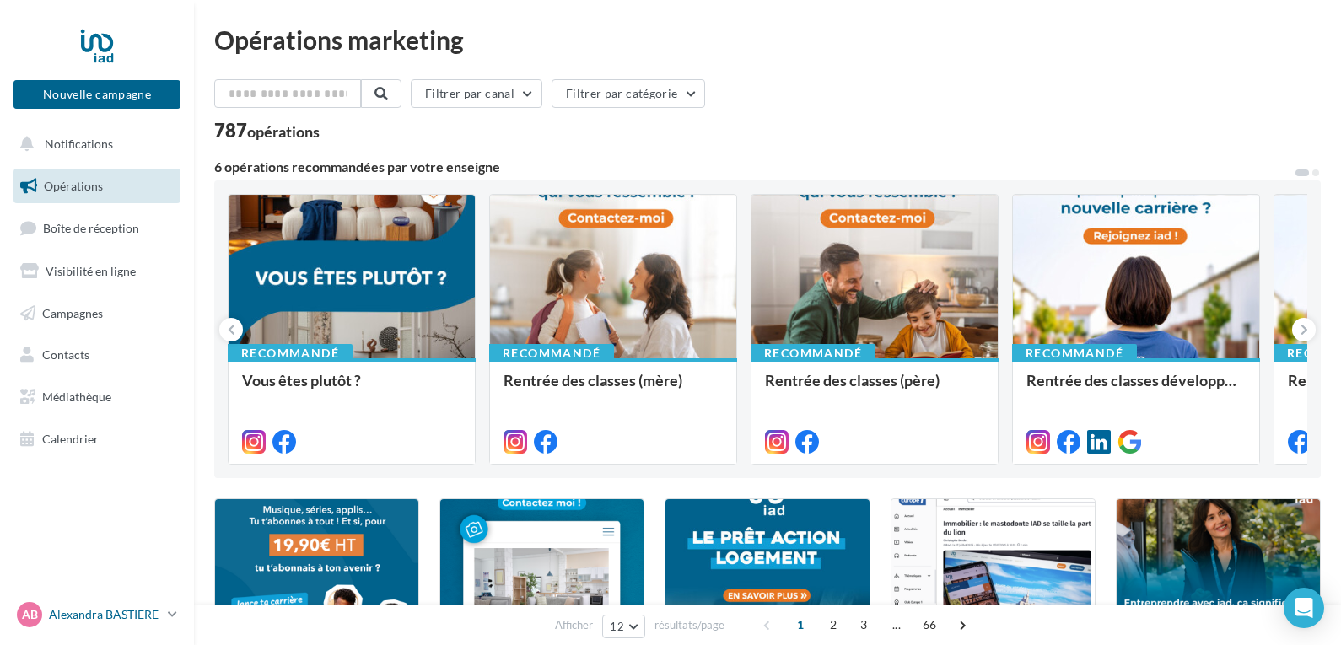
click at [170, 613] on icon at bounding box center [172, 614] width 9 height 14
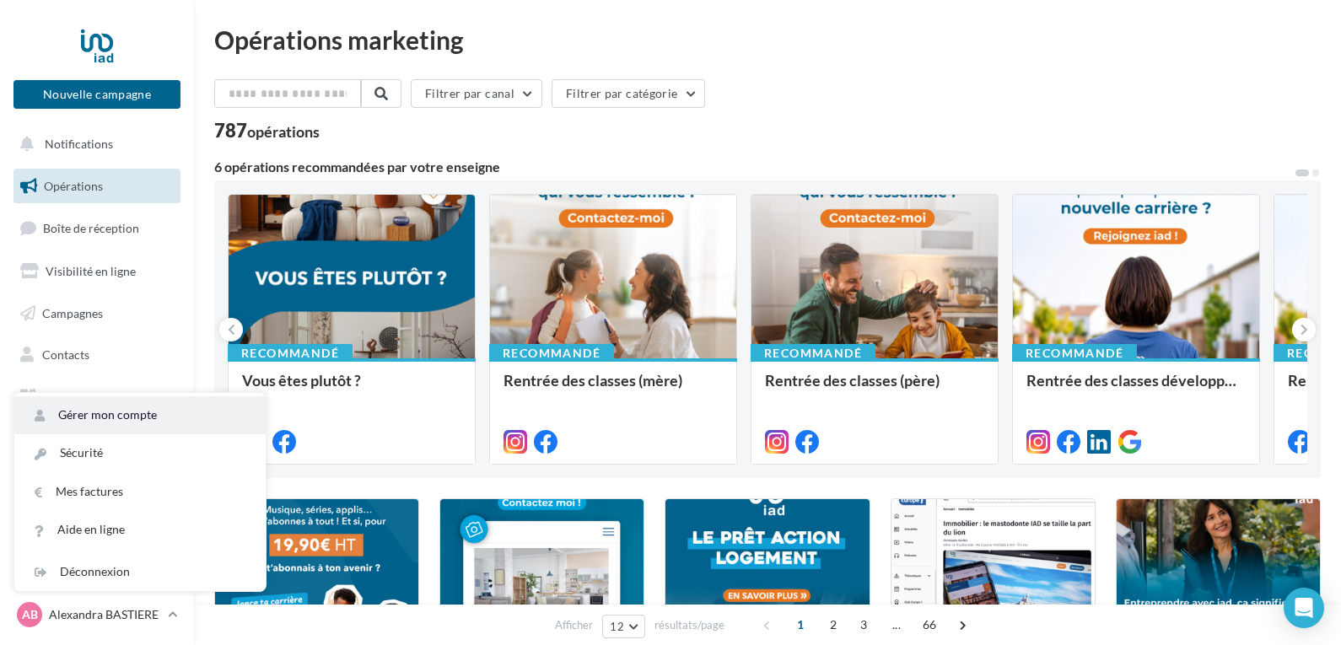
click at [200, 422] on link "Gérer mon compte" at bounding box center [139, 415] width 251 height 38
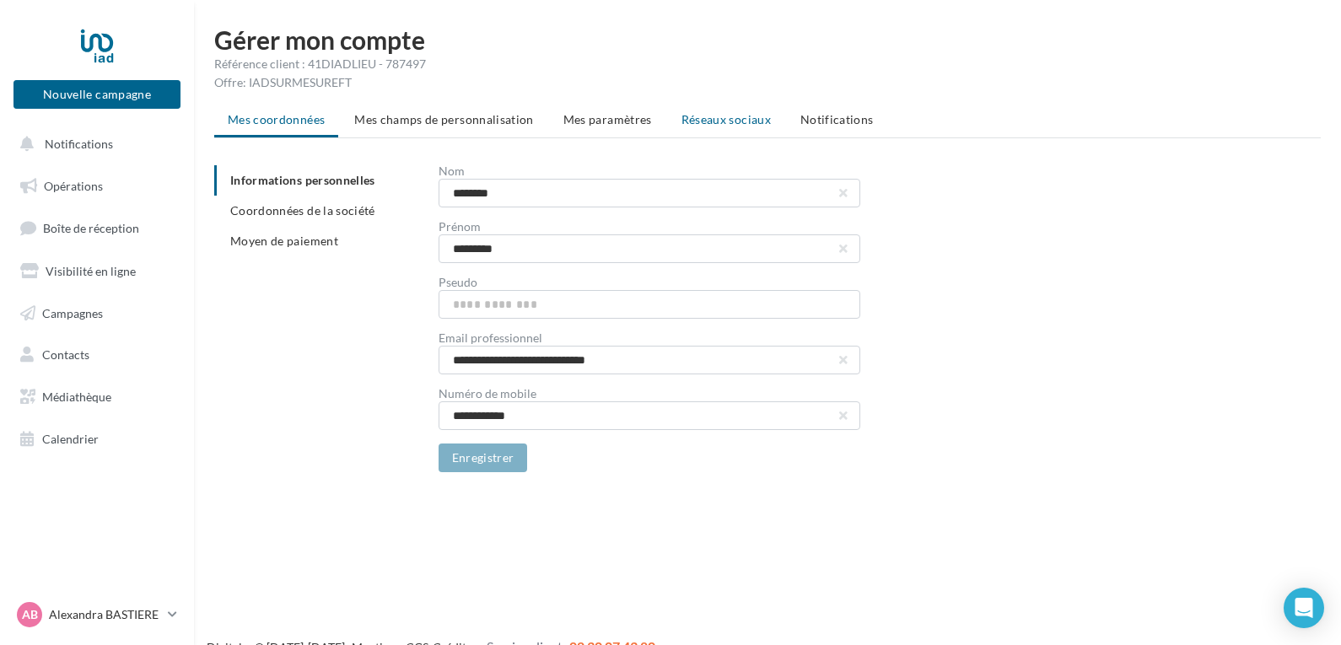
click at [728, 119] on span "Réseaux sociaux" at bounding box center [726, 119] width 89 height 14
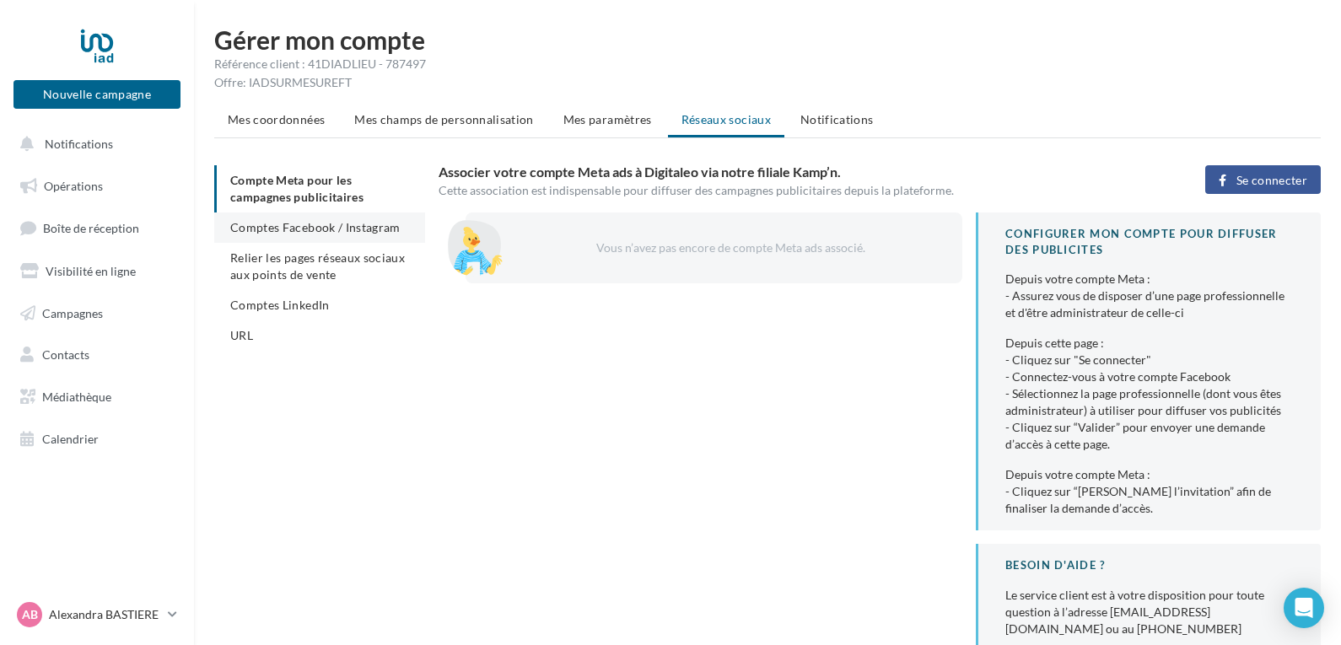
click at [321, 218] on li "Comptes Facebook / Instagram" at bounding box center [319, 228] width 211 height 30
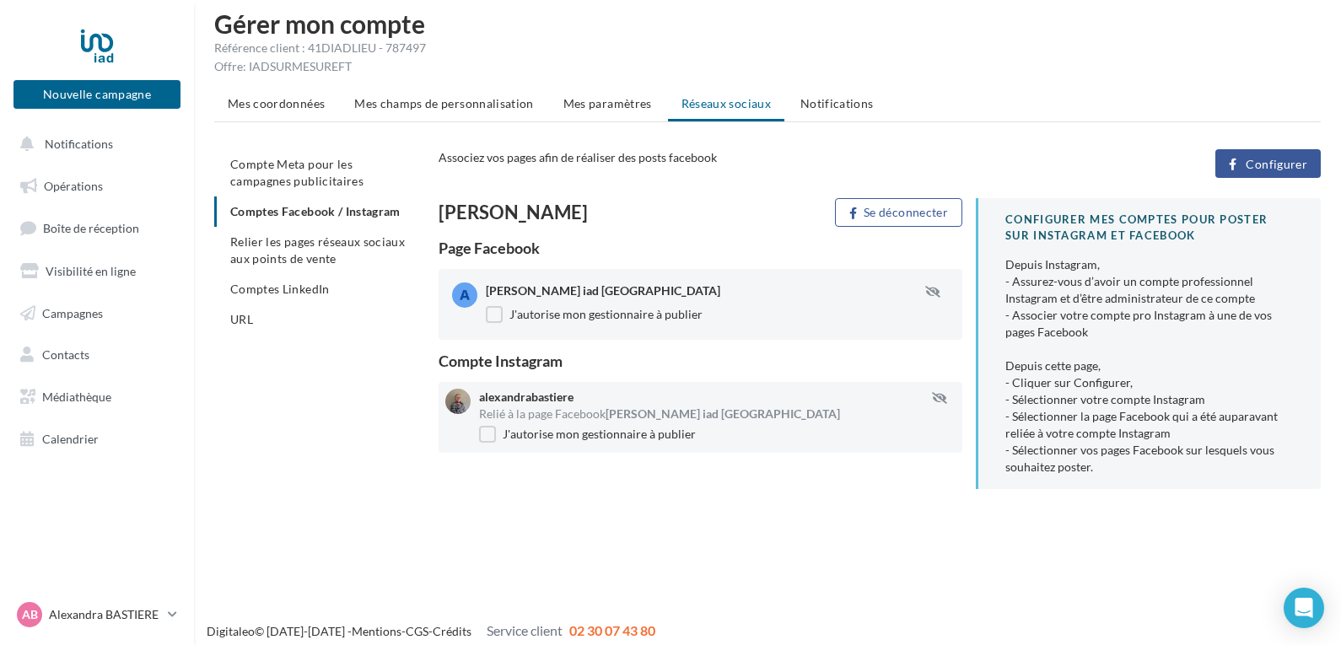
scroll to position [27, 0]
